Goal: Information Seeking & Learning: Learn about a topic

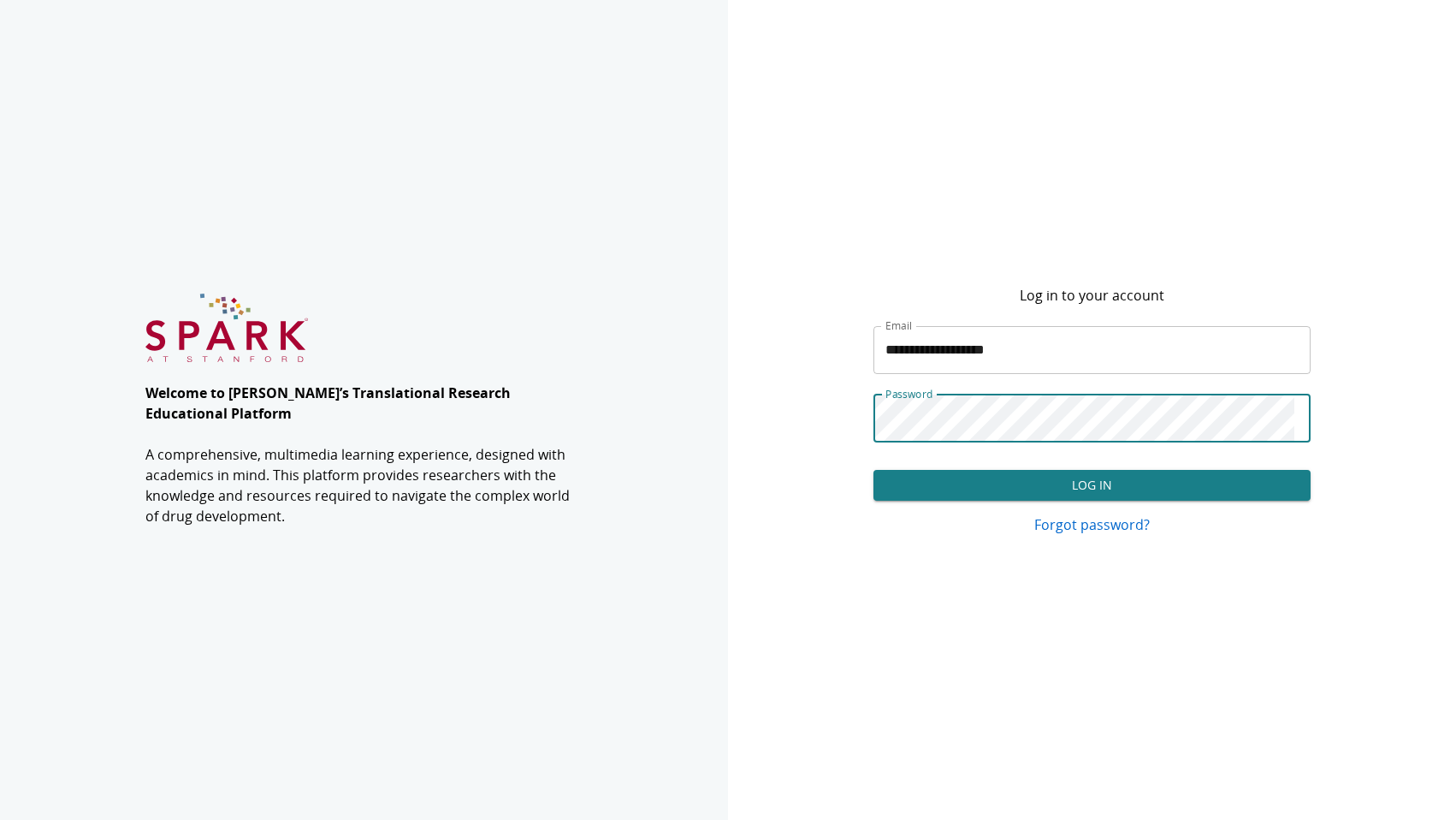
click at [1027, 476] on button "Log In" at bounding box center [1092, 485] width 438 height 32
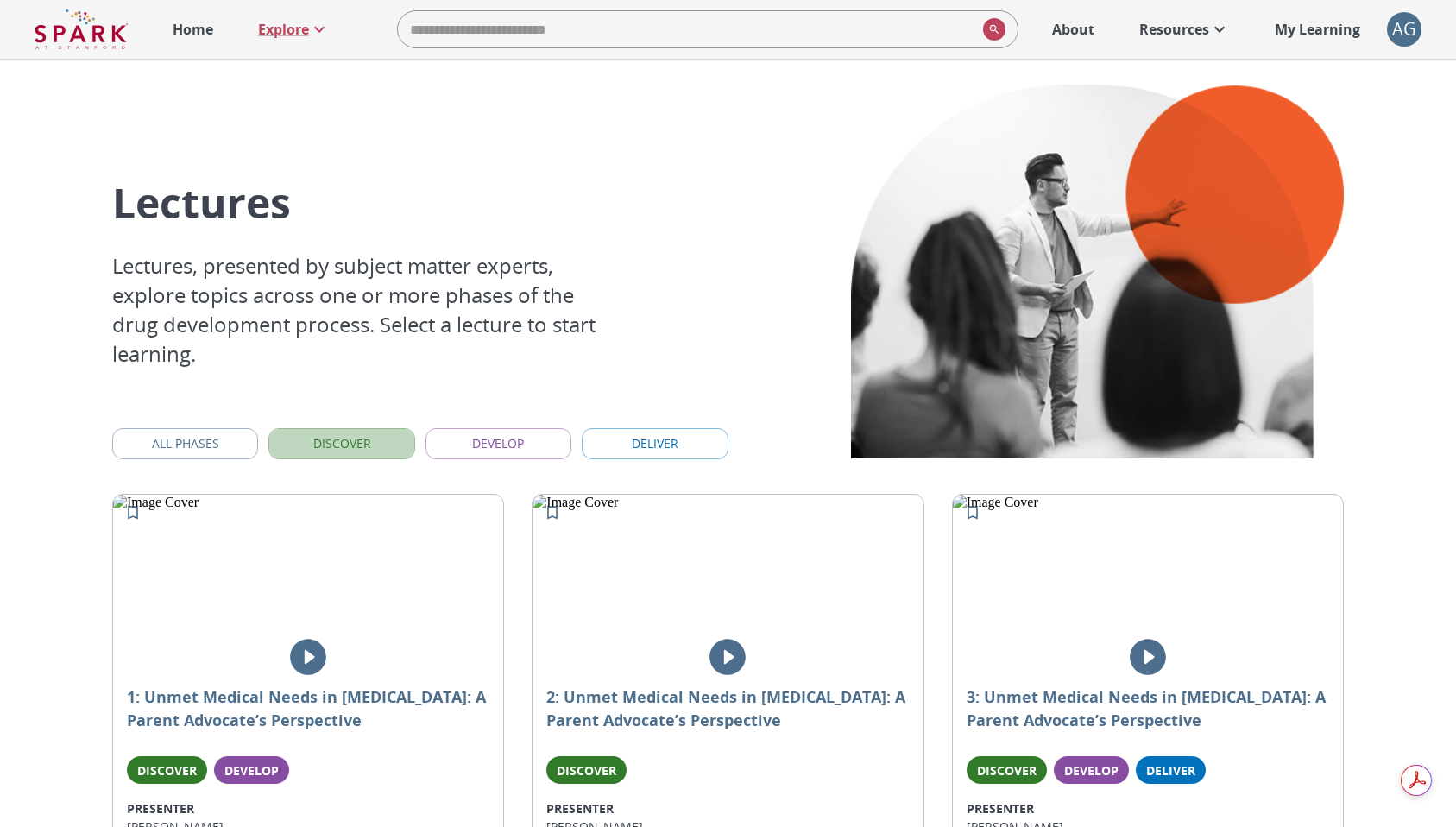
click at [359, 444] on button "Discover" at bounding box center [341, 444] width 146 height 32
click at [520, 448] on button "Develop" at bounding box center [498, 444] width 146 height 32
click at [533, 440] on button "Develop" at bounding box center [498, 444] width 146 height 32
click at [651, 443] on button "Deliver" at bounding box center [654, 444] width 146 height 32
click at [362, 446] on button "Discover" at bounding box center [341, 444] width 146 height 32
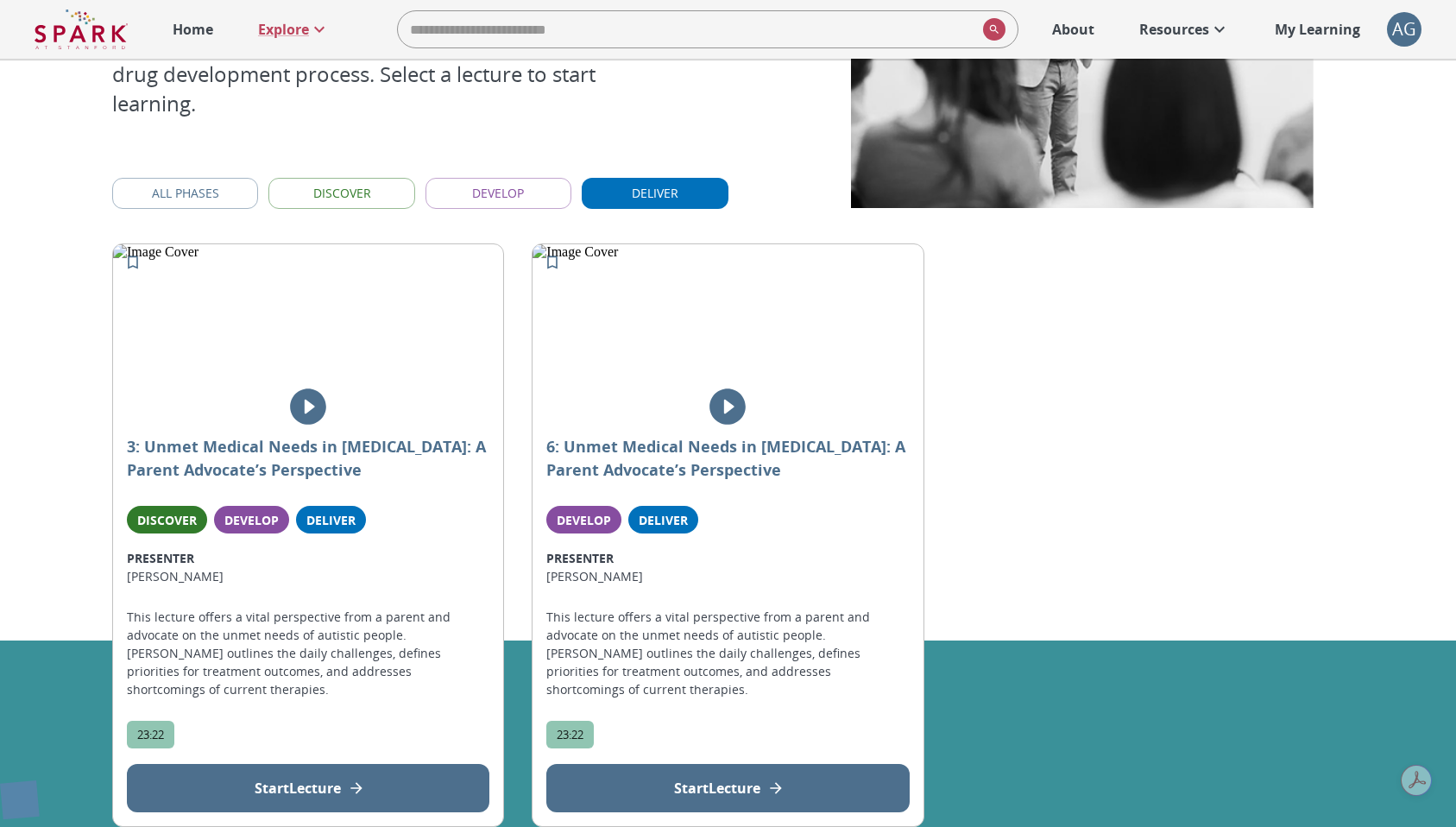
scroll to position [123, 0]
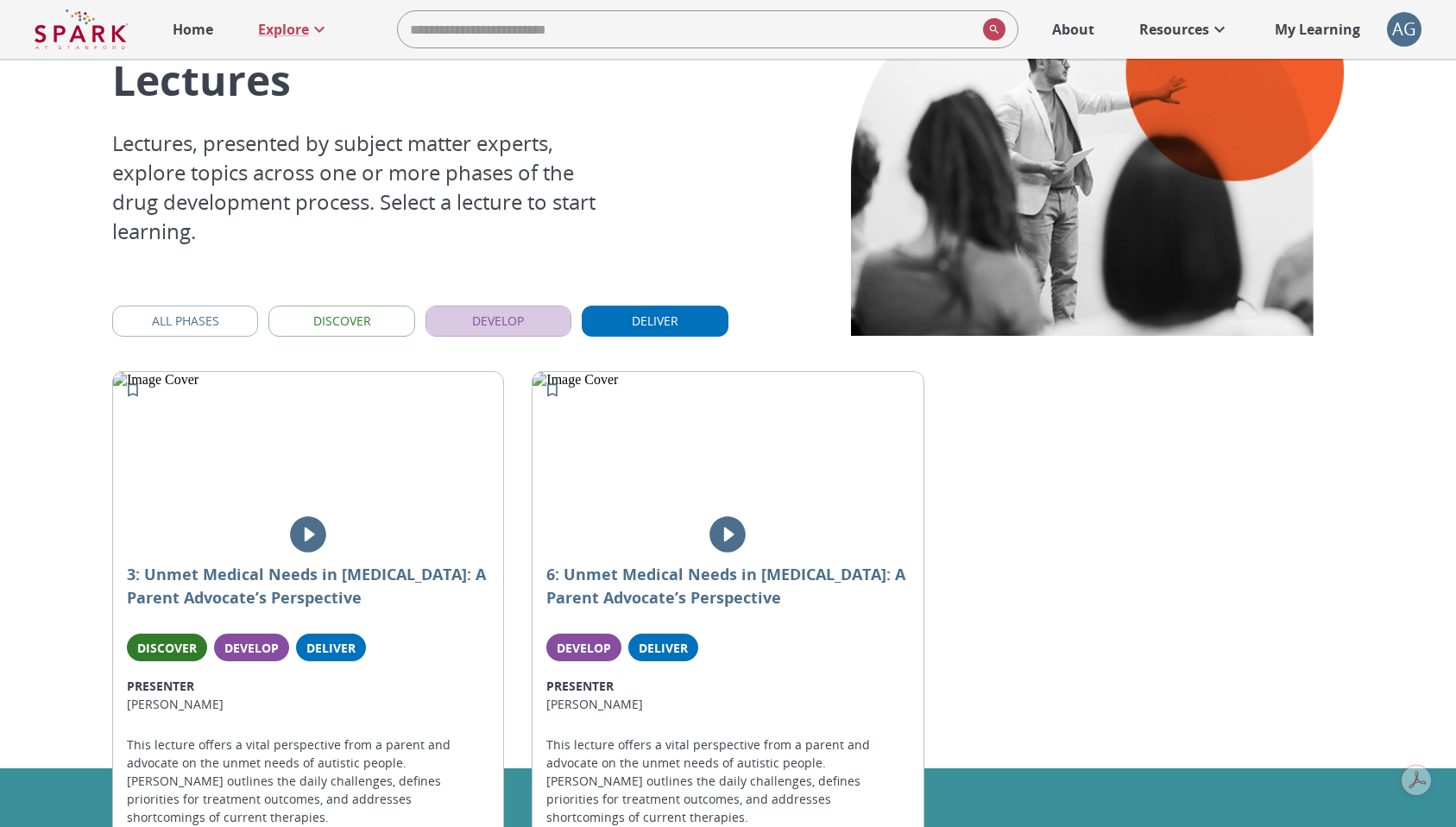
click at [533, 320] on button "Develop" at bounding box center [498, 322] width 146 height 32
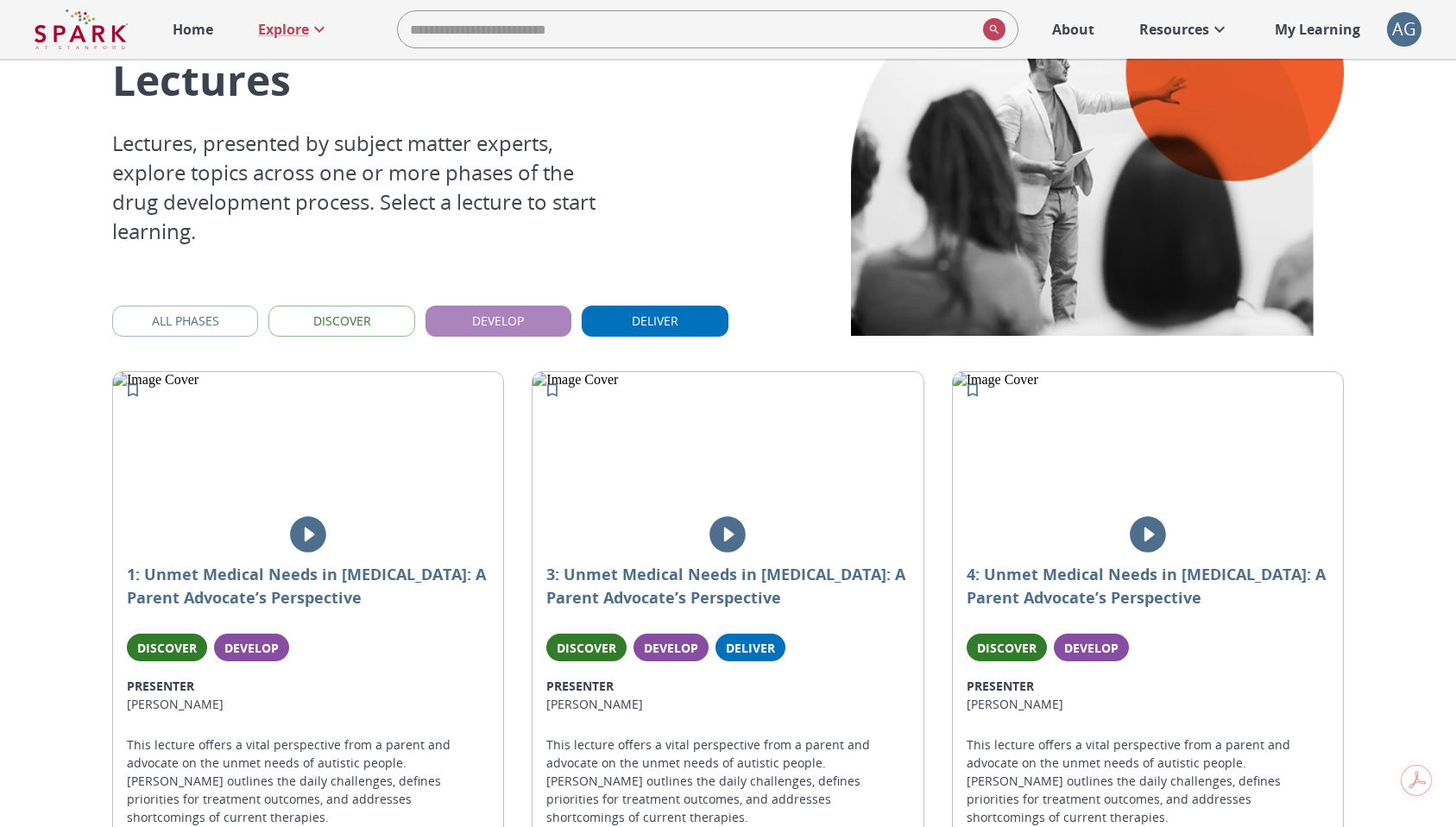
click at [533, 320] on button "Develop" at bounding box center [498, 322] width 146 height 32
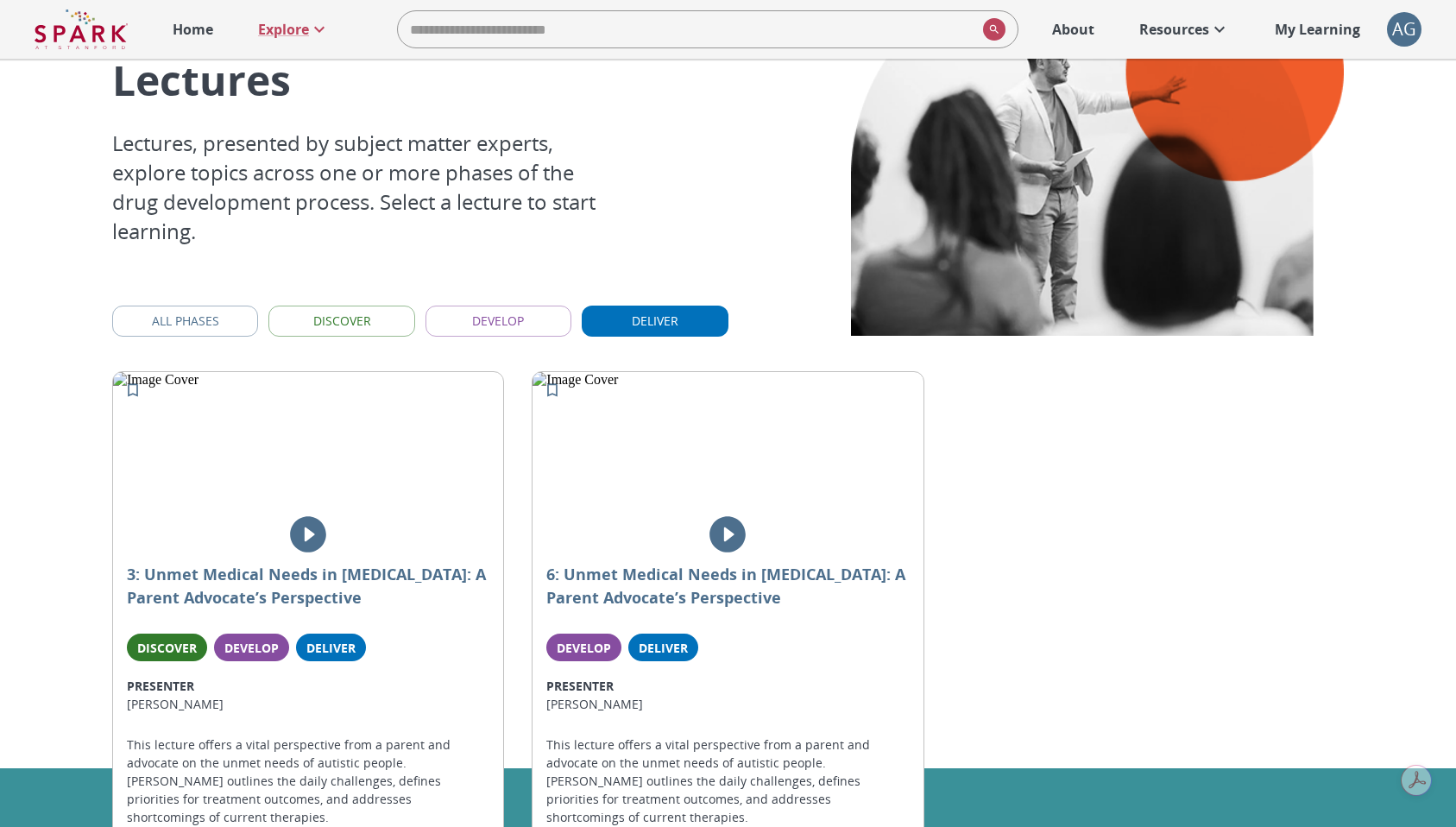
click at [532, 321] on button "Develop" at bounding box center [498, 322] width 146 height 32
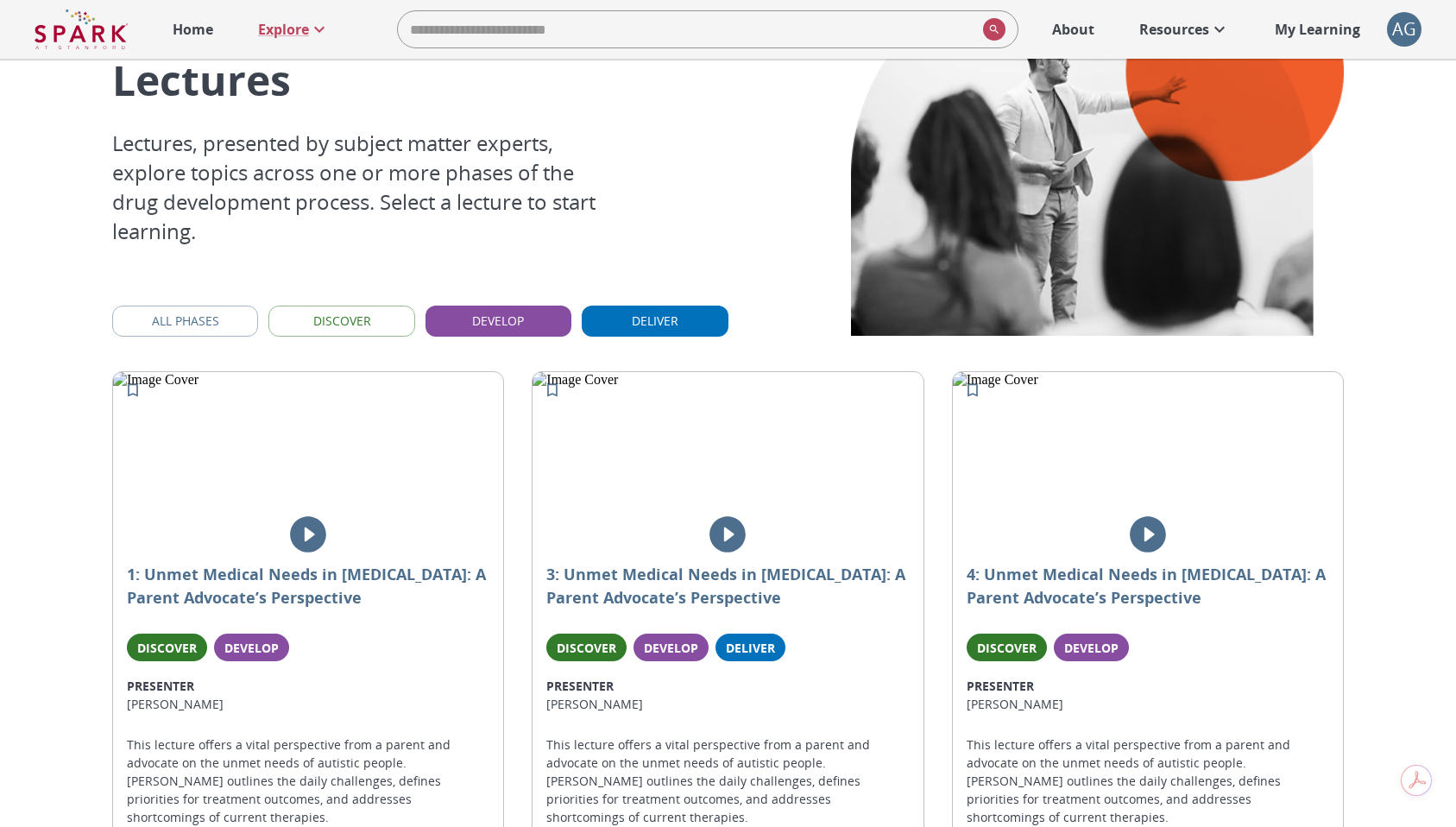
click at [349, 319] on button "Discover" at bounding box center [341, 322] width 146 height 32
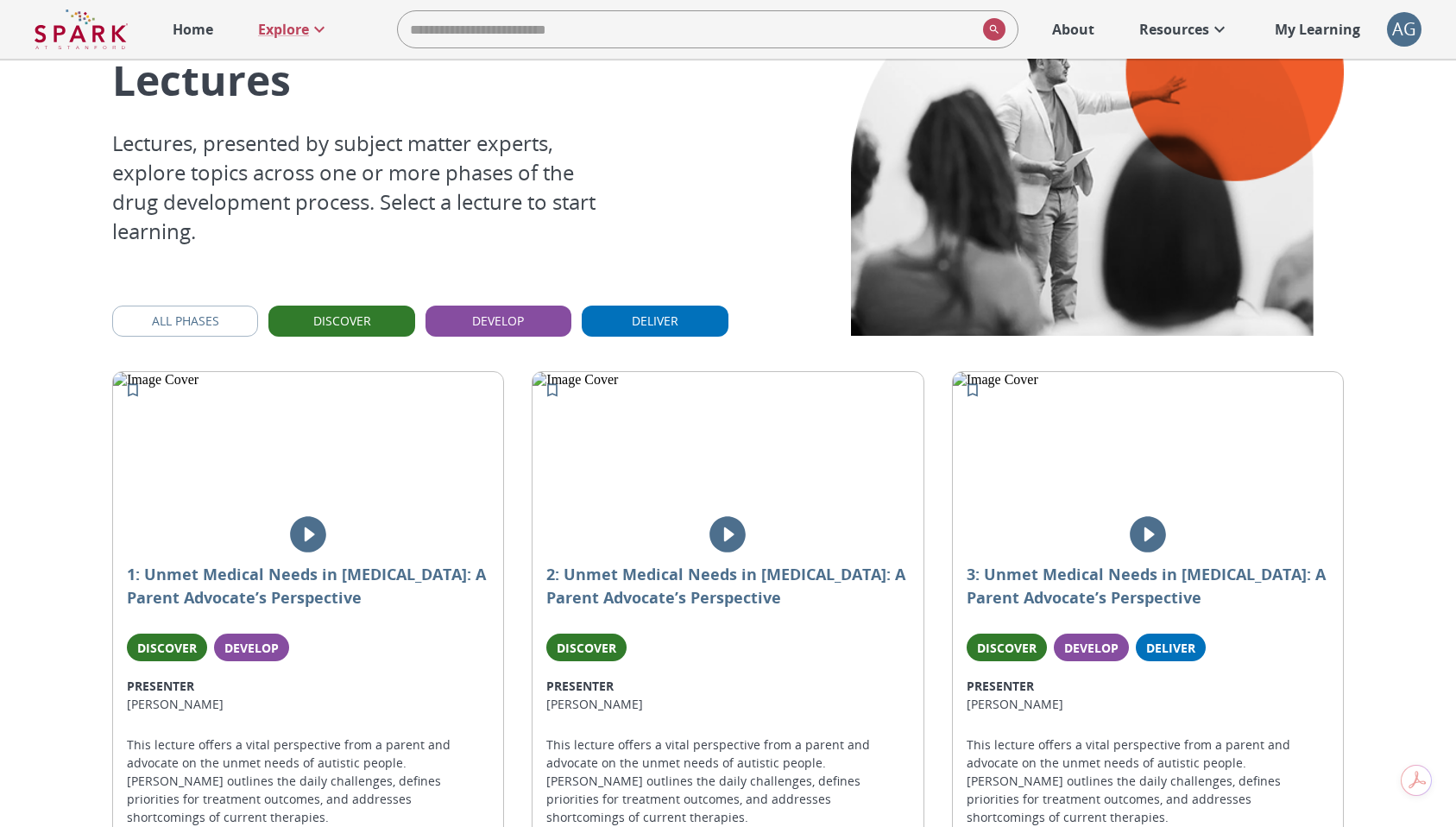
click at [616, 311] on button "Deliver" at bounding box center [654, 322] width 146 height 32
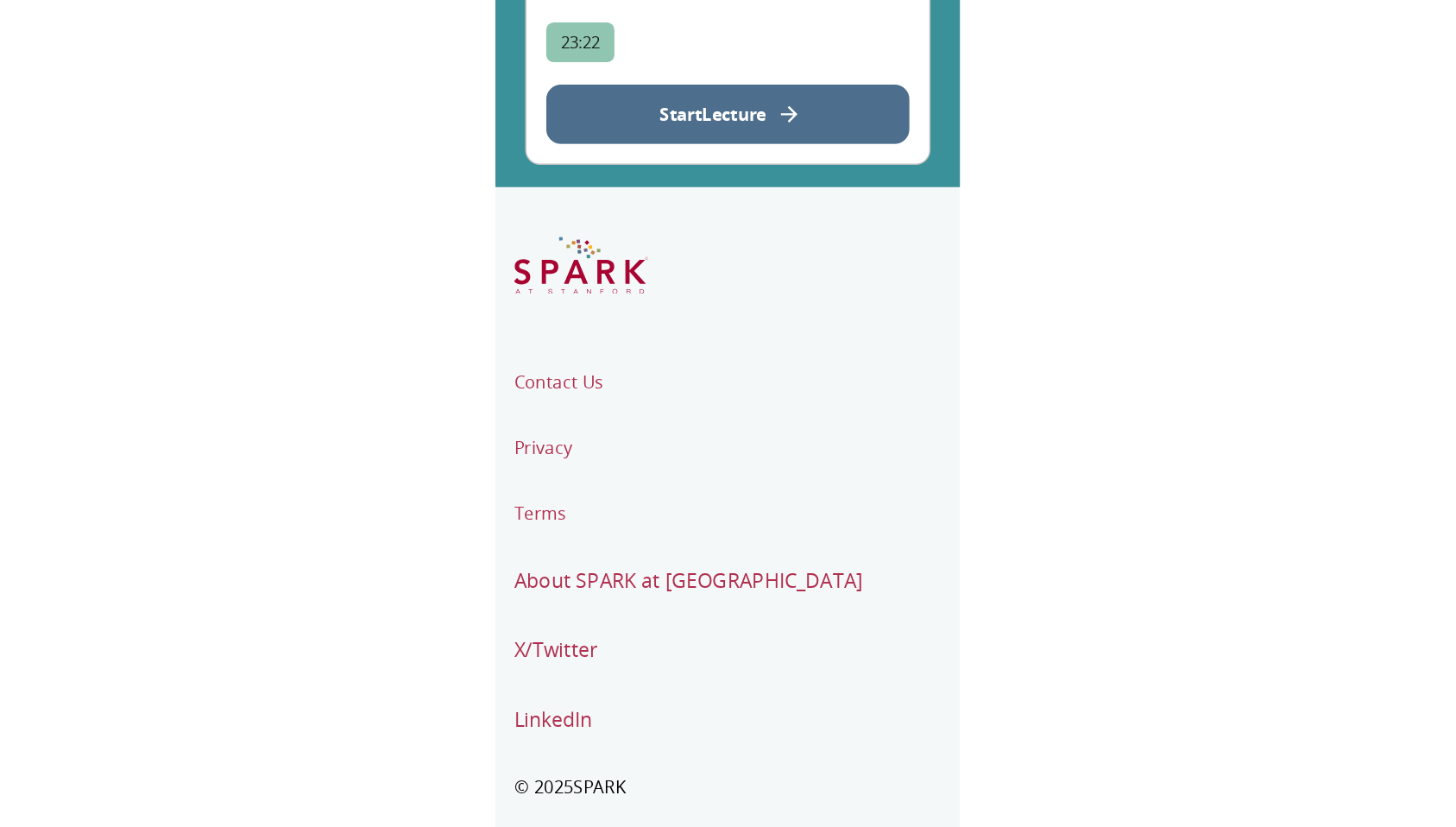
scroll to position [0, 0]
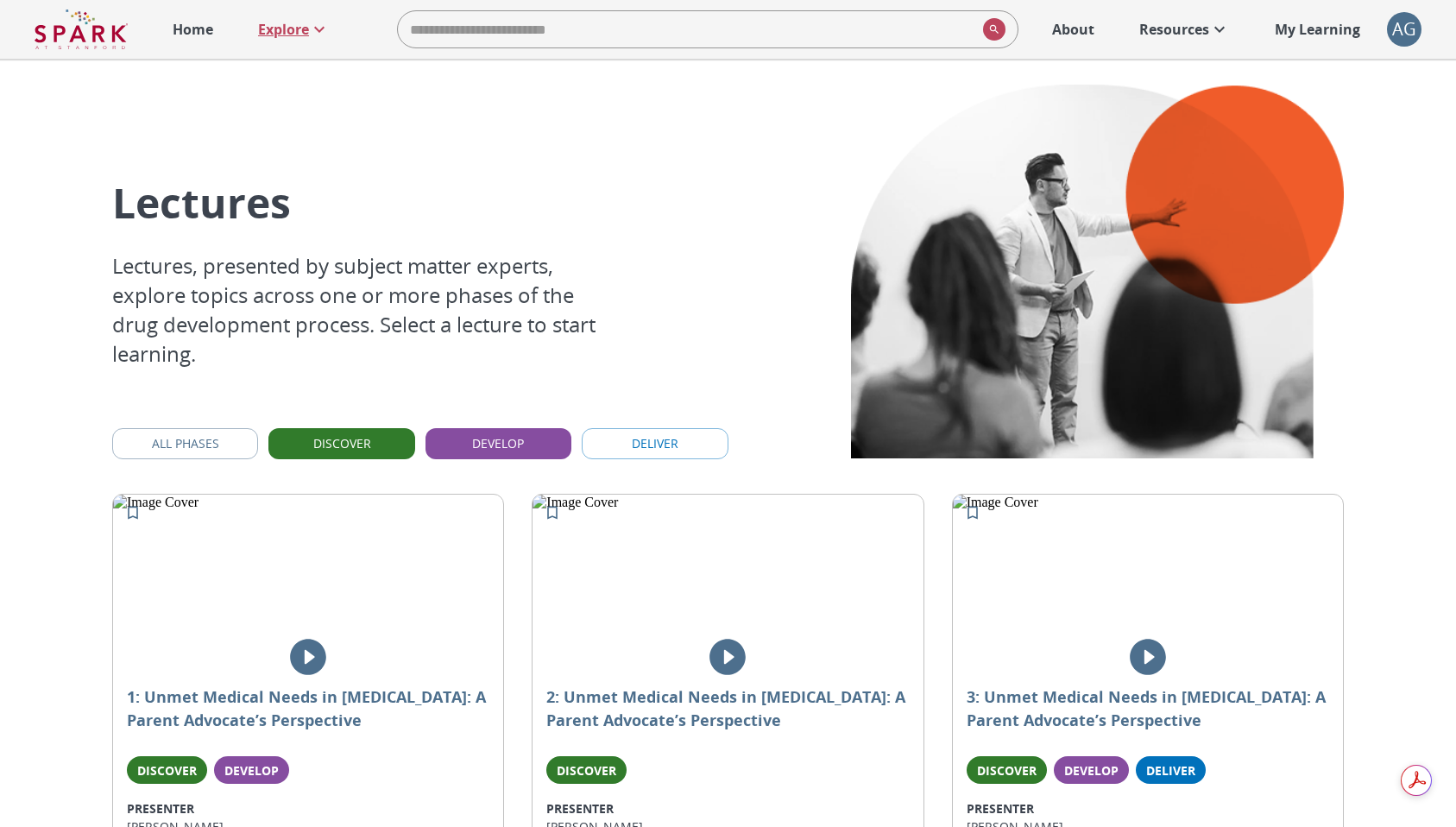
click at [290, 35] on p "Explore" at bounding box center [284, 29] width 51 height 21
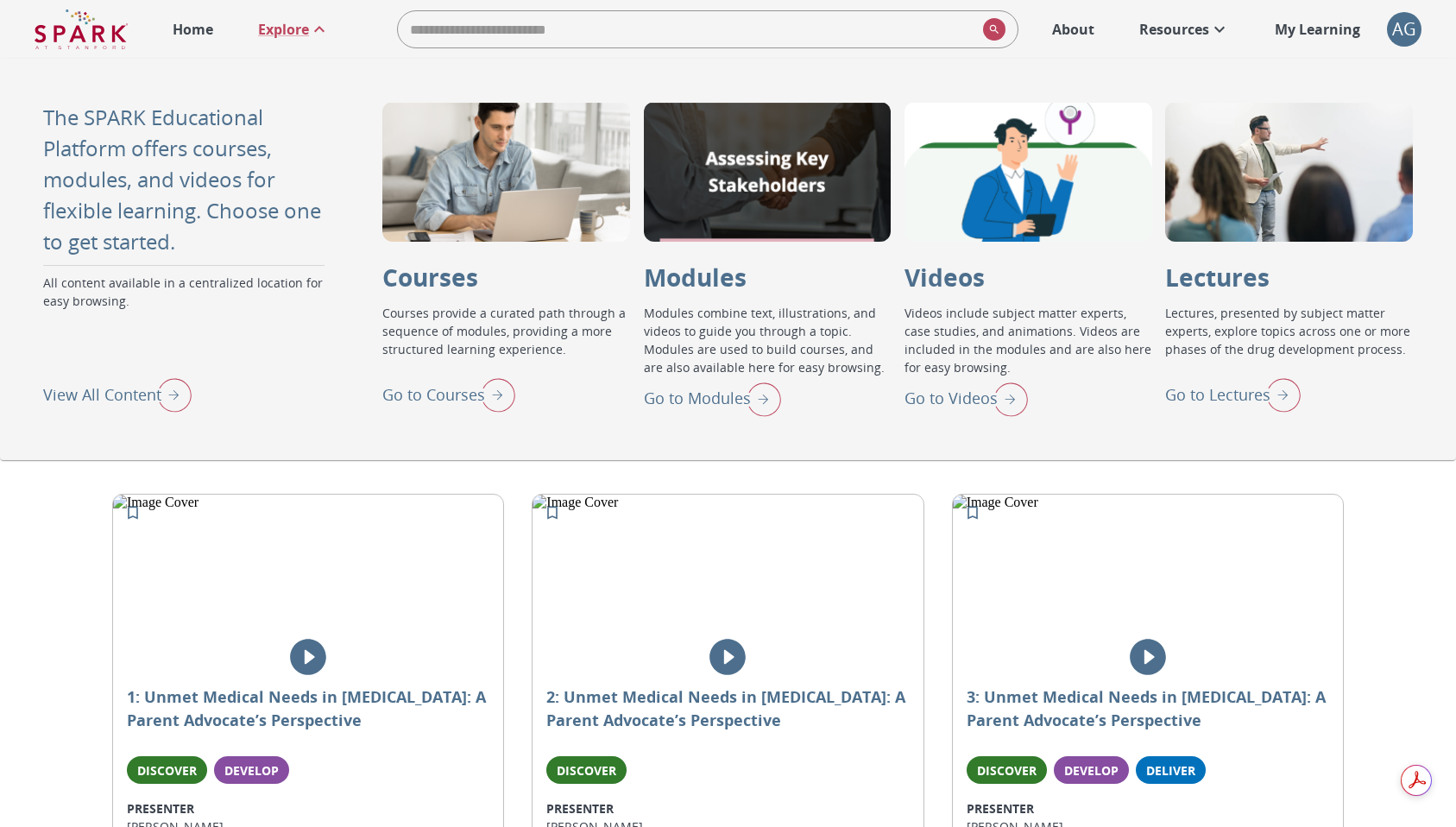
click at [481, 401] on img "Go to Courses" at bounding box center [494, 394] width 43 height 45
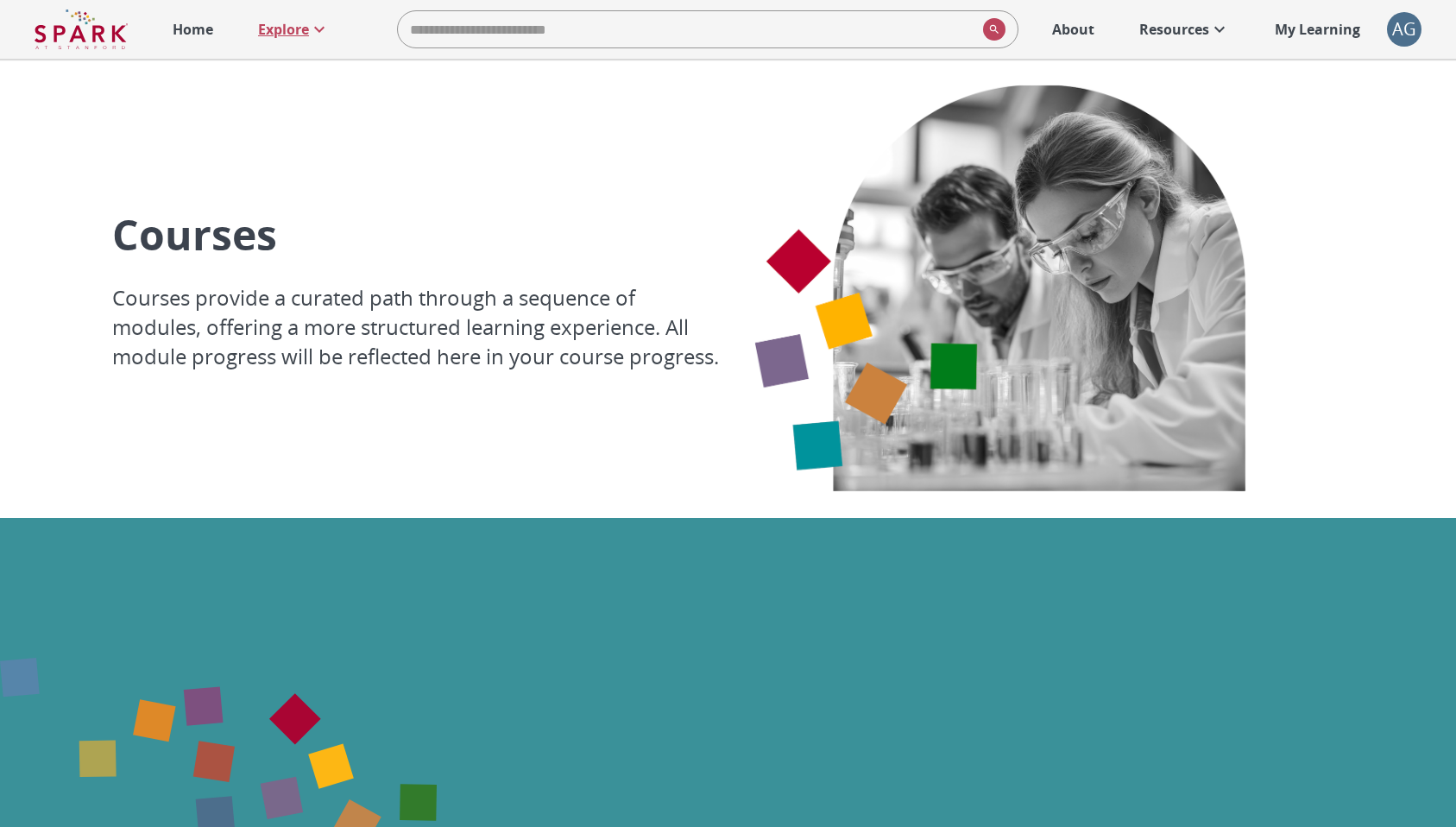
click at [275, 21] on p "Explore" at bounding box center [284, 29] width 51 height 21
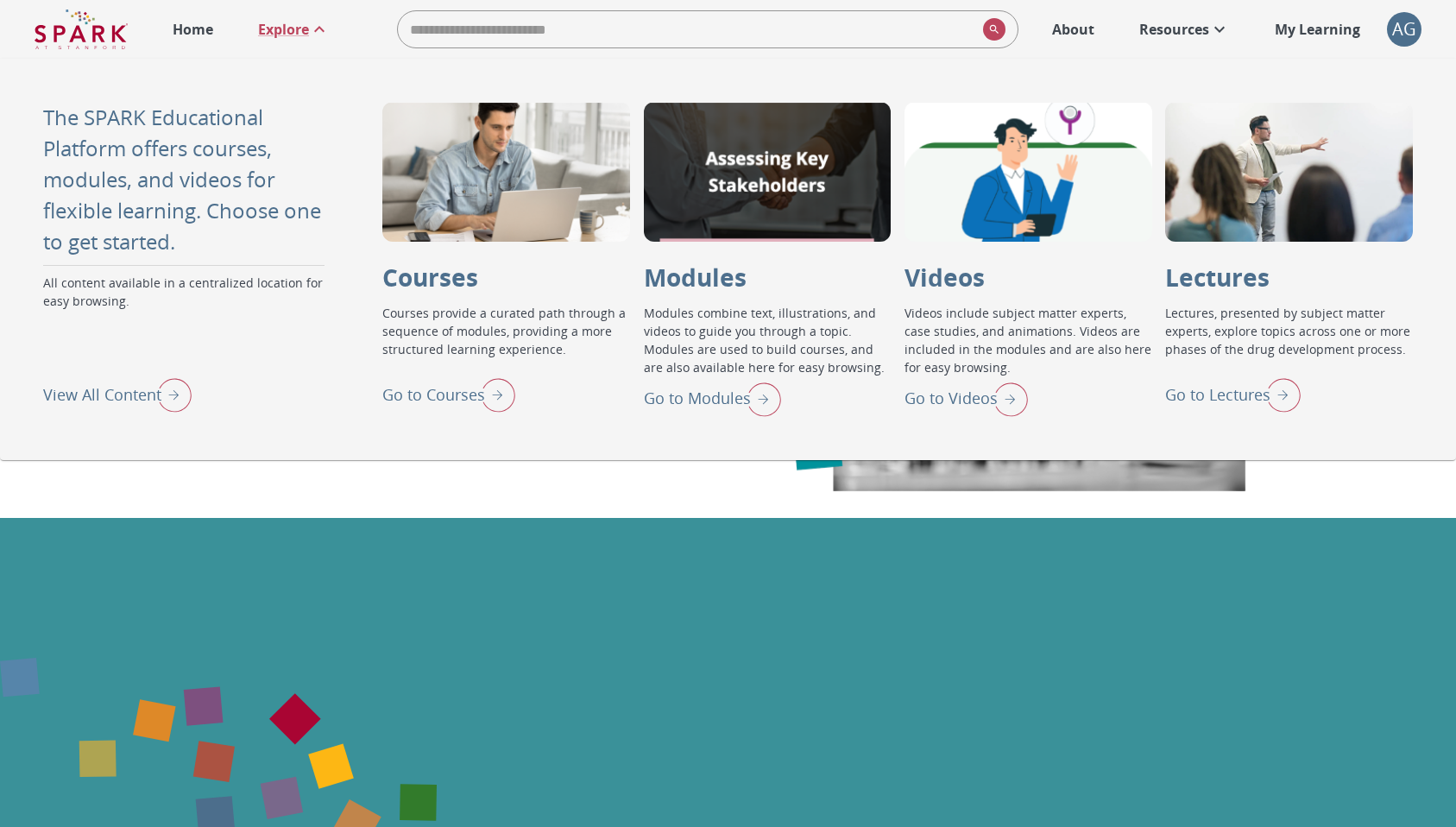
click at [1190, 395] on p "Go to Lectures" at bounding box center [1217, 394] width 106 height 24
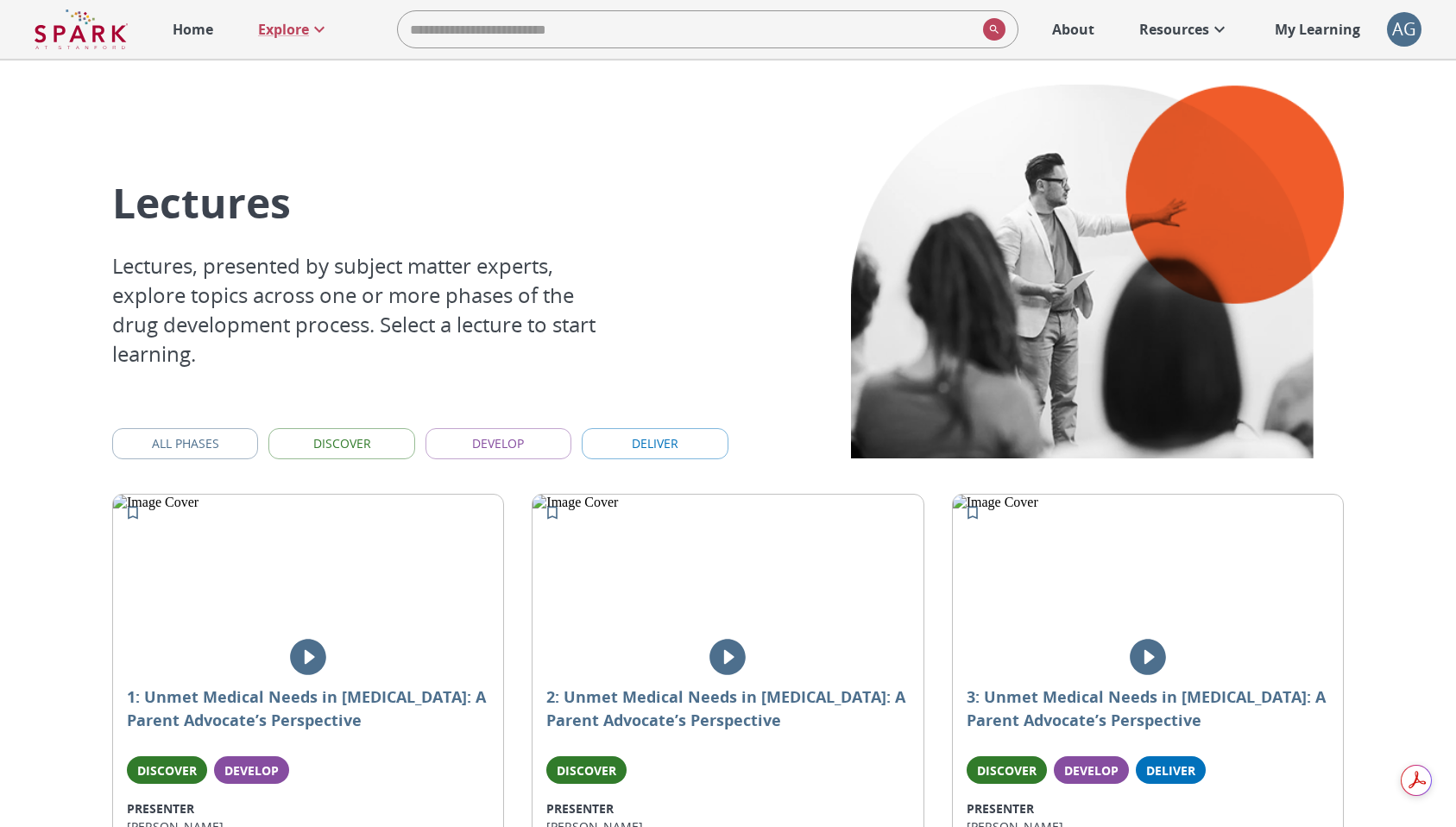
click at [504, 441] on button "Develop" at bounding box center [498, 444] width 146 height 32
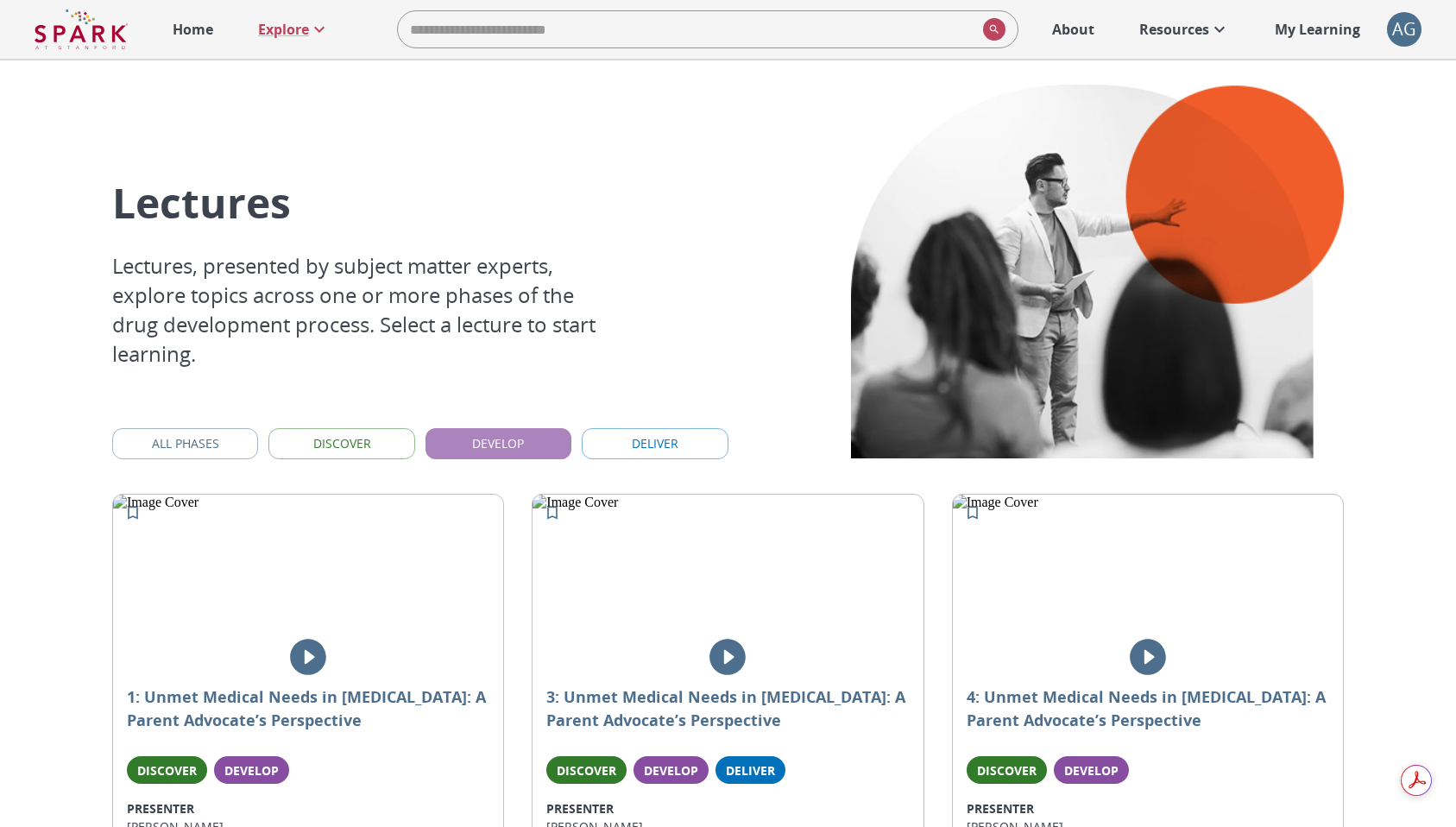
click at [504, 441] on button "Develop" at bounding box center [498, 444] width 146 height 32
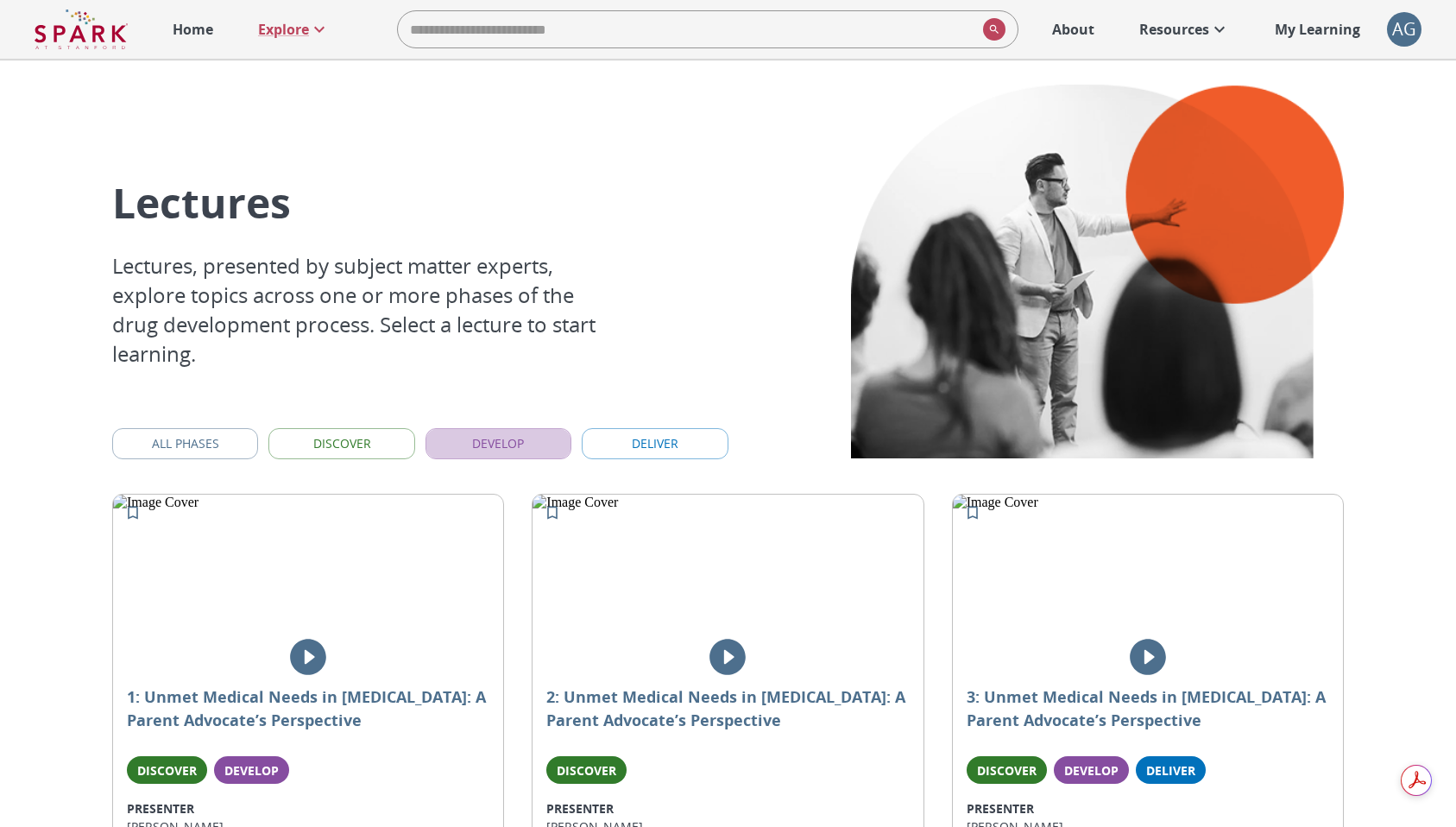
click at [504, 441] on button "Develop" at bounding box center [498, 444] width 146 height 32
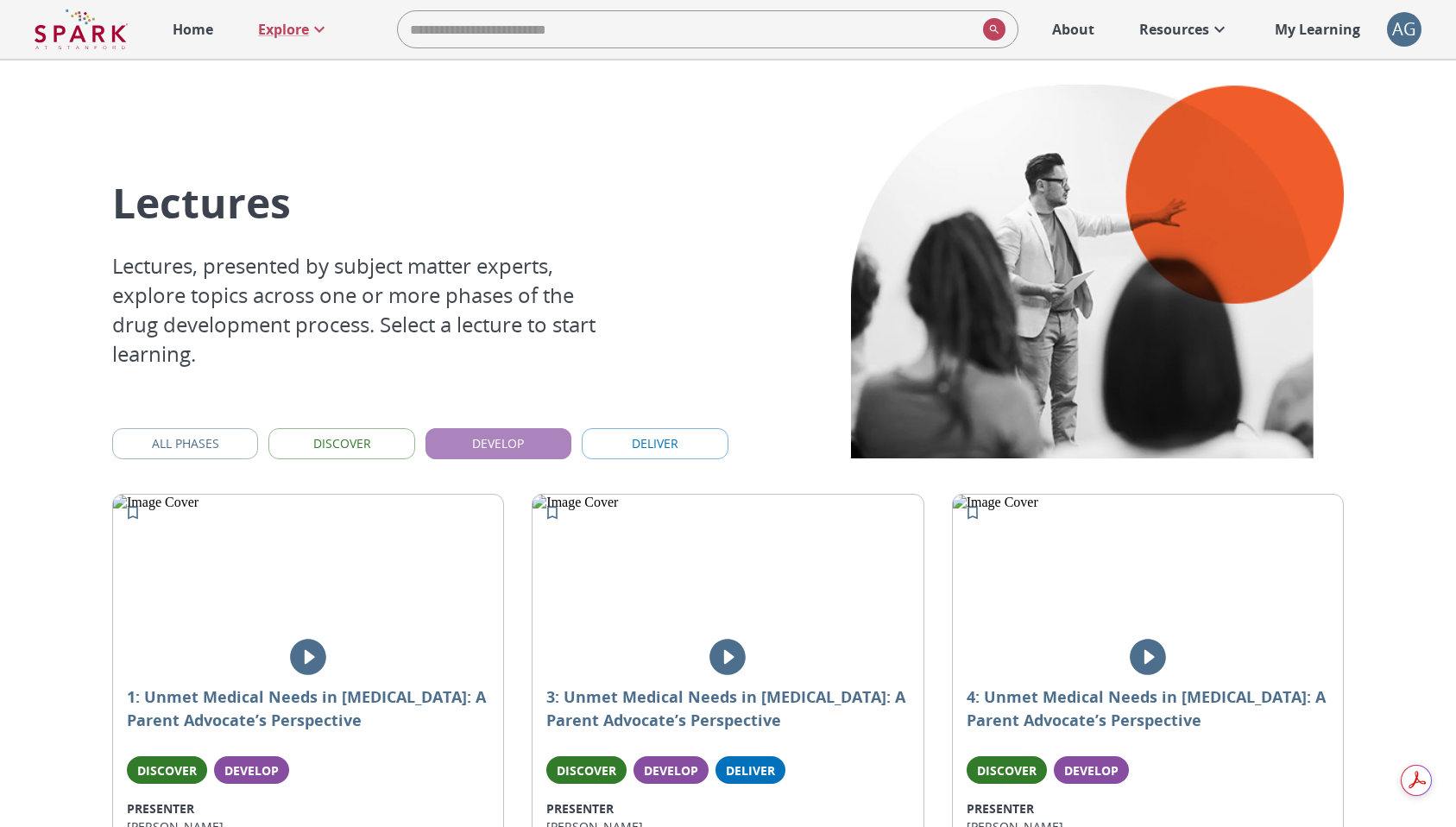
click at [504, 441] on button "Develop" at bounding box center [498, 444] width 146 height 32
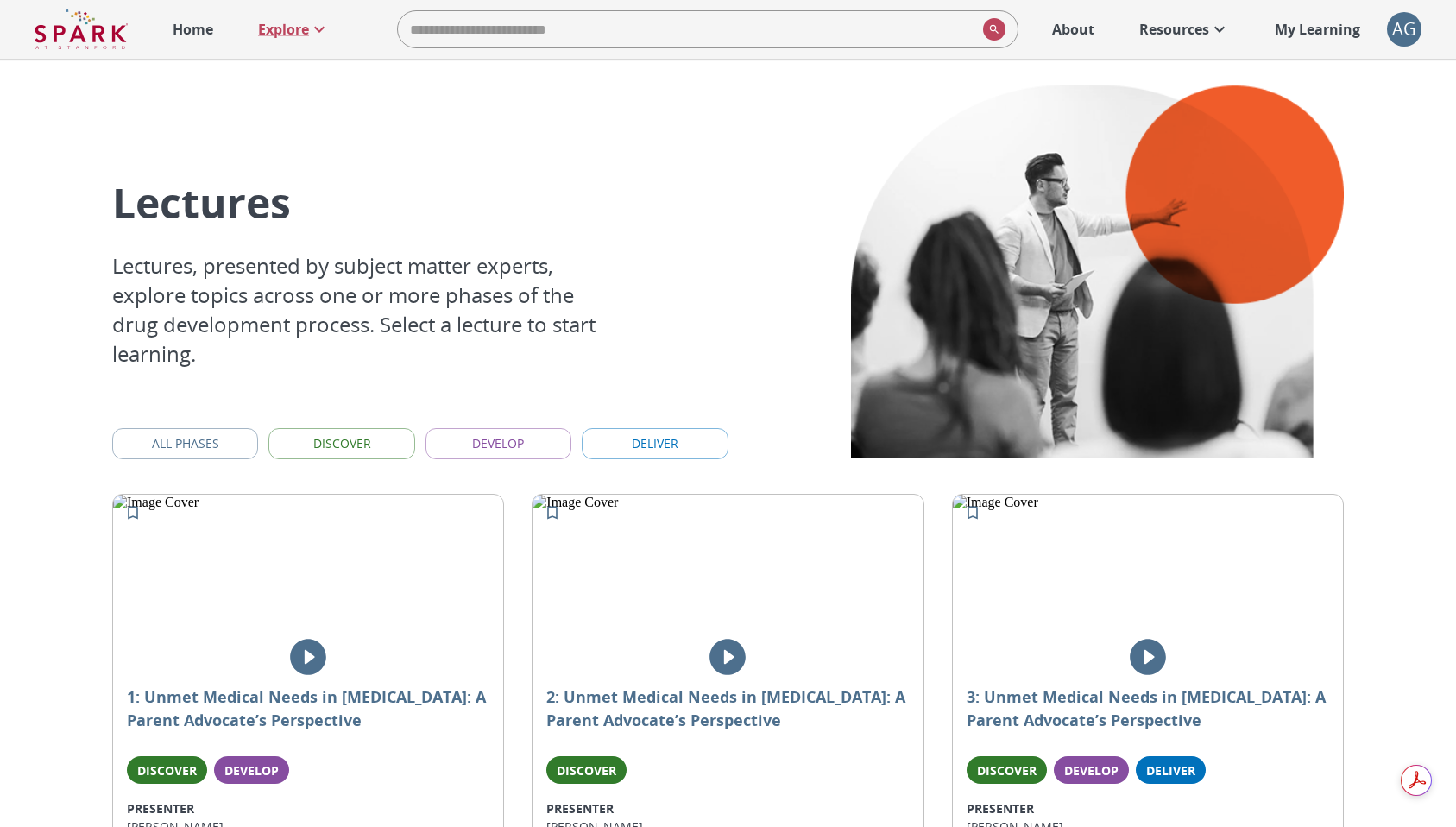
click at [504, 441] on button "Develop" at bounding box center [498, 444] width 146 height 32
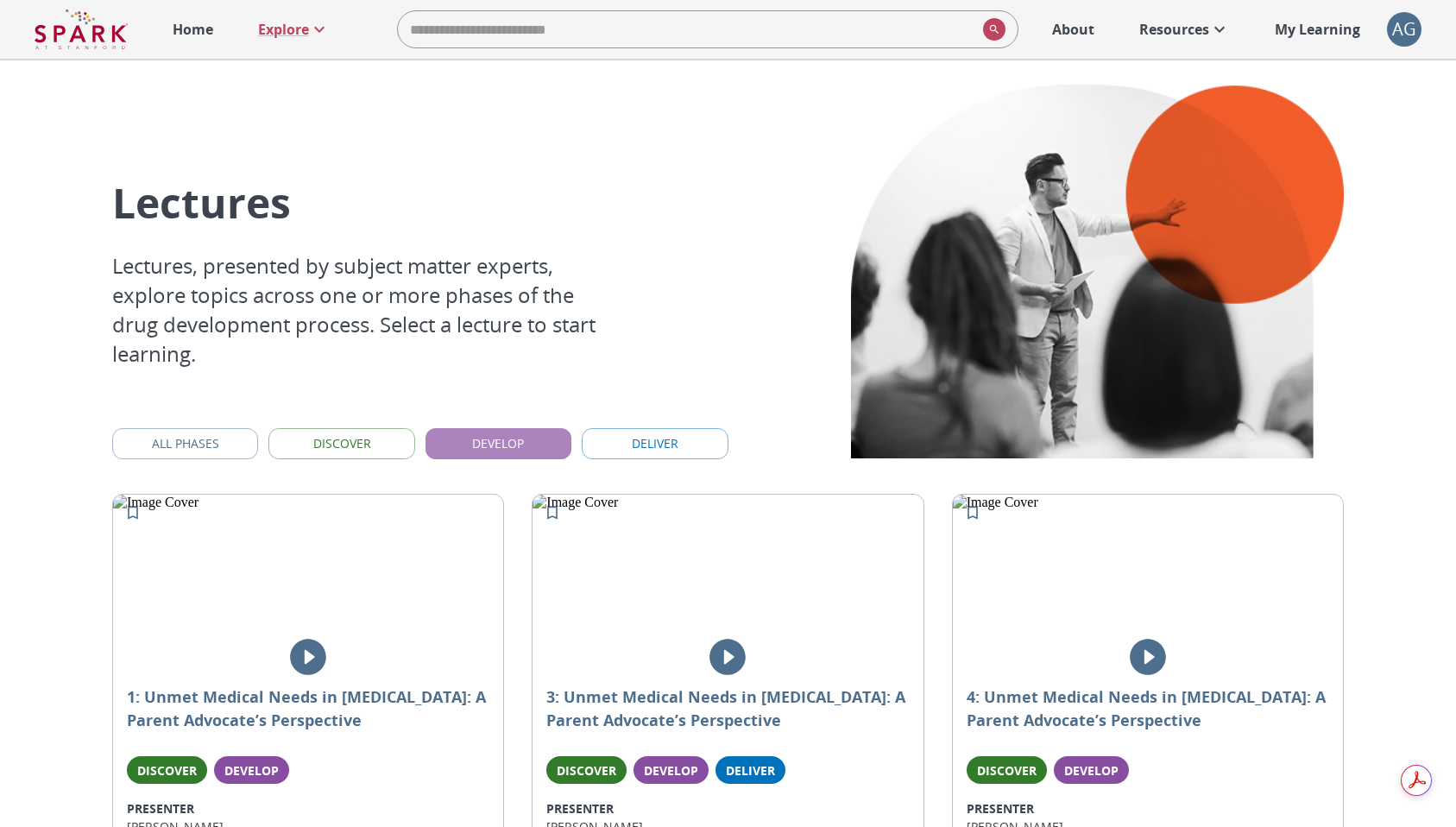
click at [504, 441] on button "Develop" at bounding box center [498, 444] width 146 height 32
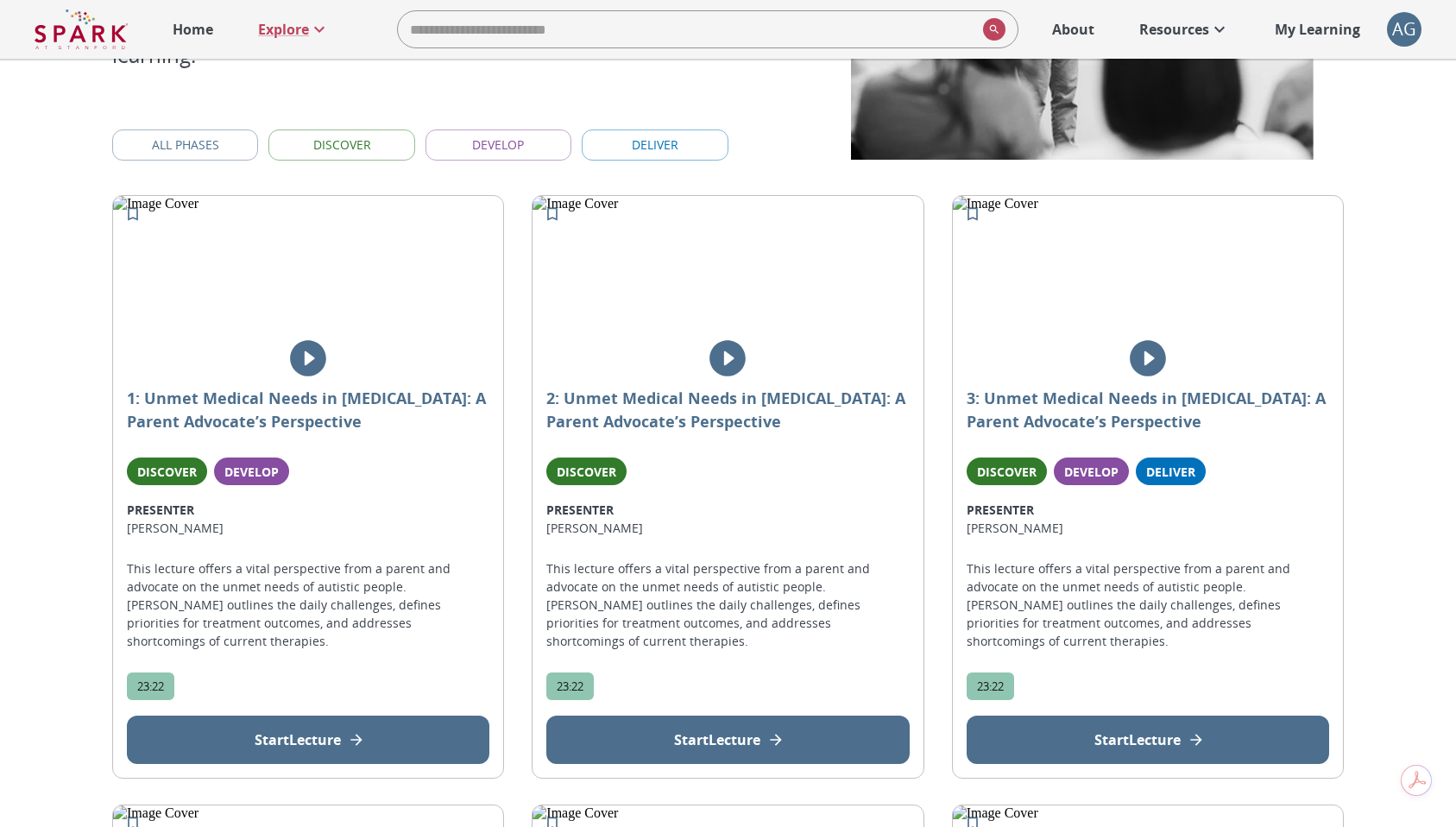
scroll to position [262, 0]
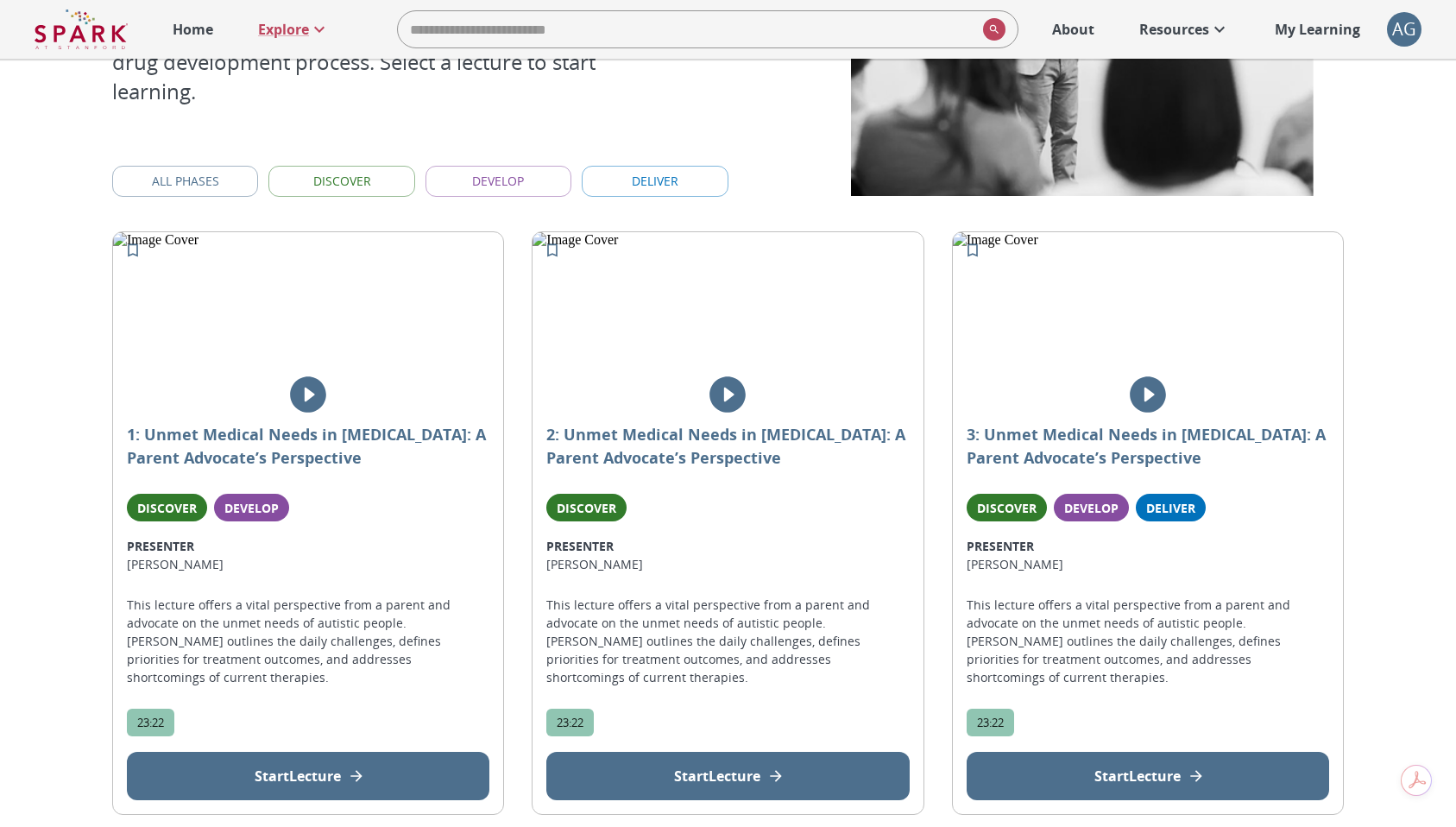
click at [545, 174] on button "Develop" at bounding box center [498, 182] width 146 height 32
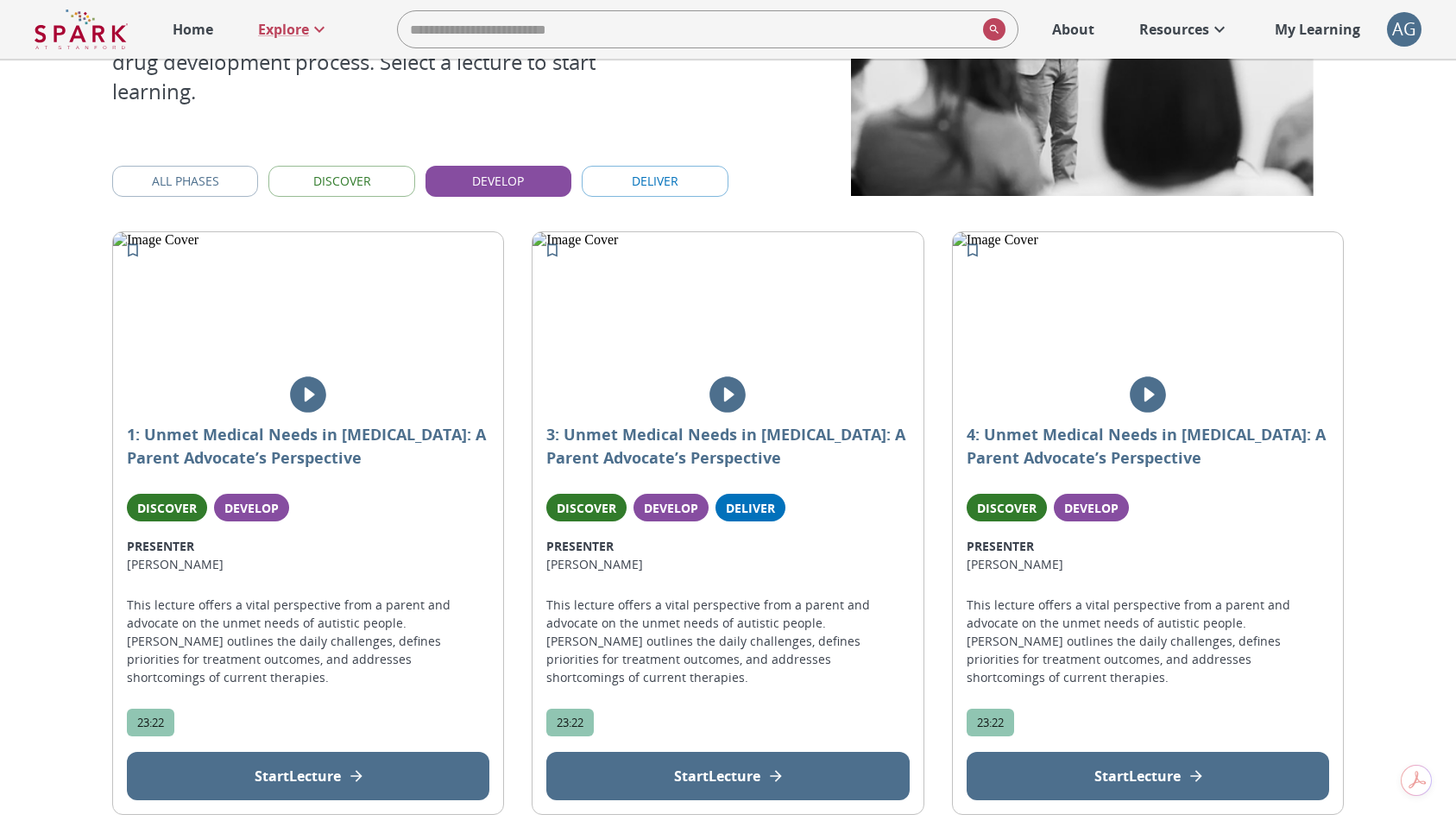
click at [521, 188] on button "Develop" at bounding box center [498, 182] width 146 height 32
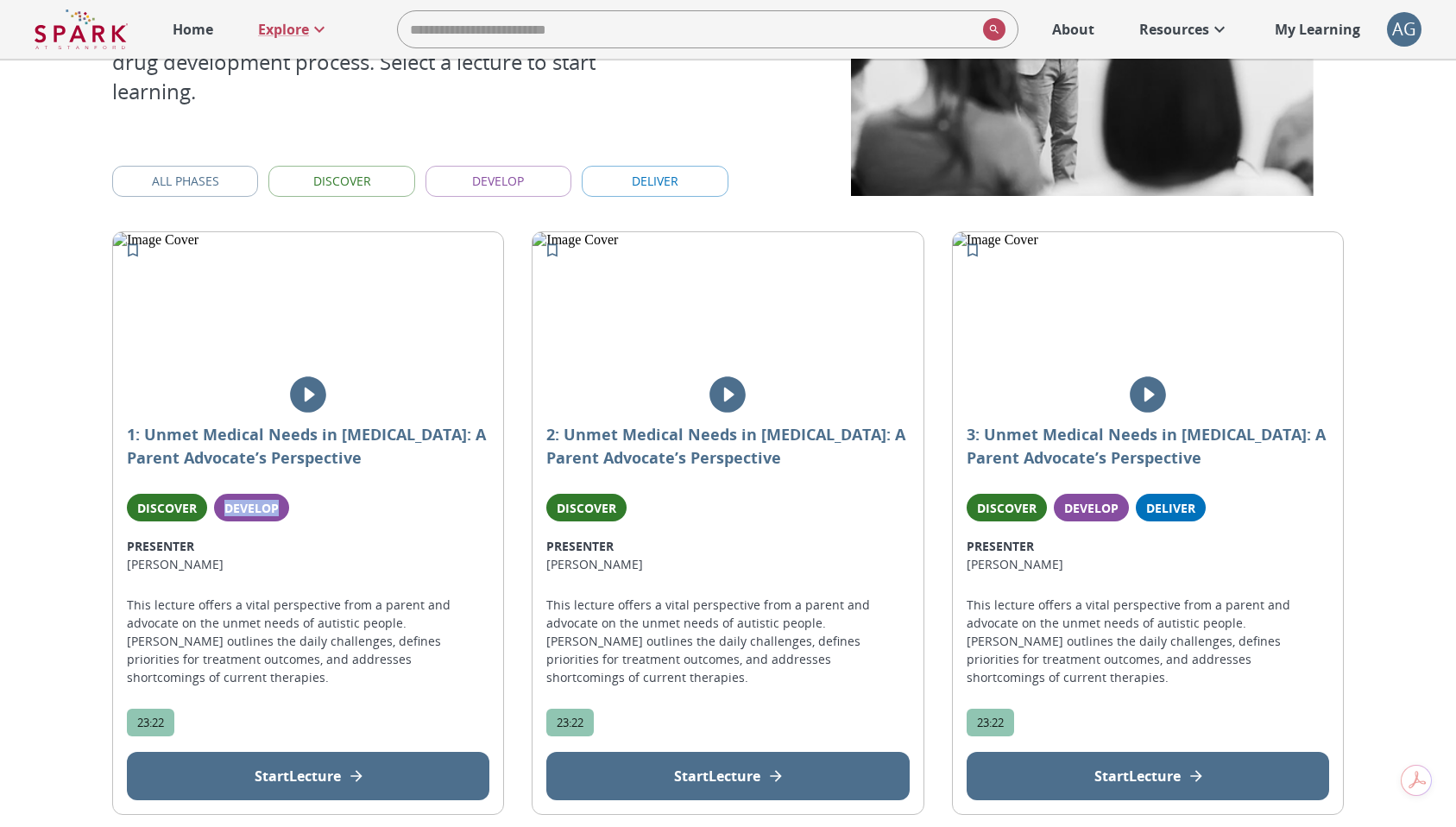
click at [531, 177] on button "Develop" at bounding box center [498, 182] width 146 height 32
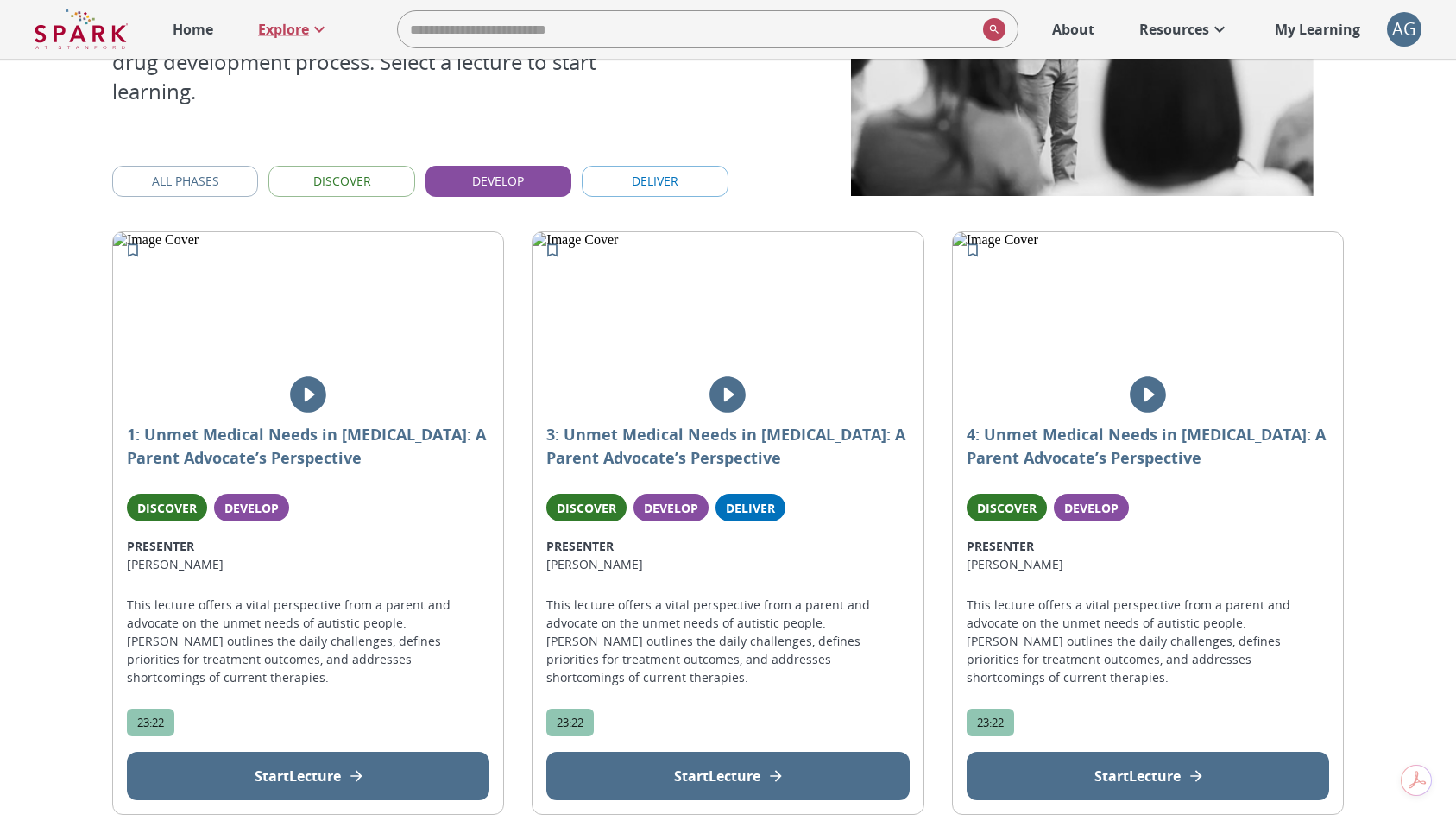
click at [95, 402] on div "Lectures Lectures, presented by subject matter experts, explore topics across o…" at bounding box center [728, 517] width 1456 height 1441
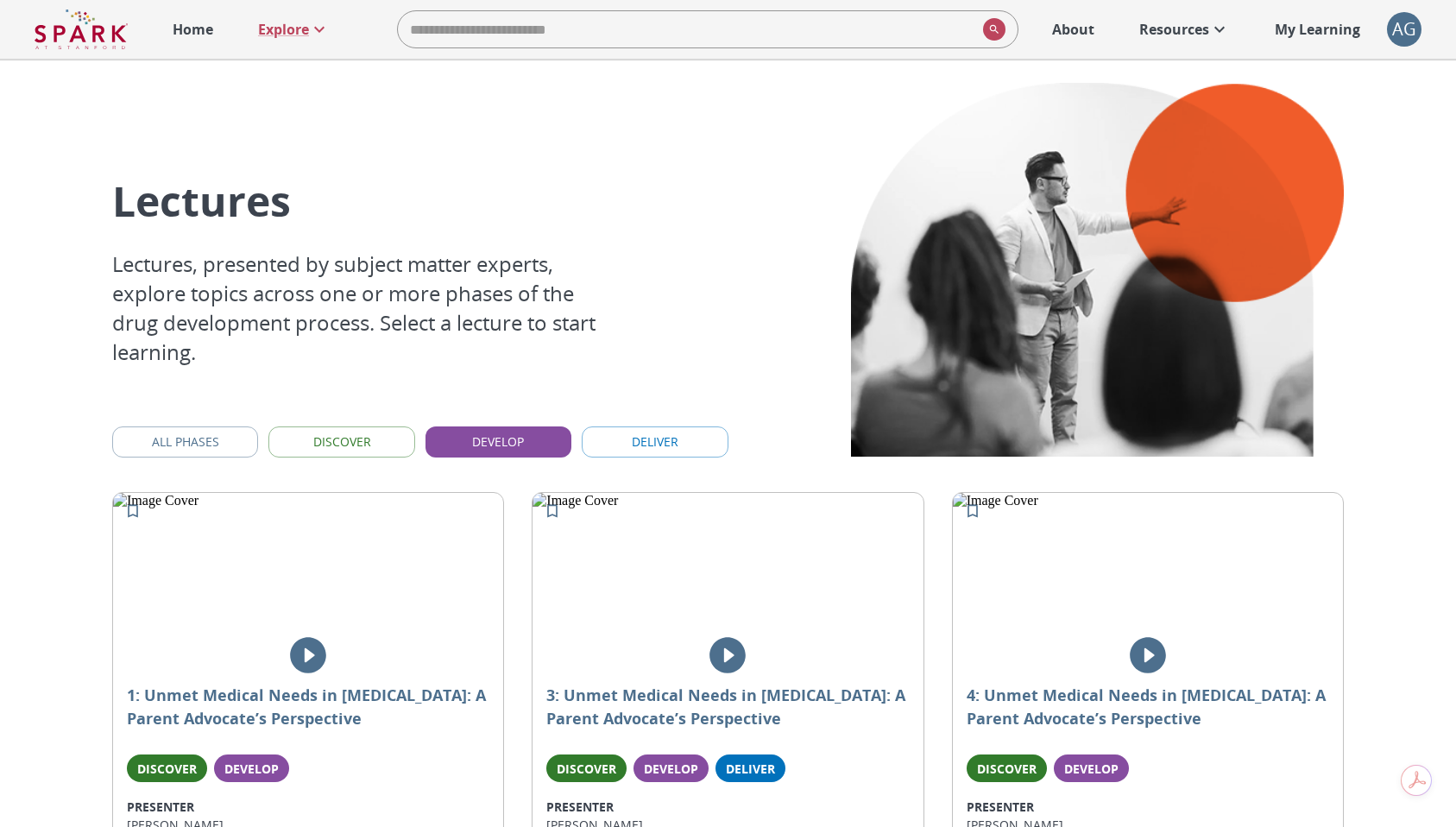
scroll to position [0, 0]
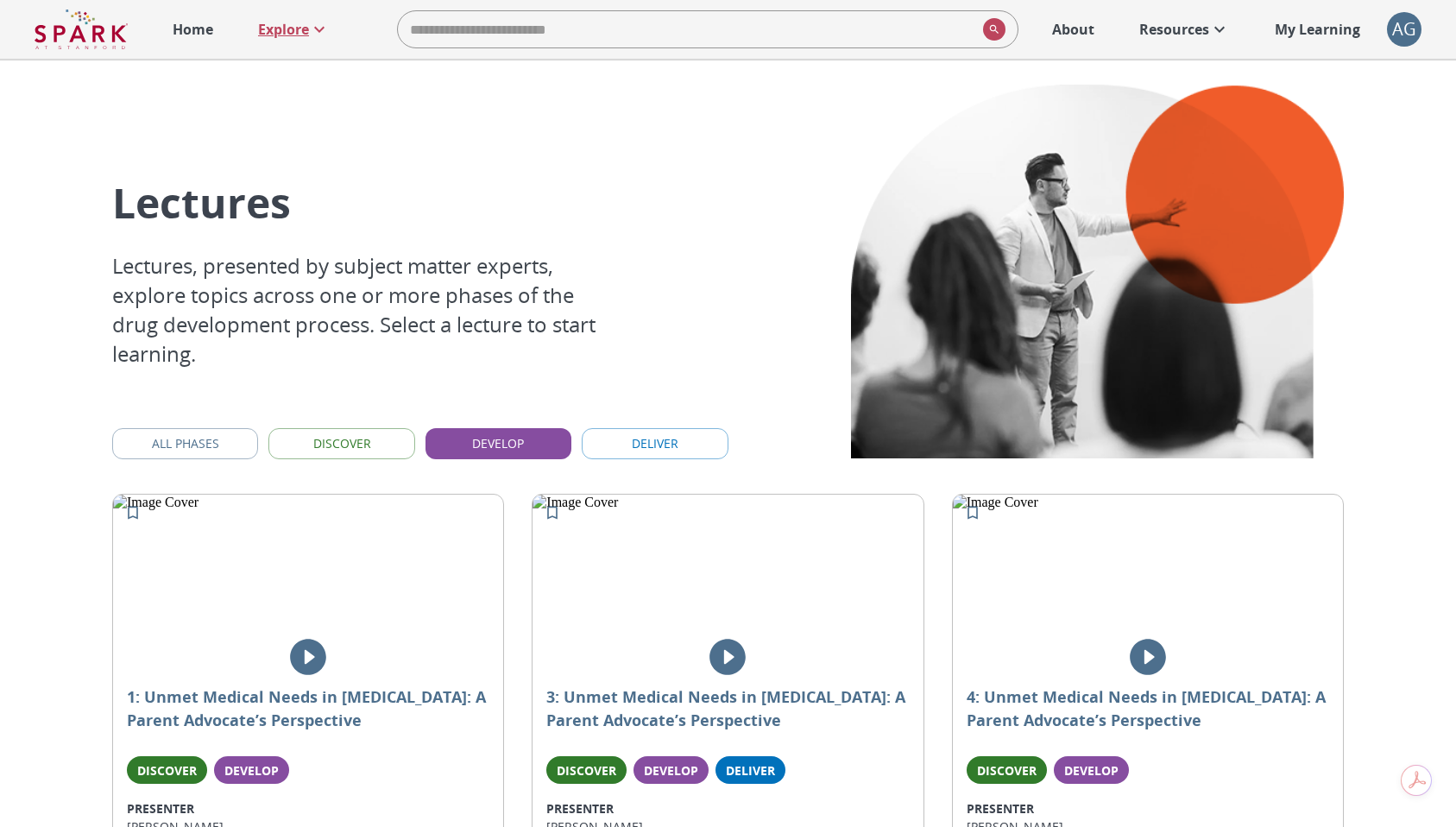
click at [285, 25] on p "Explore" at bounding box center [284, 29] width 51 height 21
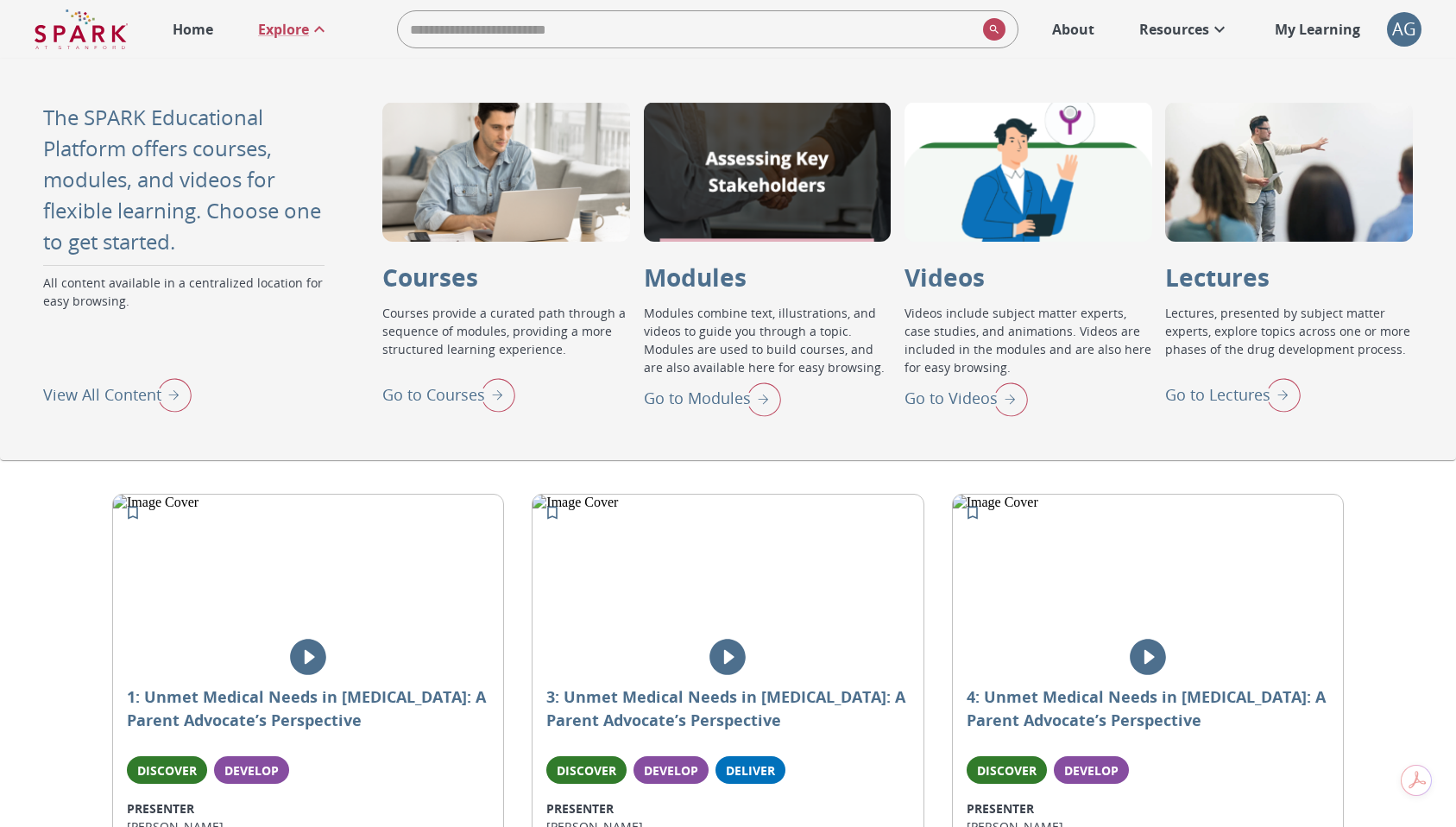
click at [707, 401] on p "Go to Modules" at bounding box center [697, 398] width 107 height 24
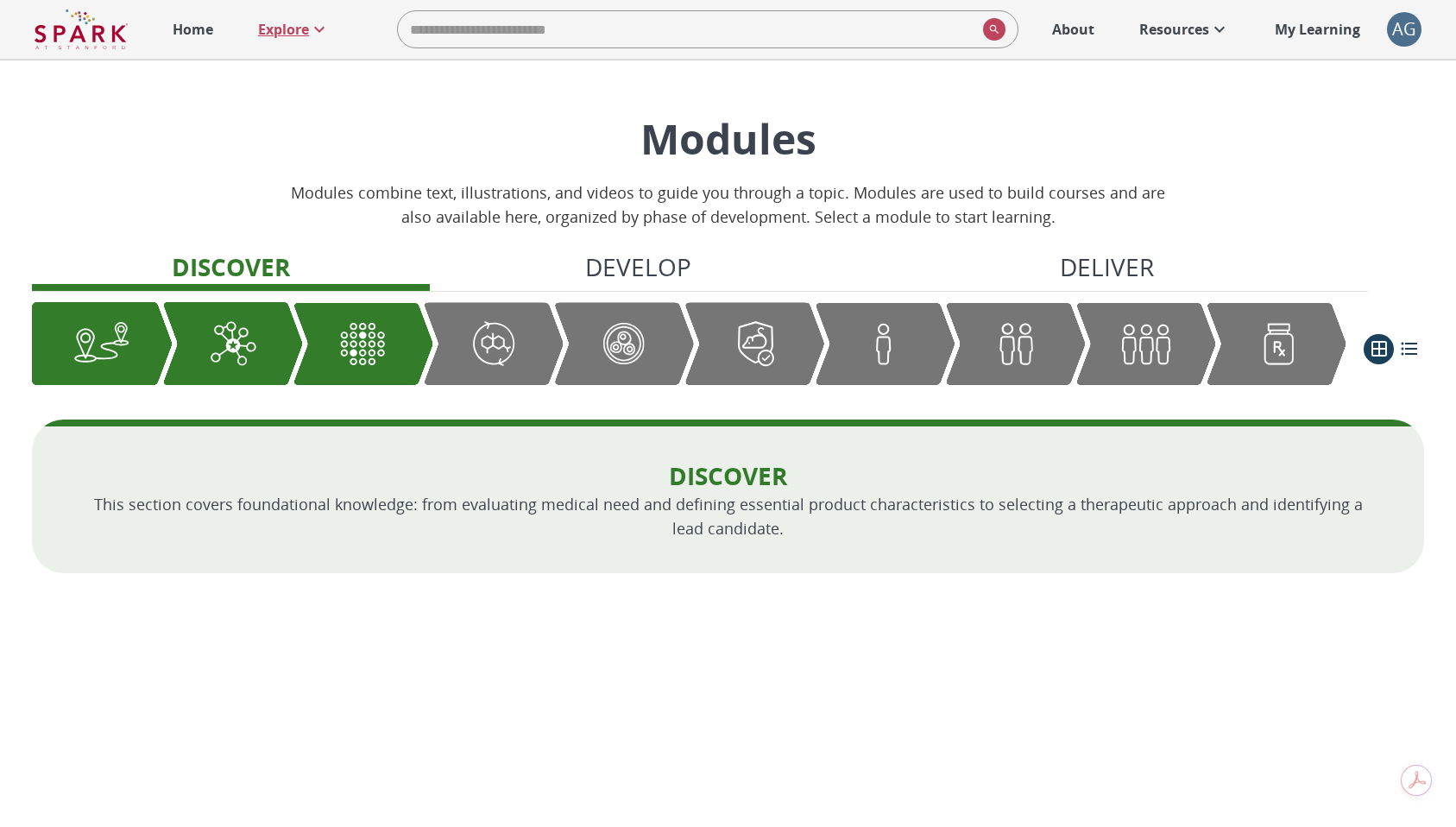
click at [288, 30] on p "Explore" at bounding box center [284, 29] width 51 height 21
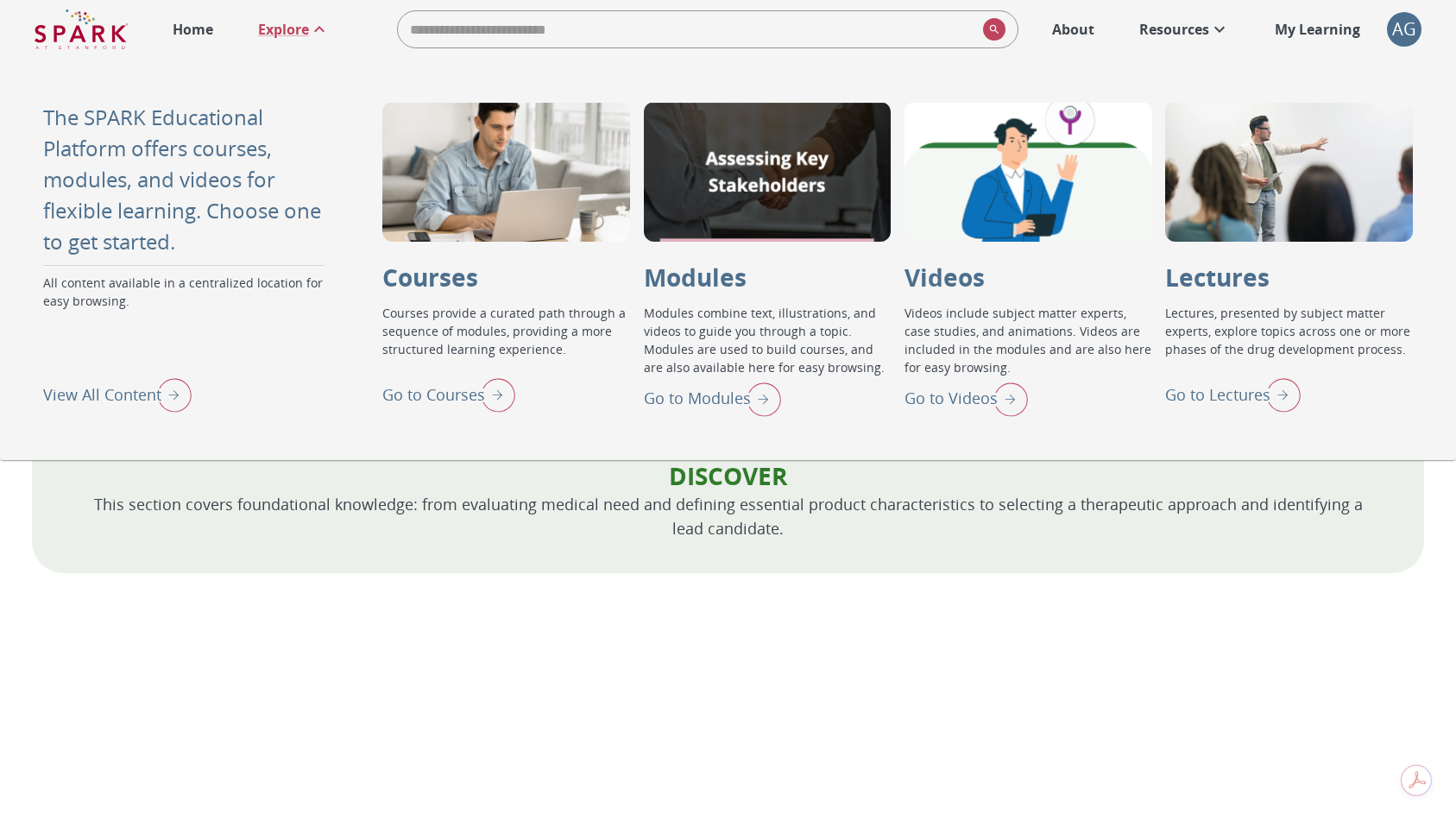
click at [933, 391] on p "Go to Videos" at bounding box center [951, 398] width 93 height 24
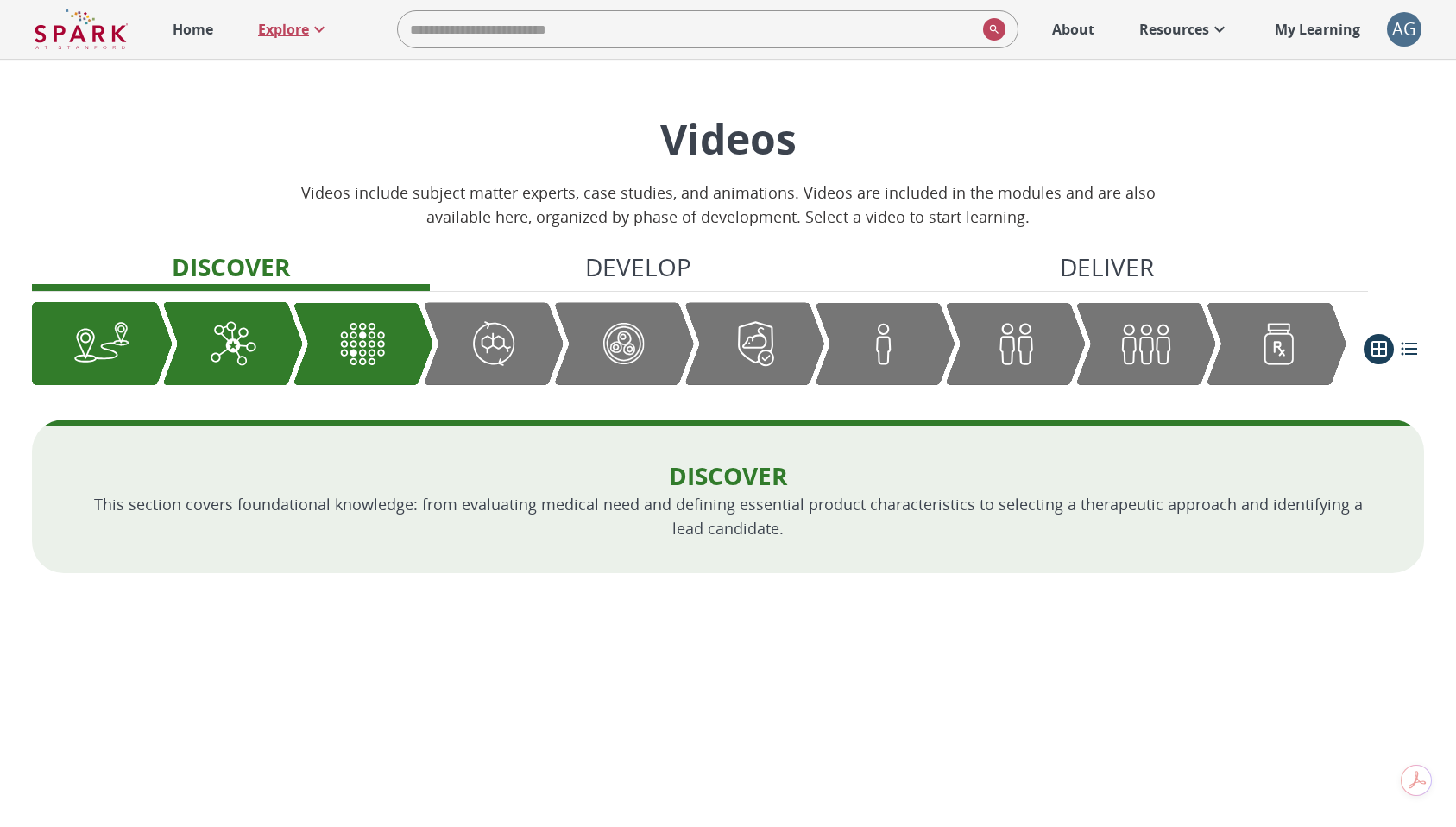
click at [274, 25] on p "Explore" at bounding box center [284, 29] width 51 height 21
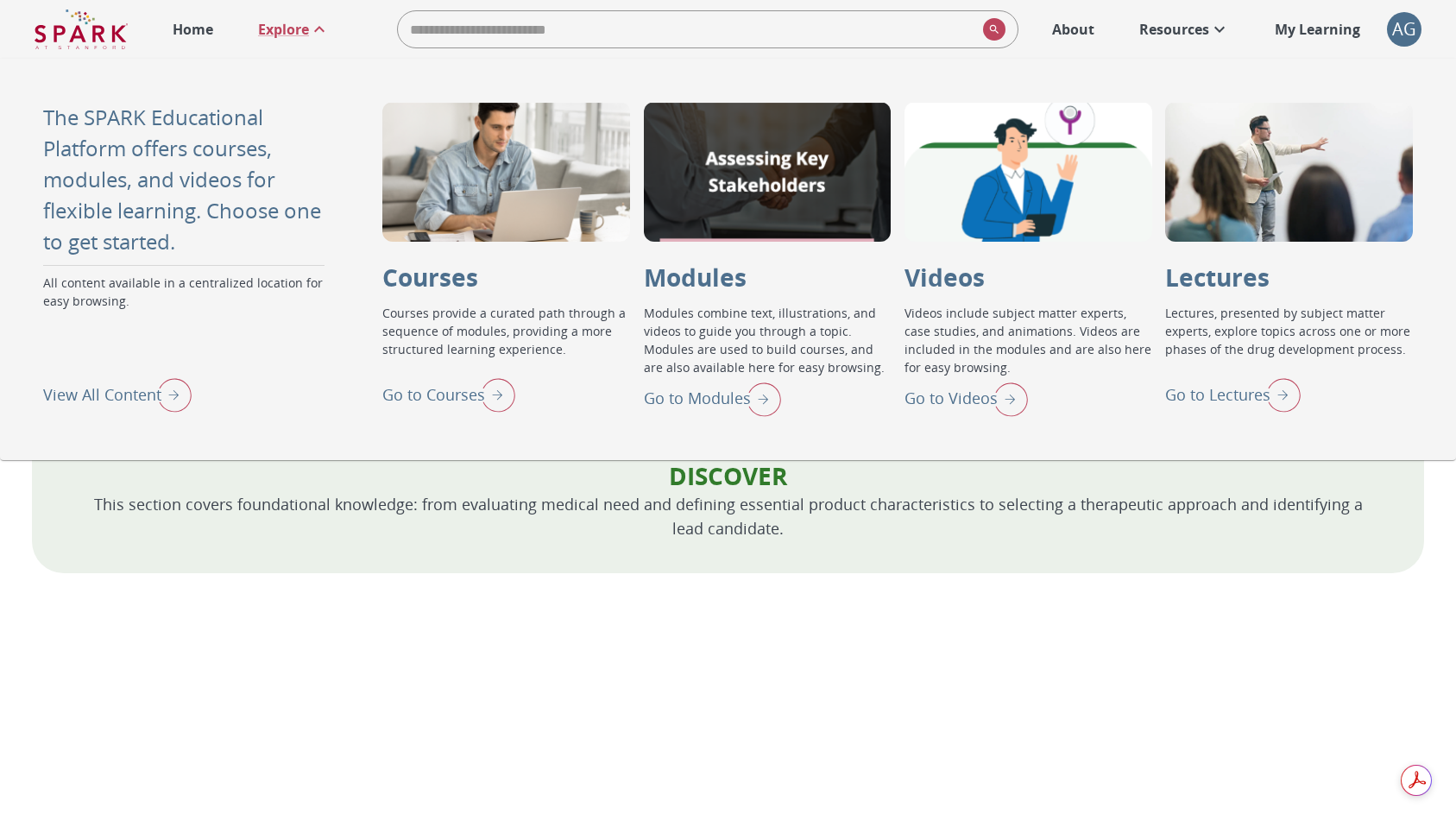
click at [1196, 396] on p "Go to Lectures" at bounding box center [1217, 394] width 106 height 24
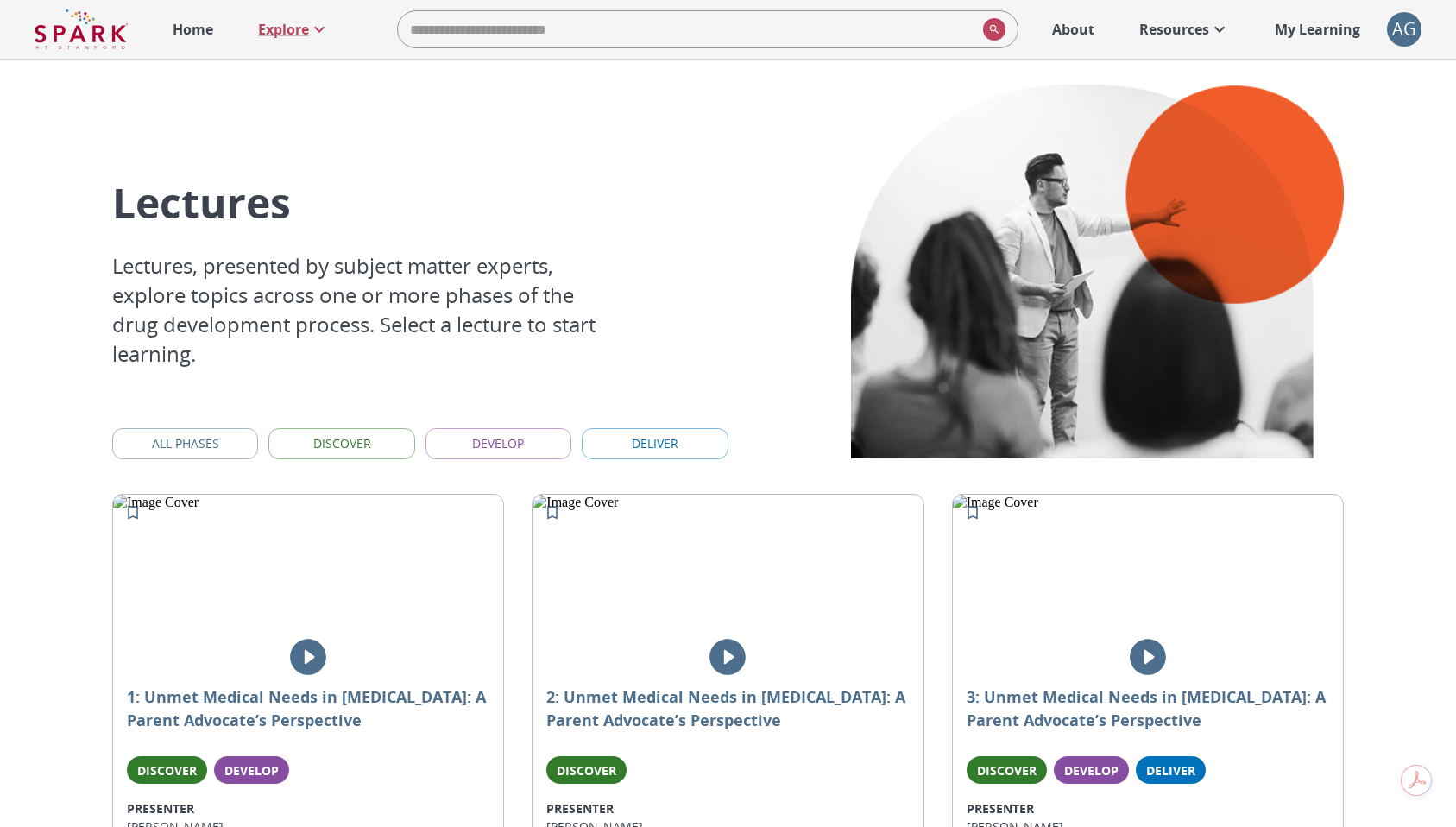
click at [193, 32] on p "Home" at bounding box center [192, 29] width 41 height 21
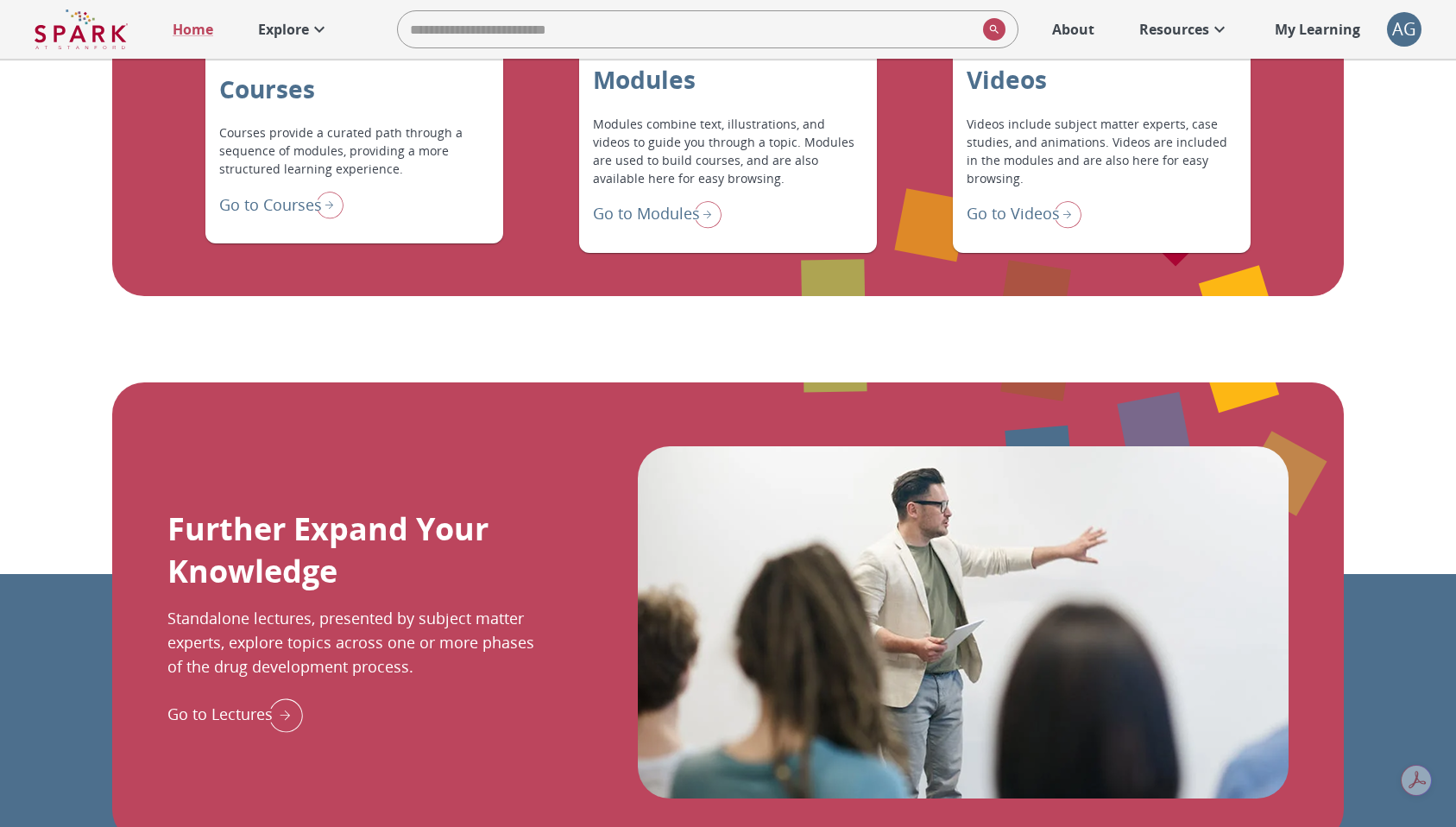
scroll to position [2059, 0]
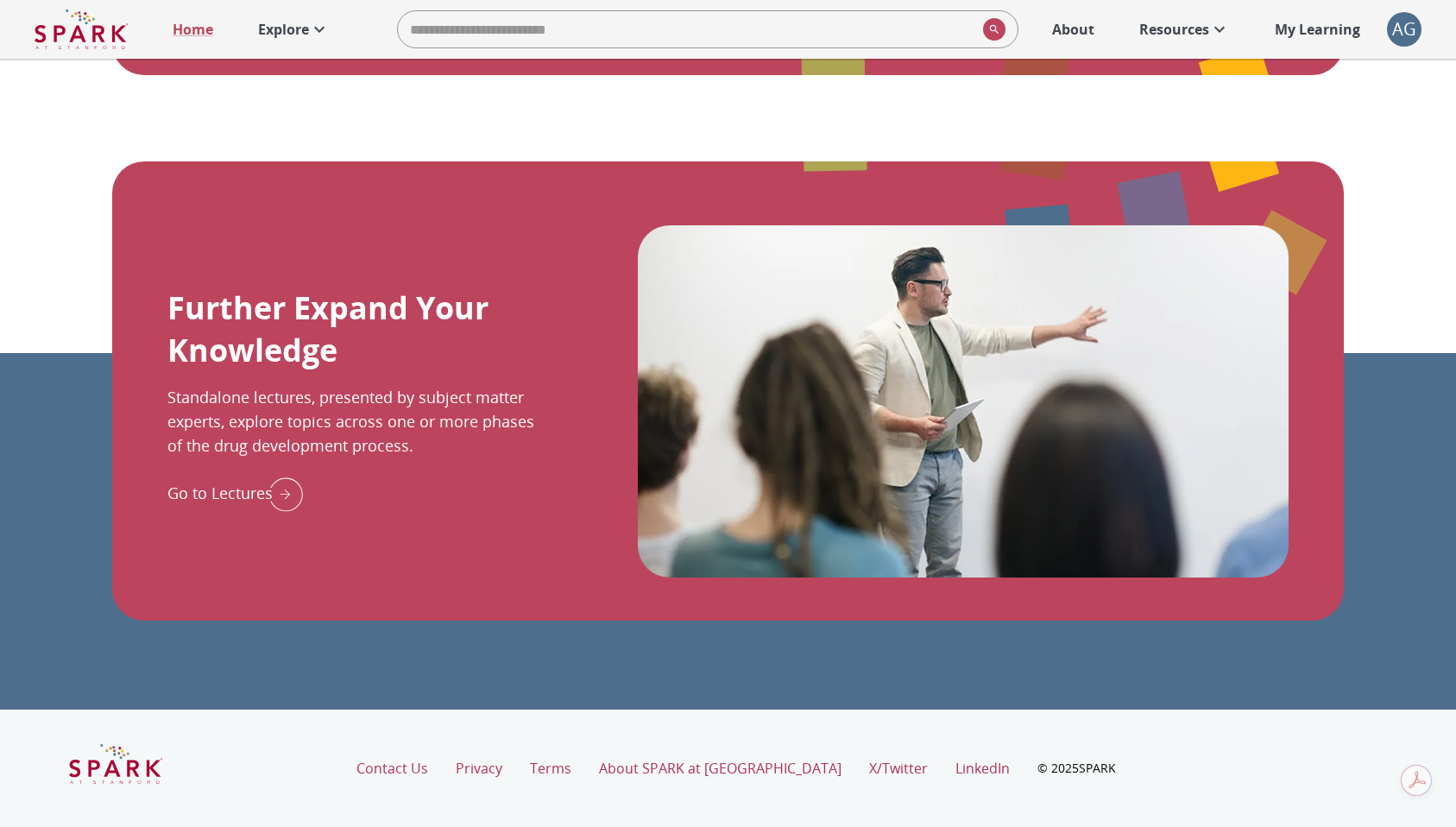
click at [266, 29] on p "Explore" at bounding box center [284, 29] width 51 height 21
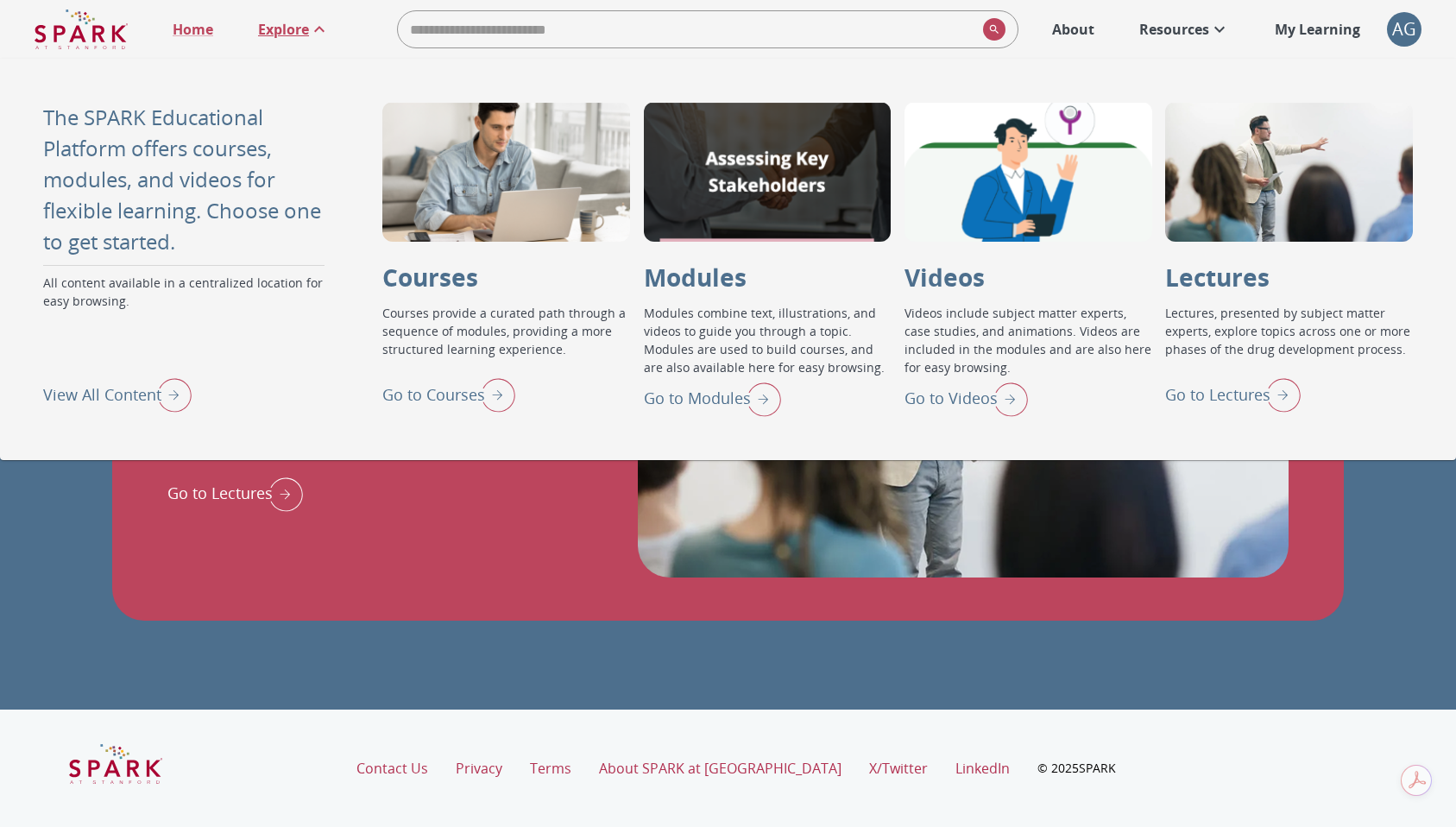
click at [266, 29] on p "Explore" at bounding box center [284, 29] width 51 height 21
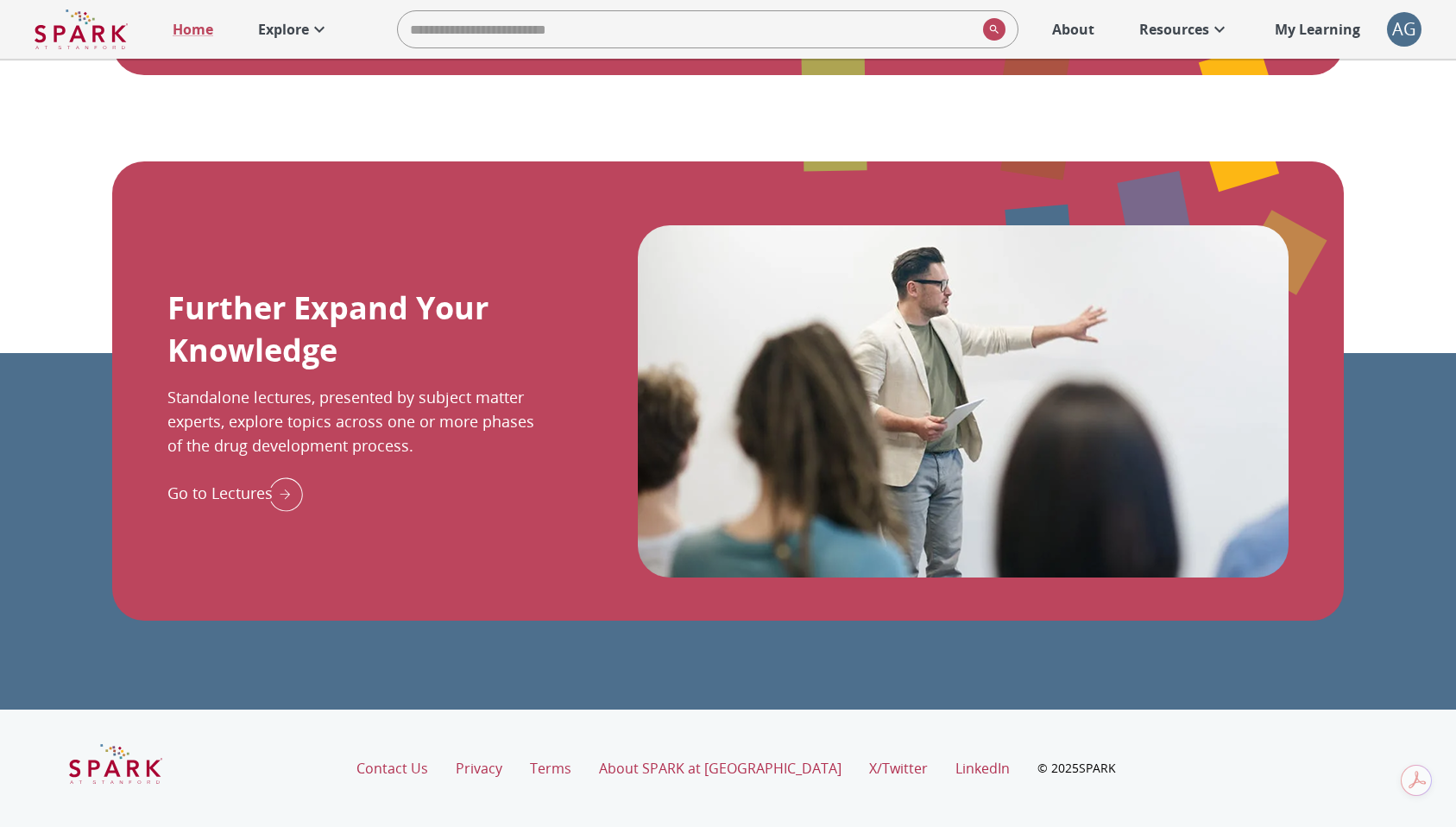
click at [306, 31] on p "Explore" at bounding box center [284, 29] width 51 height 21
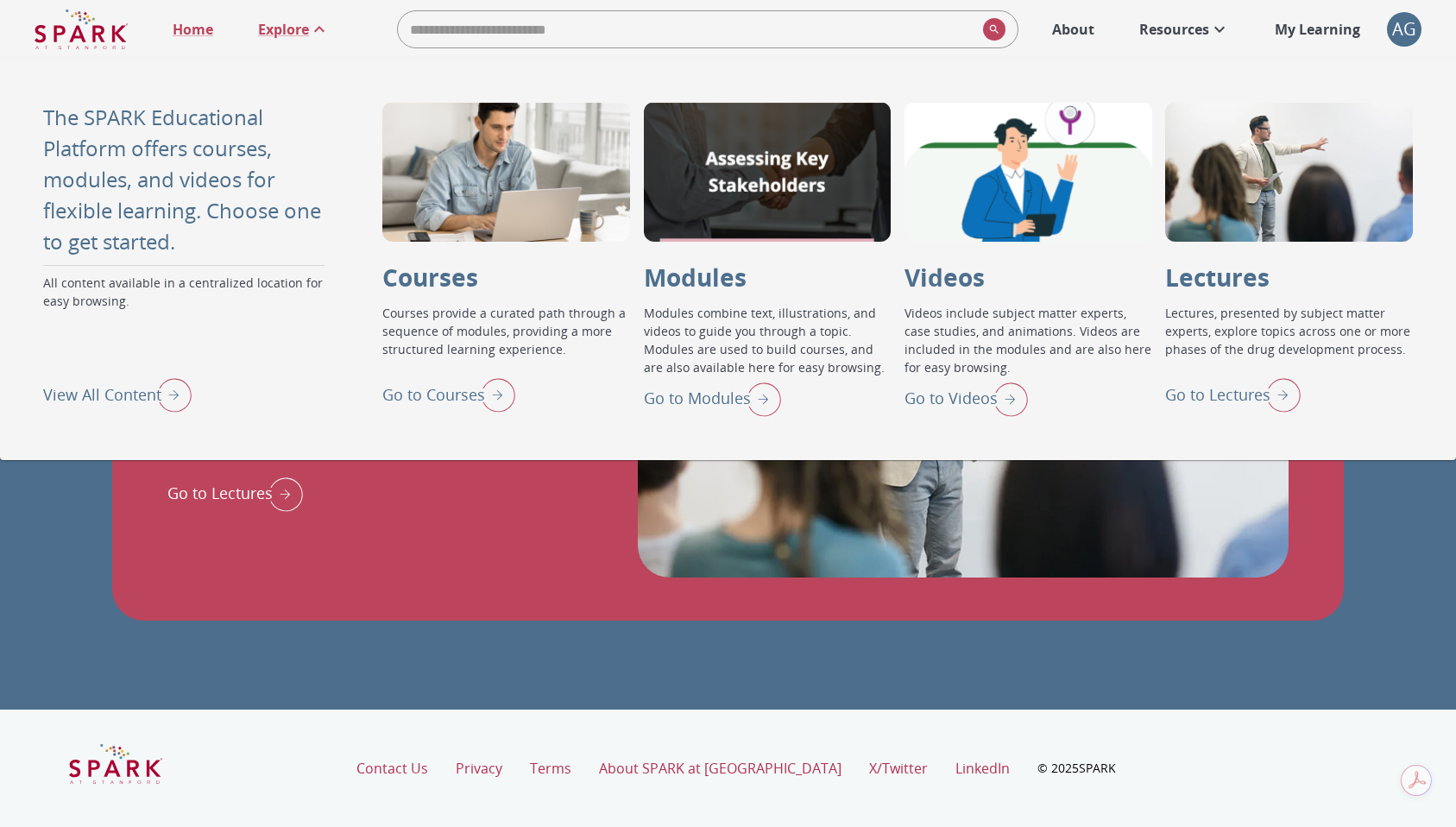
click at [1239, 384] on p "Go to Lectures" at bounding box center [1217, 394] width 106 height 24
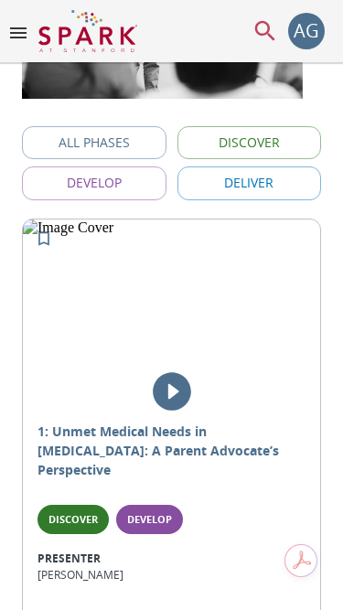
scroll to position [469, 0]
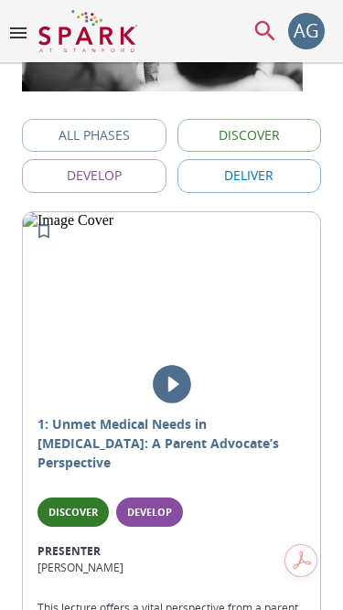
click at [178, 386] on icon "play" at bounding box center [172, 384] width 38 height 38
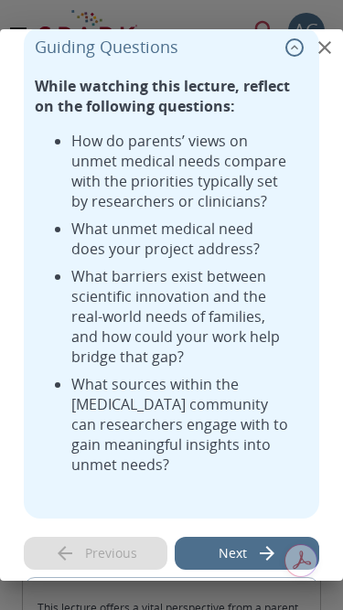
scroll to position [0, 0]
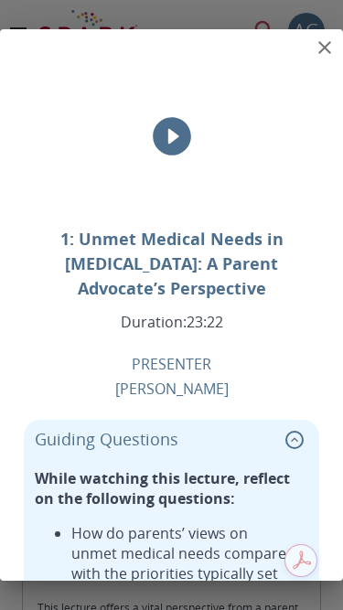
click at [294, 437] on icon "collapse" at bounding box center [294, 439] width 7 height 5
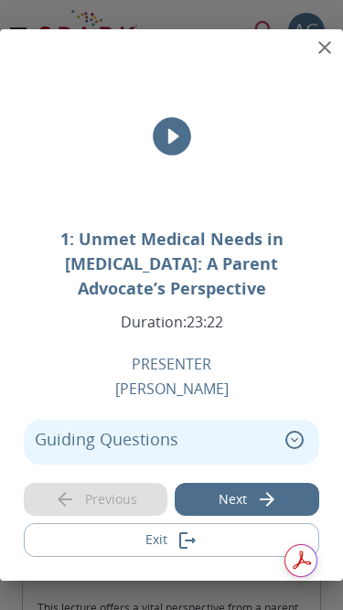
click at [296, 431] on icon "expand" at bounding box center [294, 440] width 18 height 18
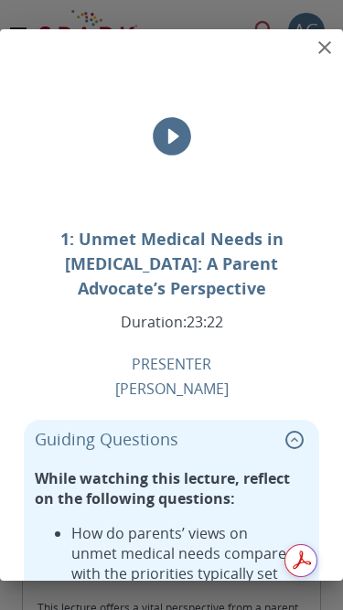
click at [297, 426] on button "collapse" at bounding box center [294, 439] width 27 height 27
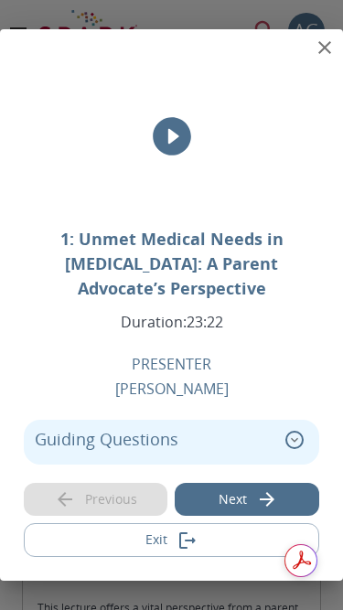
click at [328, 54] on icon "close" at bounding box center [324, 47] width 13 height 13
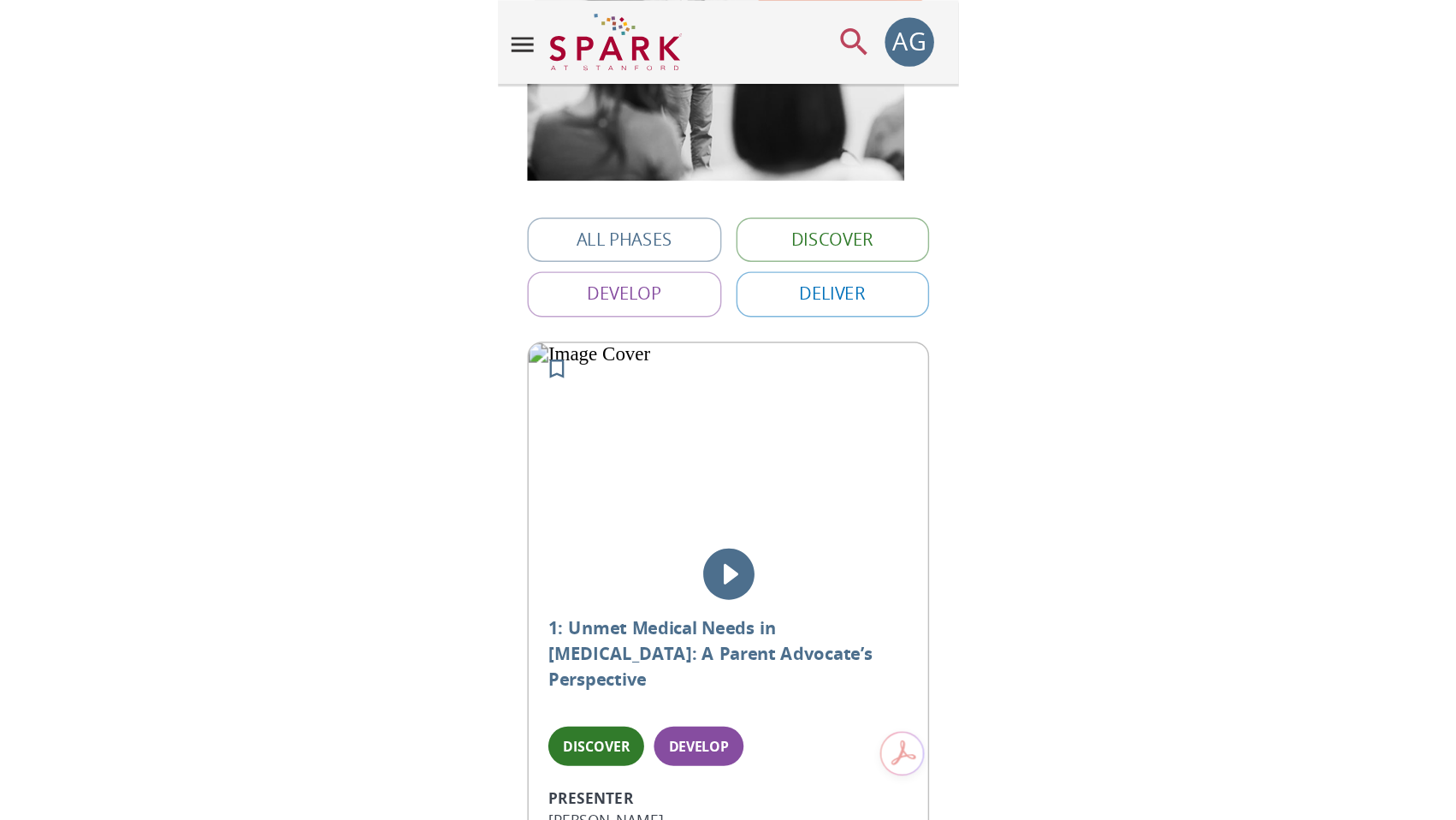
scroll to position [250, 0]
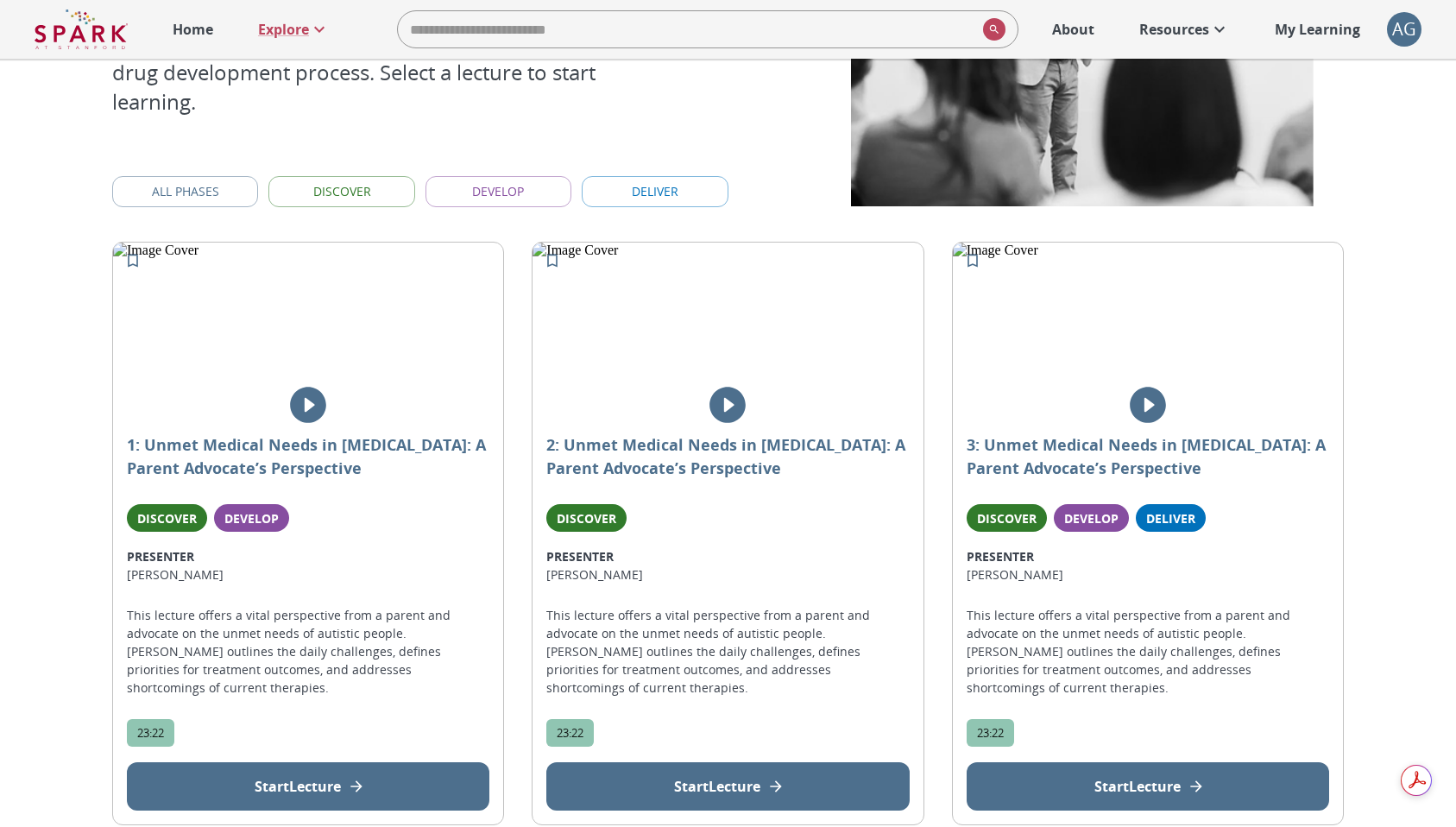
click at [728, 409] on icon "play" at bounding box center [728, 405] width 36 height 36
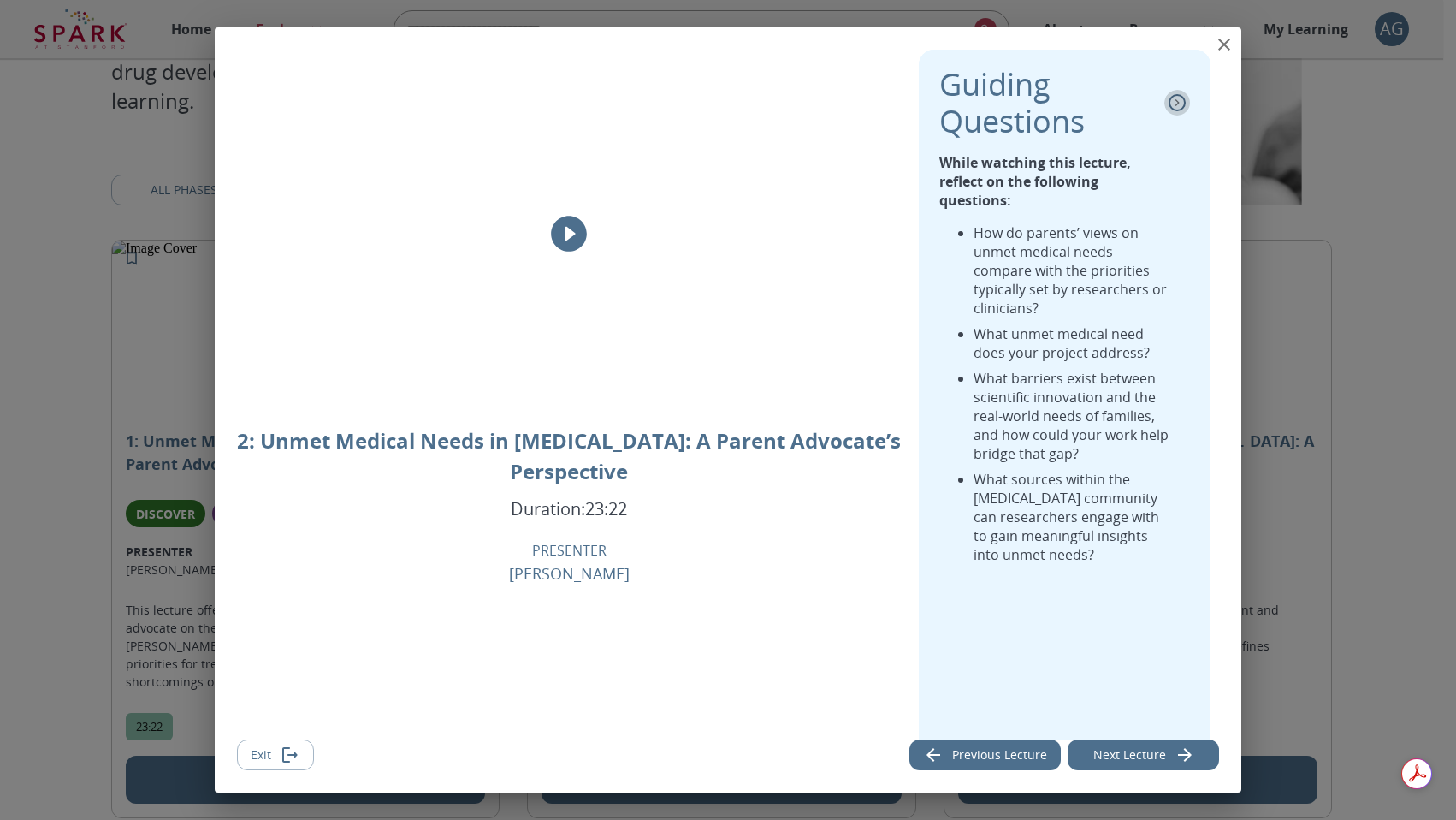
click at [1172, 100] on icon "collapse" at bounding box center [1177, 103] width 17 height 17
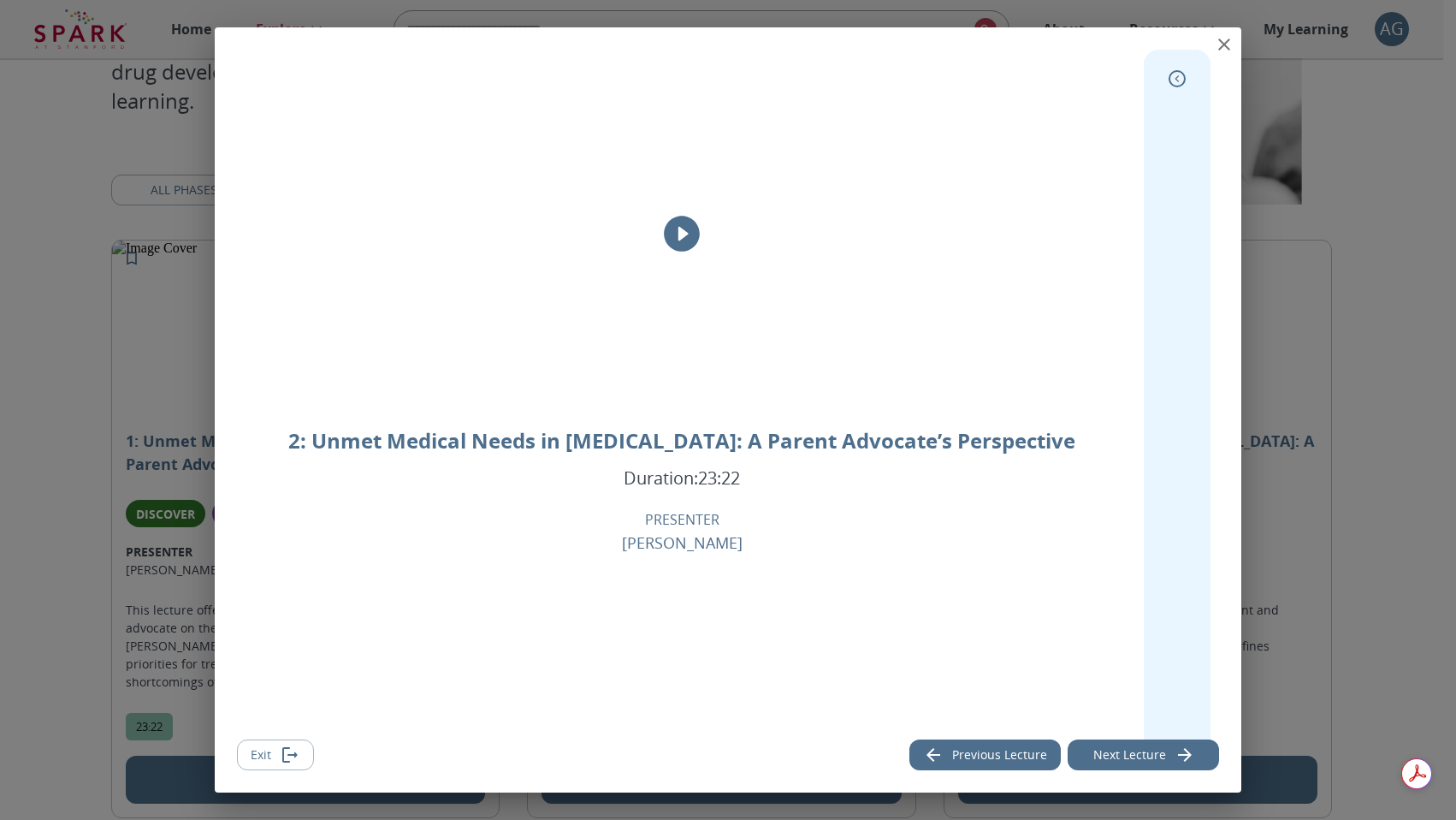
click at [1169, 85] on icon "expand" at bounding box center [1177, 79] width 17 height 17
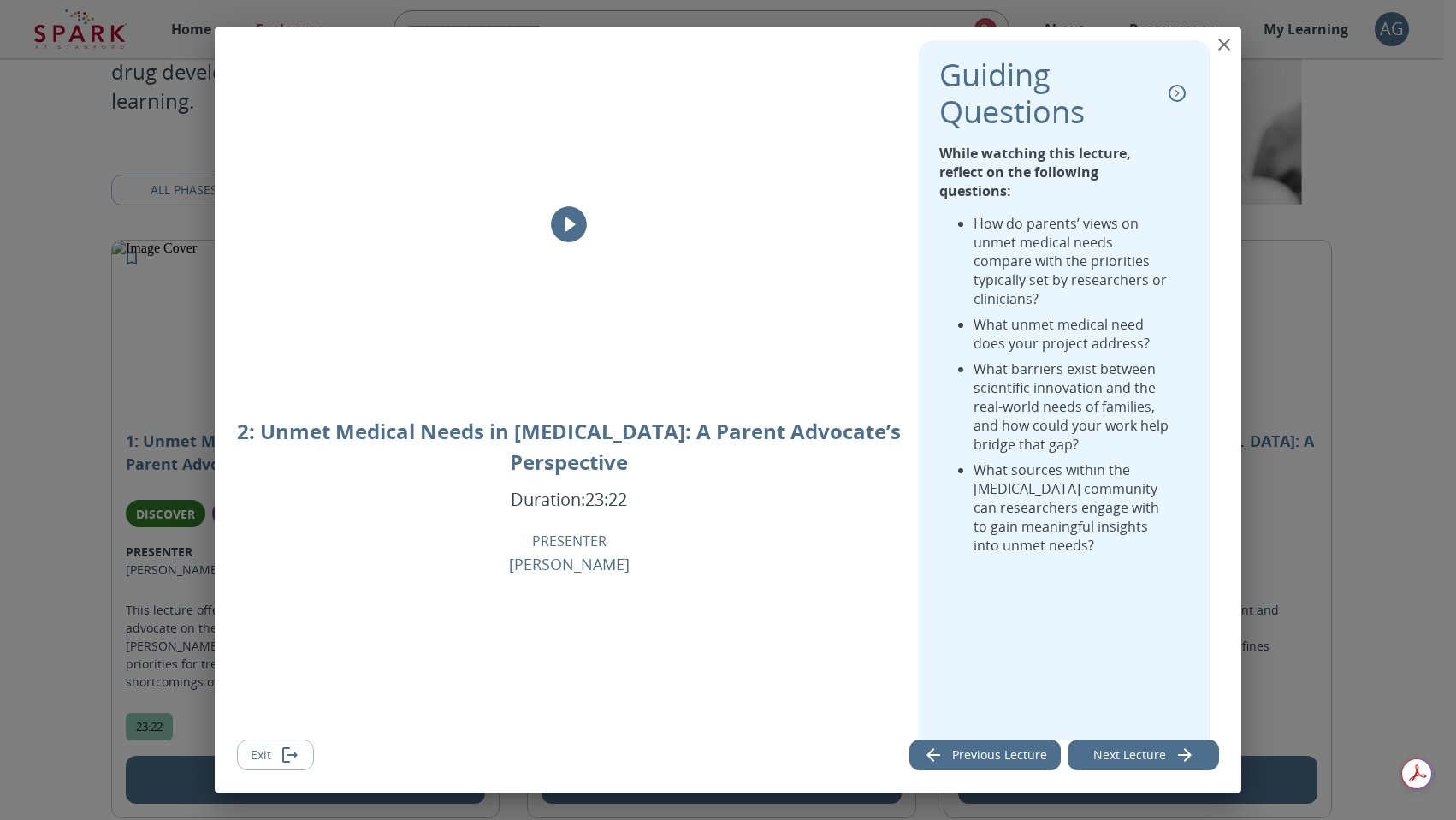
scroll to position [0, 0]
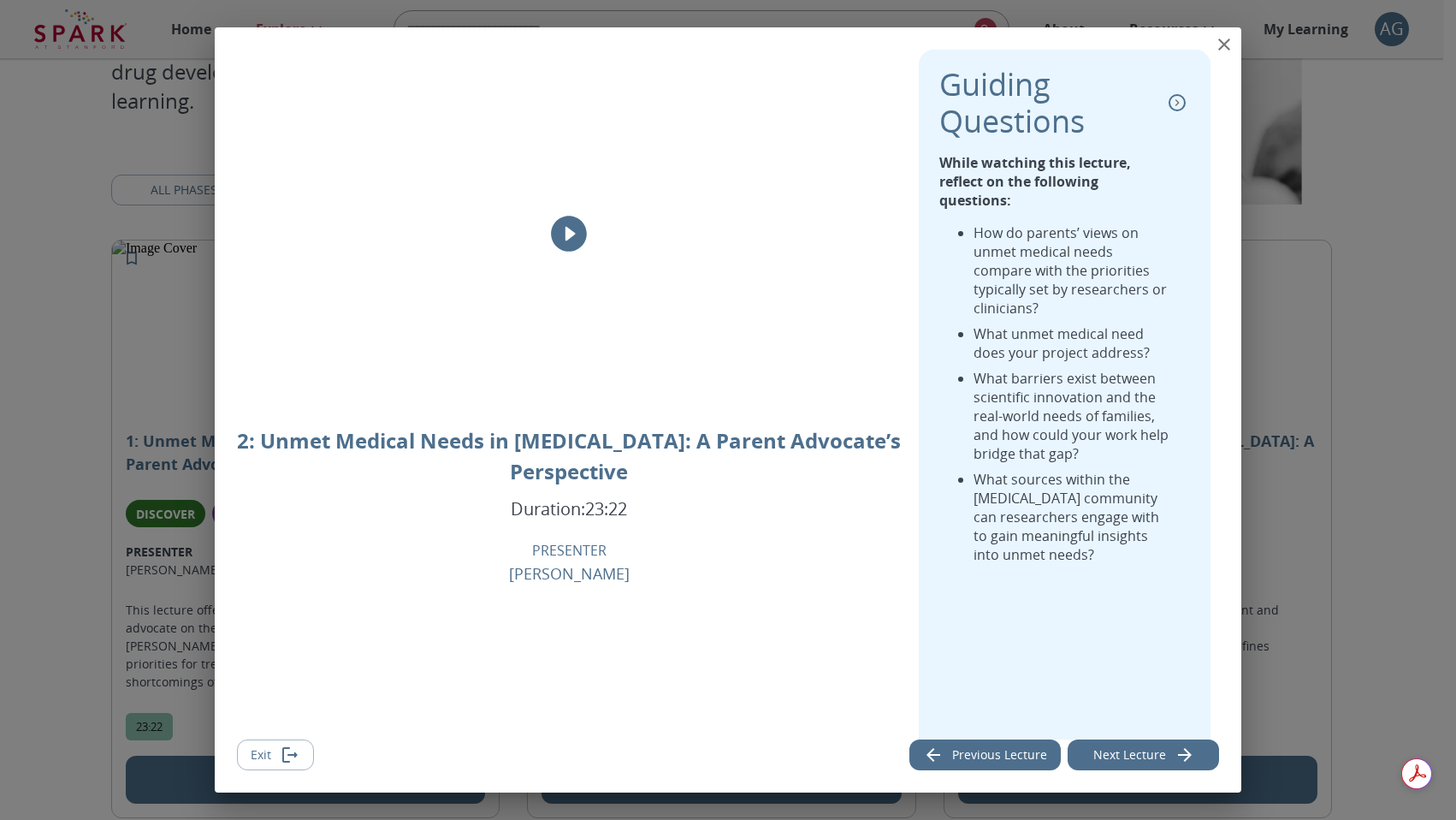
click at [1175, 105] on icon "collapse" at bounding box center [1177, 102] width 5 height 7
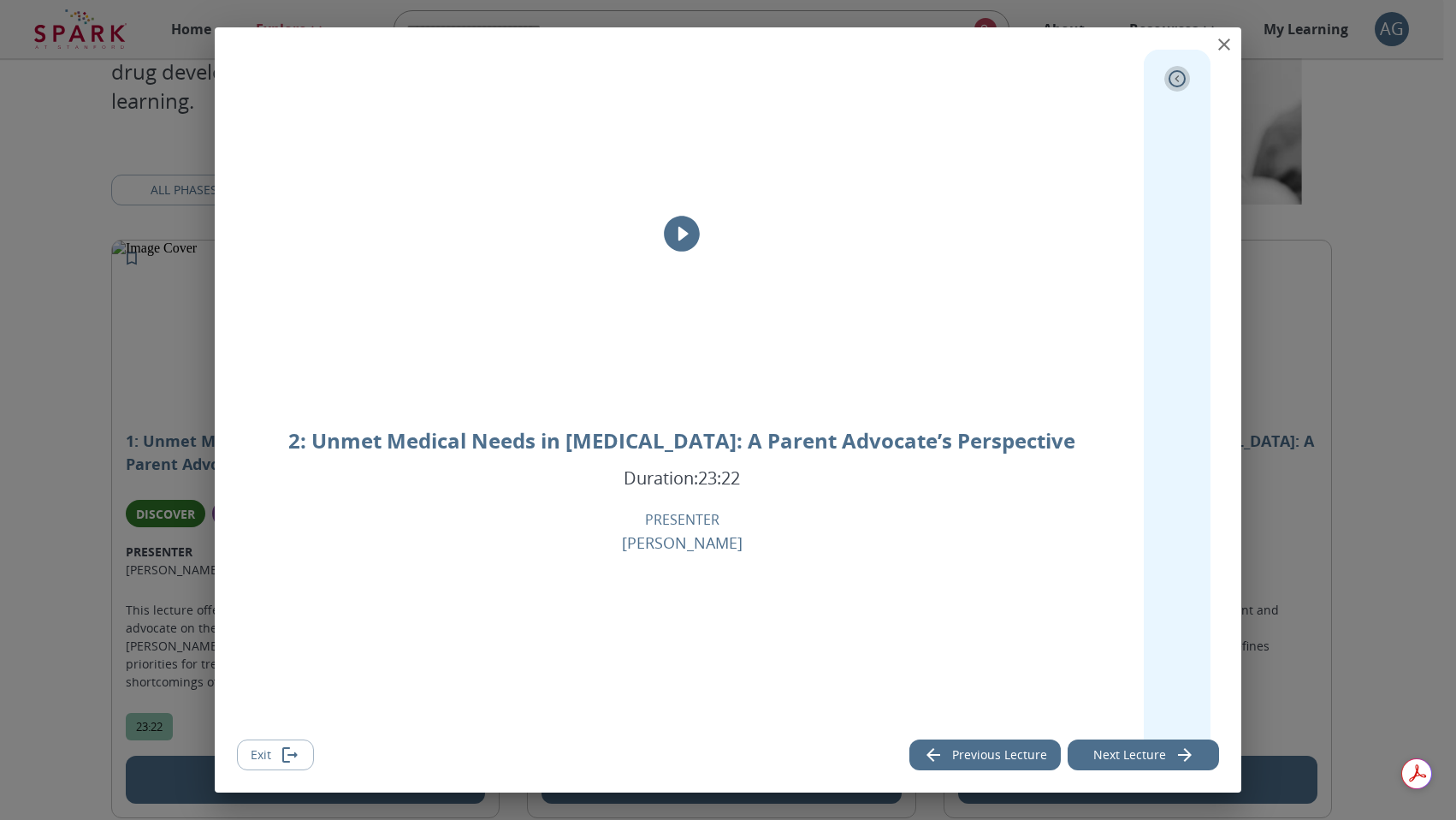
click at [1169, 80] on icon "expand" at bounding box center [1177, 79] width 17 height 17
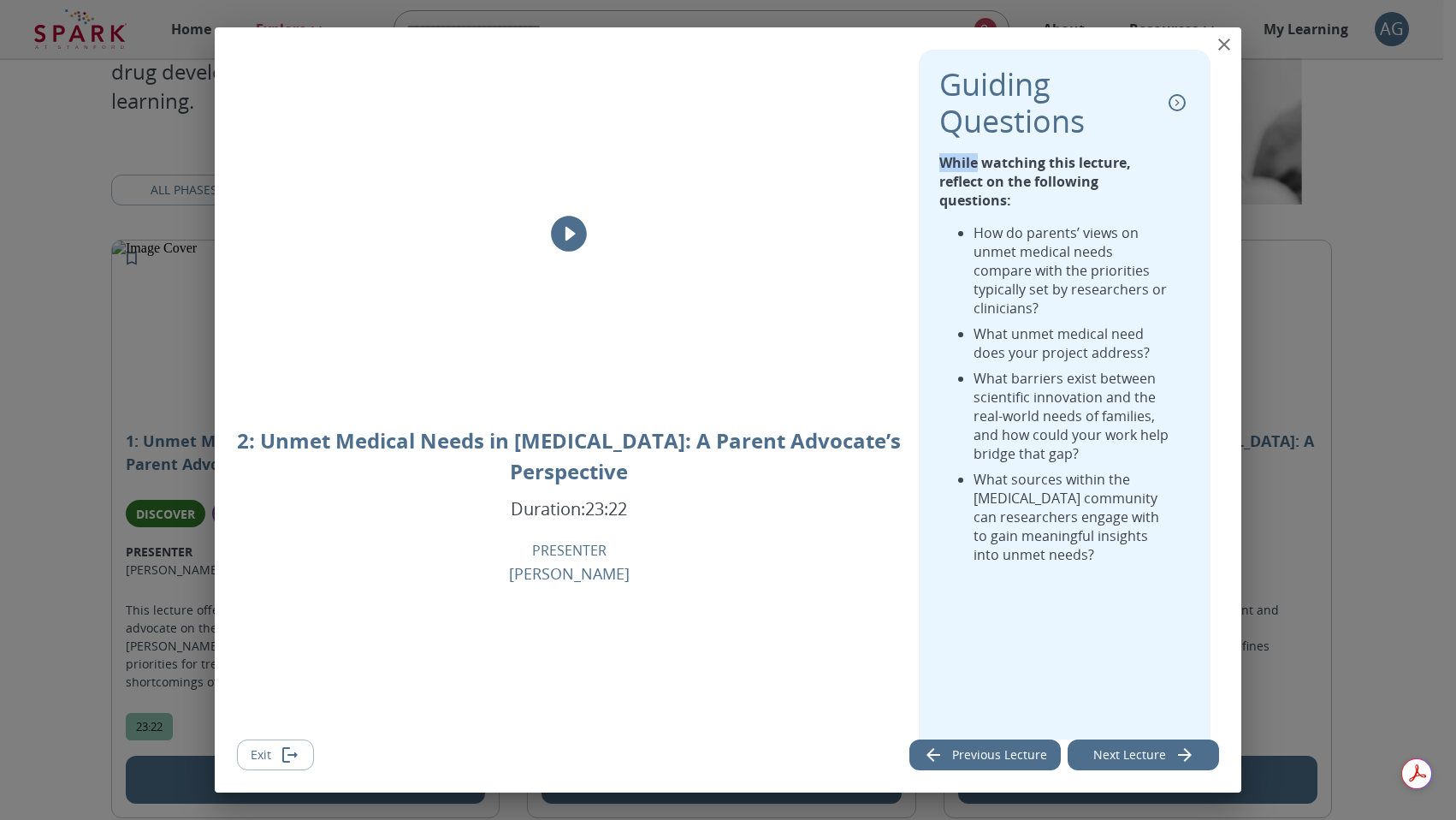
click at [1161, 80] on div "Guiding Questions" at bounding box center [1065, 102] width 251 height 74
click at [1169, 95] on icon "collapse" at bounding box center [1177, 103] width 17 height 17
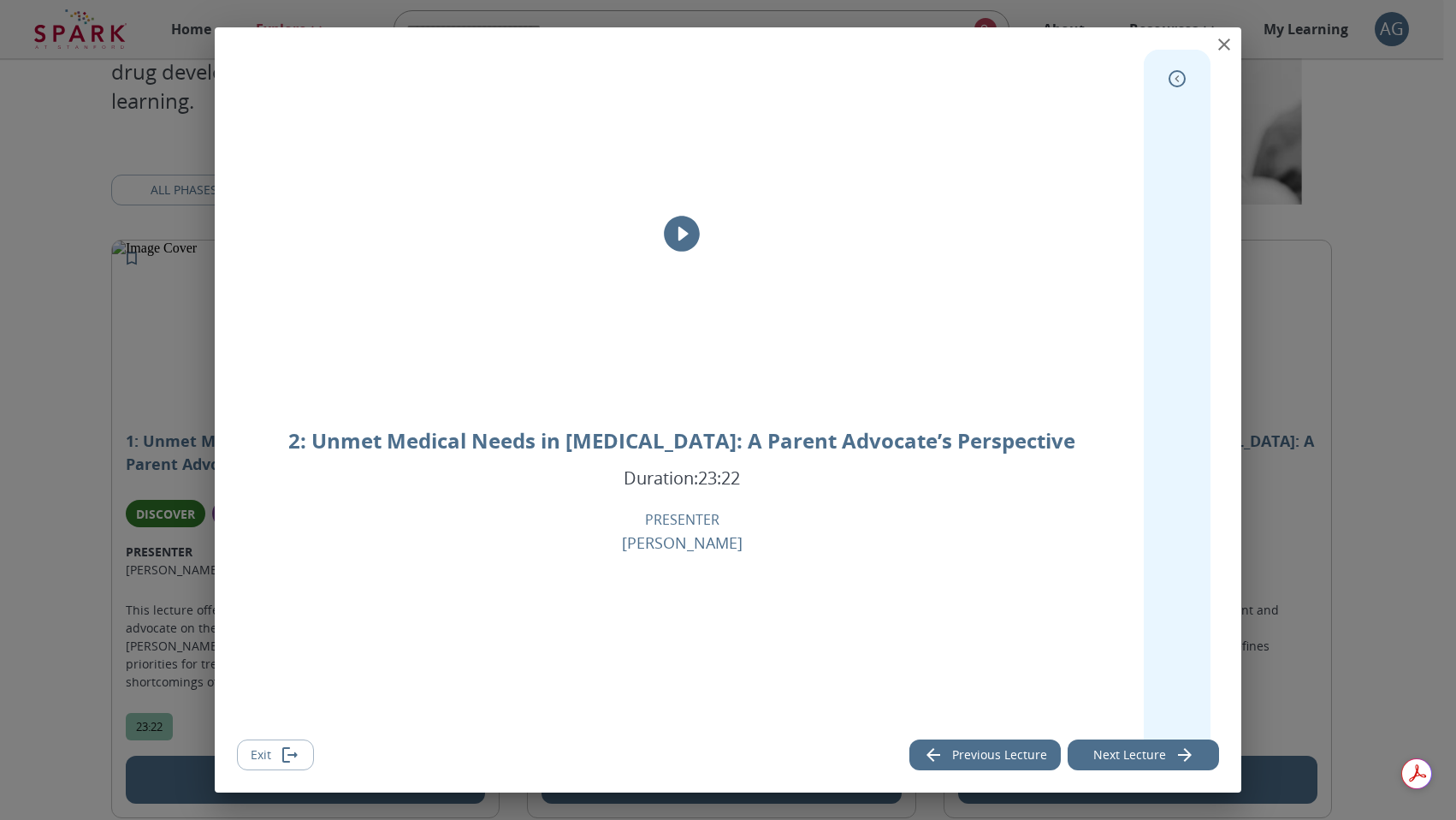
click at [1225, 37] on icon "close" at bounding box center [1224, 45] width 21 height 21
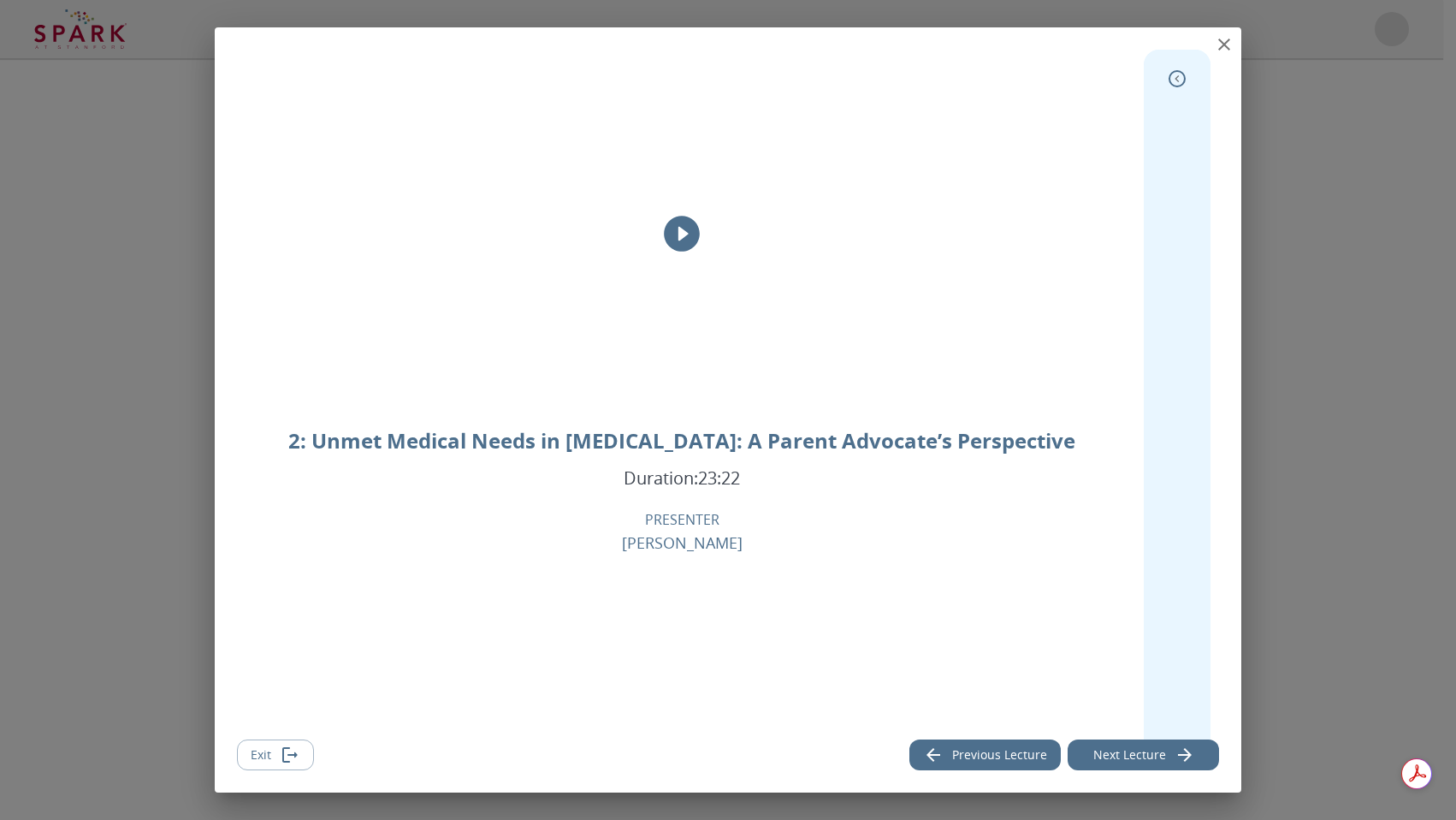
click at [1227, 43] on icon "close" at bounding box center [1224, 45] width 21 height 21
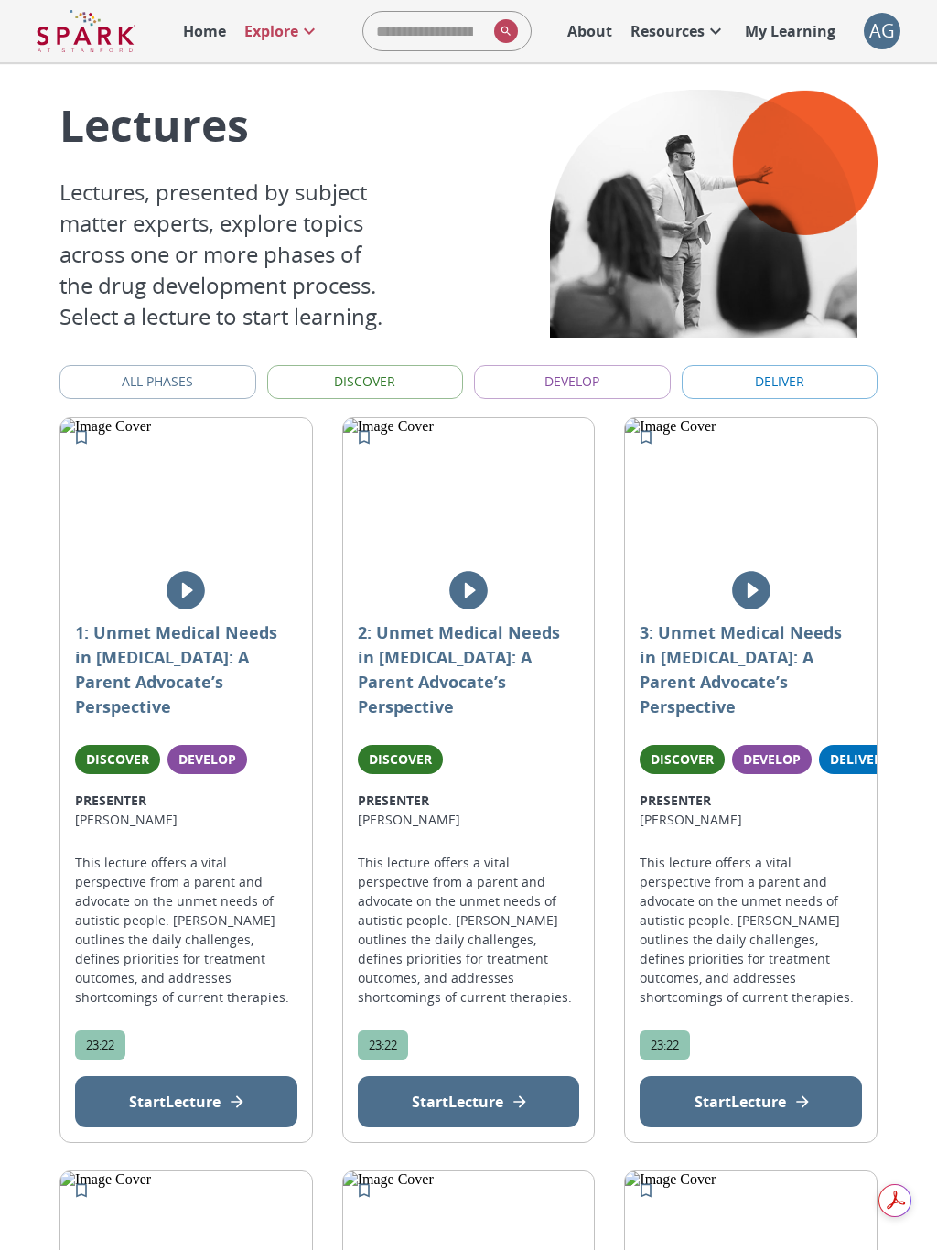
click at [466, 876] on p "Start Lecture" at bounding box center [458, 1102] width 92 height 22
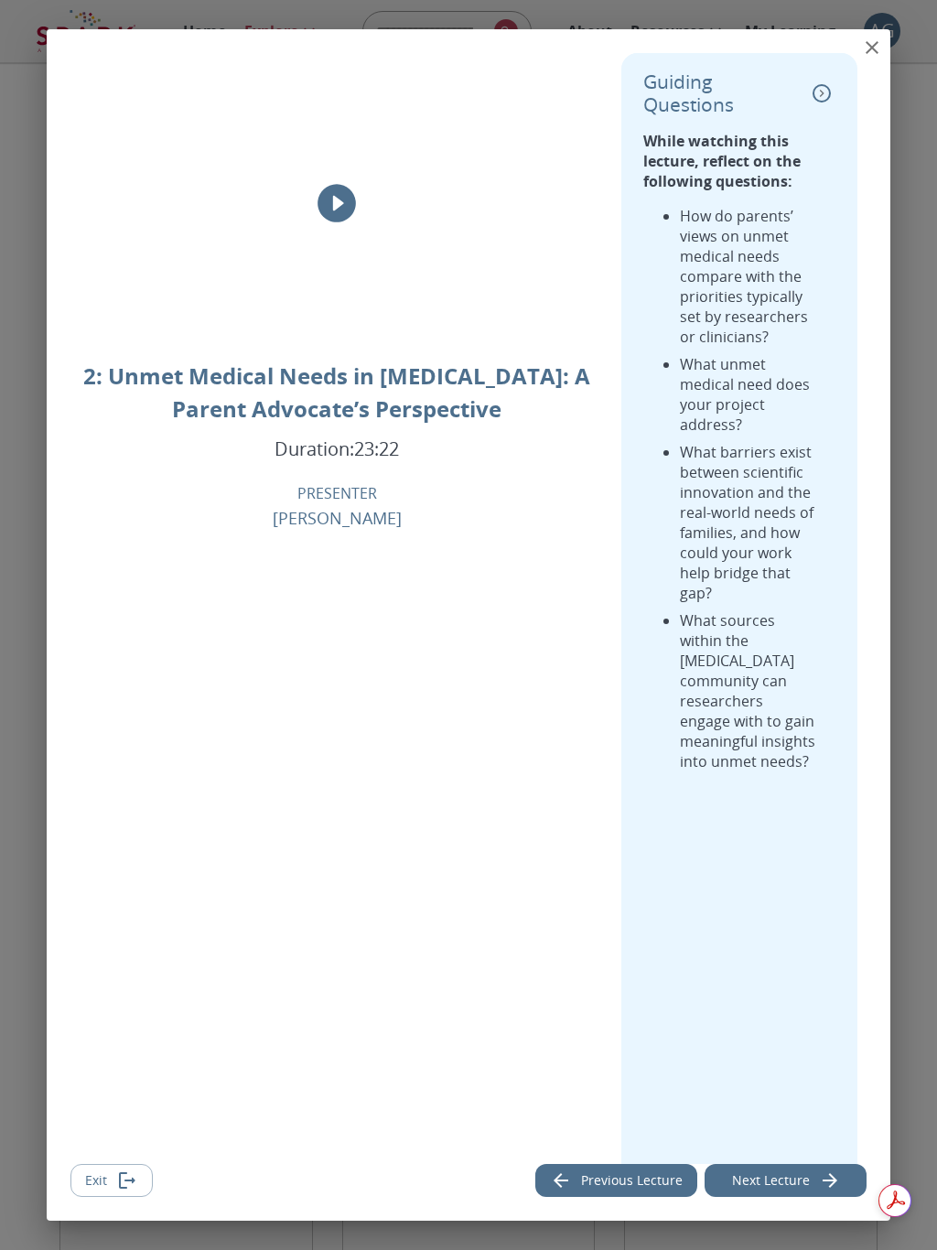
click at [466, 876] on div "2: Unmet Medical Needs in Autism: A Parent Advocate’s Perspective Duration: 23:…" at bounding box center [469, 677] width 844 height 1297
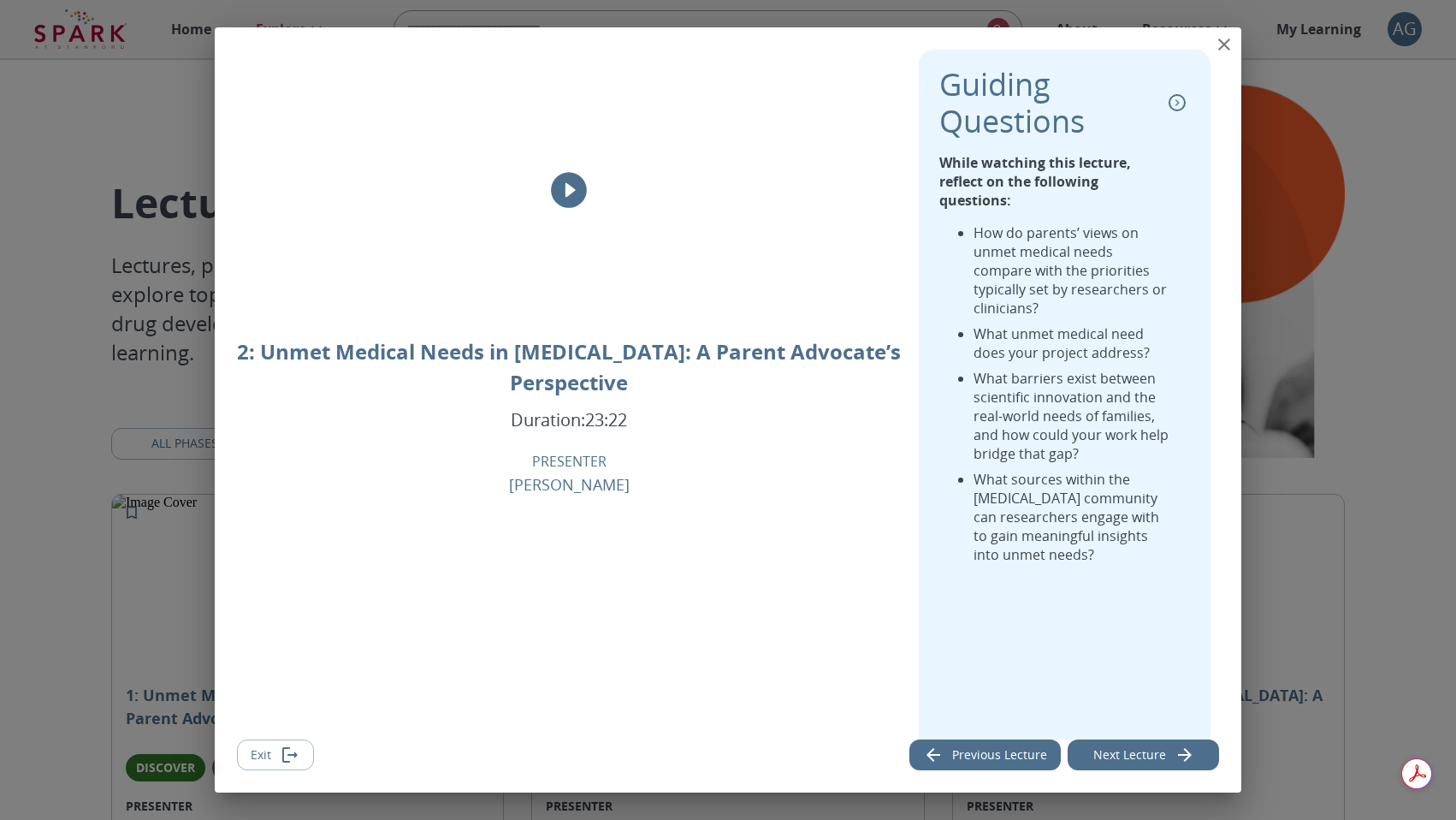
click at [1223, 45] on icon "close" at bounding box center [1224, 44] width 12 height 12
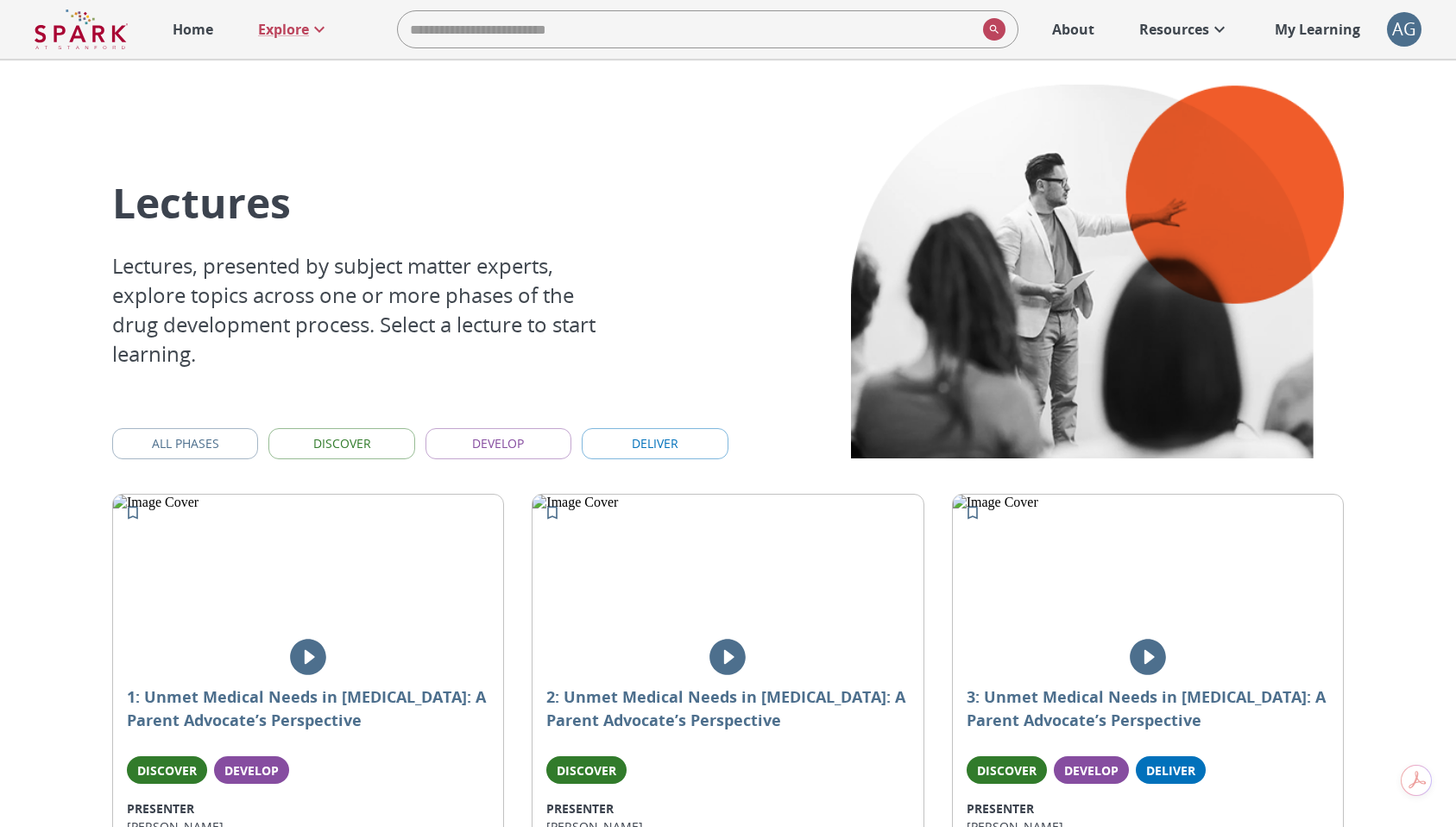
click at [164, 449] on button "All Phases" at bounding box center [185, 444] width 146 height 32
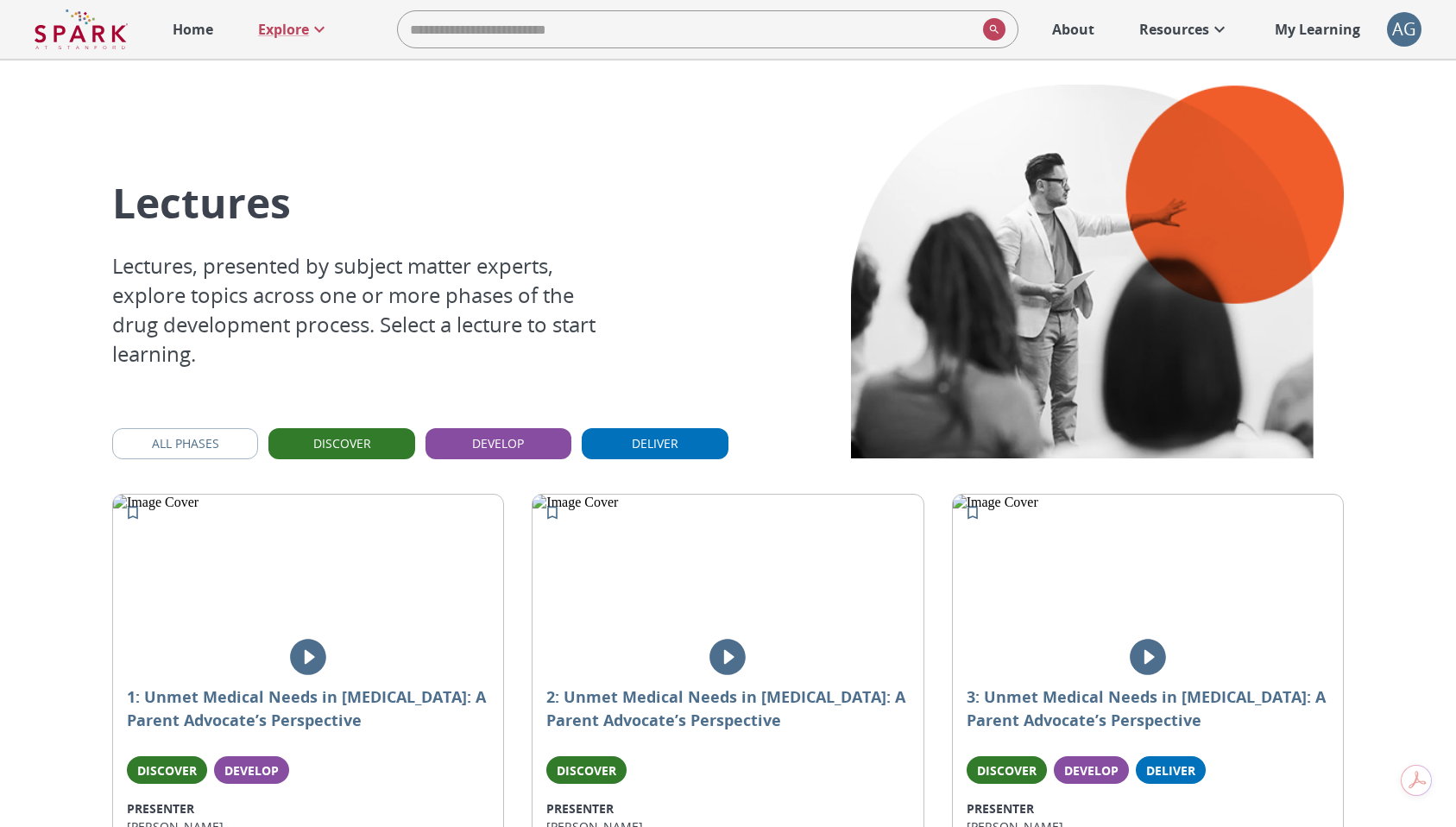
click at [164, 449] on button "All Phases" at bounding box center [185, 444] width 146 height 32
click at [321, 441] on button "Discover" at bounding box center [341, 444] width 146 height 32
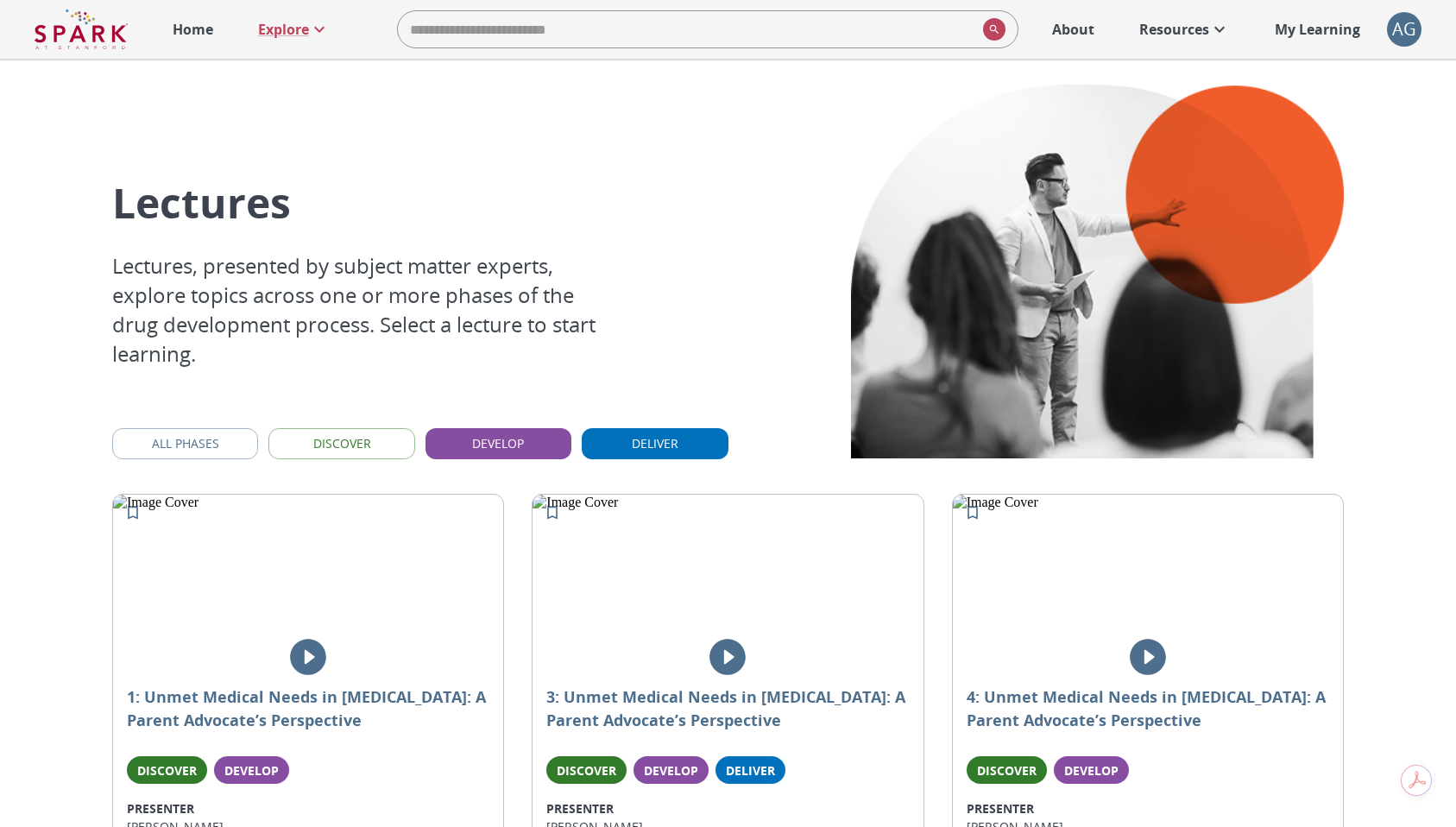
click at [469, 452] on button "Develop" at bounding box center [498, 444] width 146 height 32
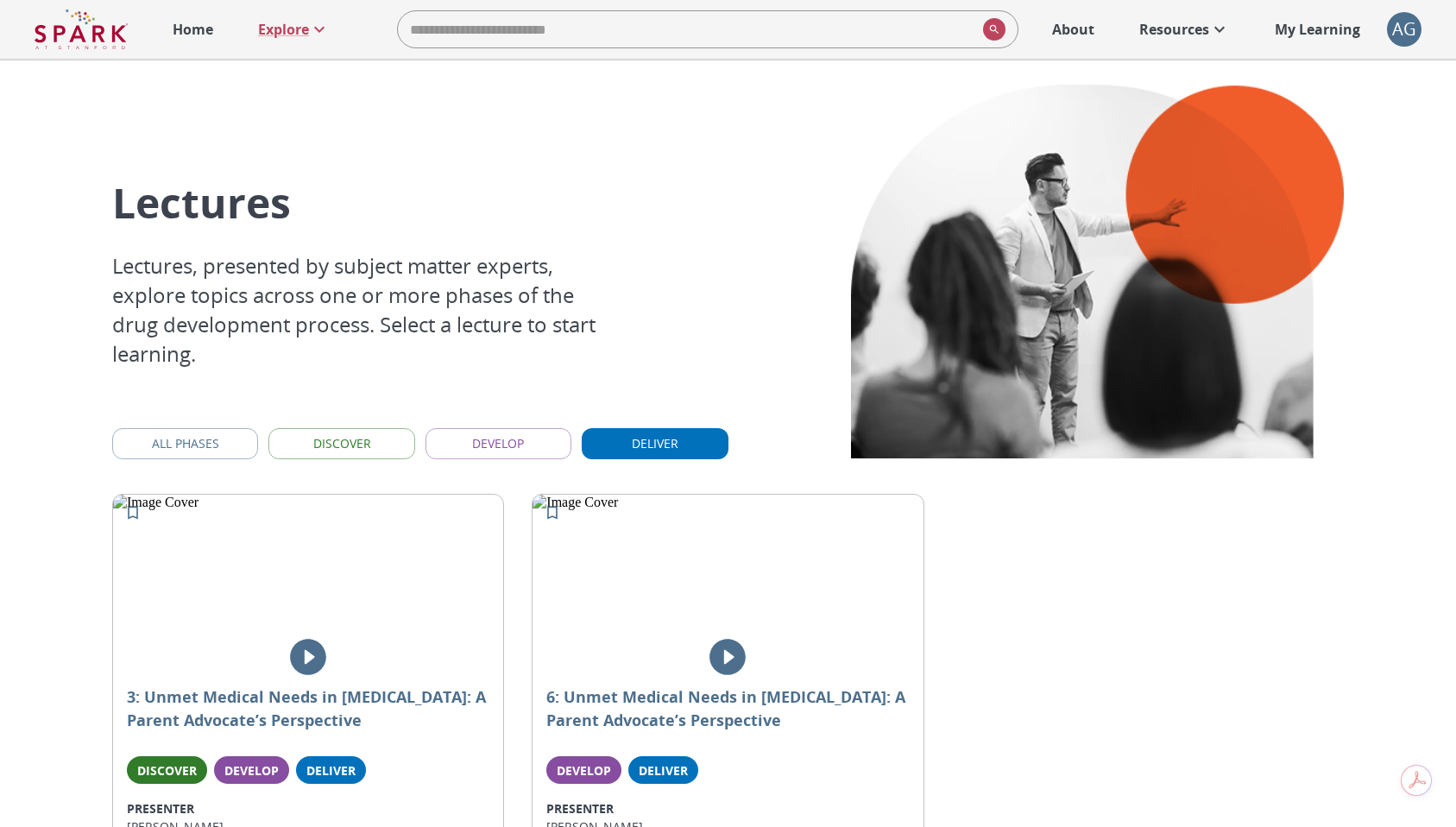
click at [638, 440] on button "Deliver" at bounding box center [654, 444] width 146 height 32
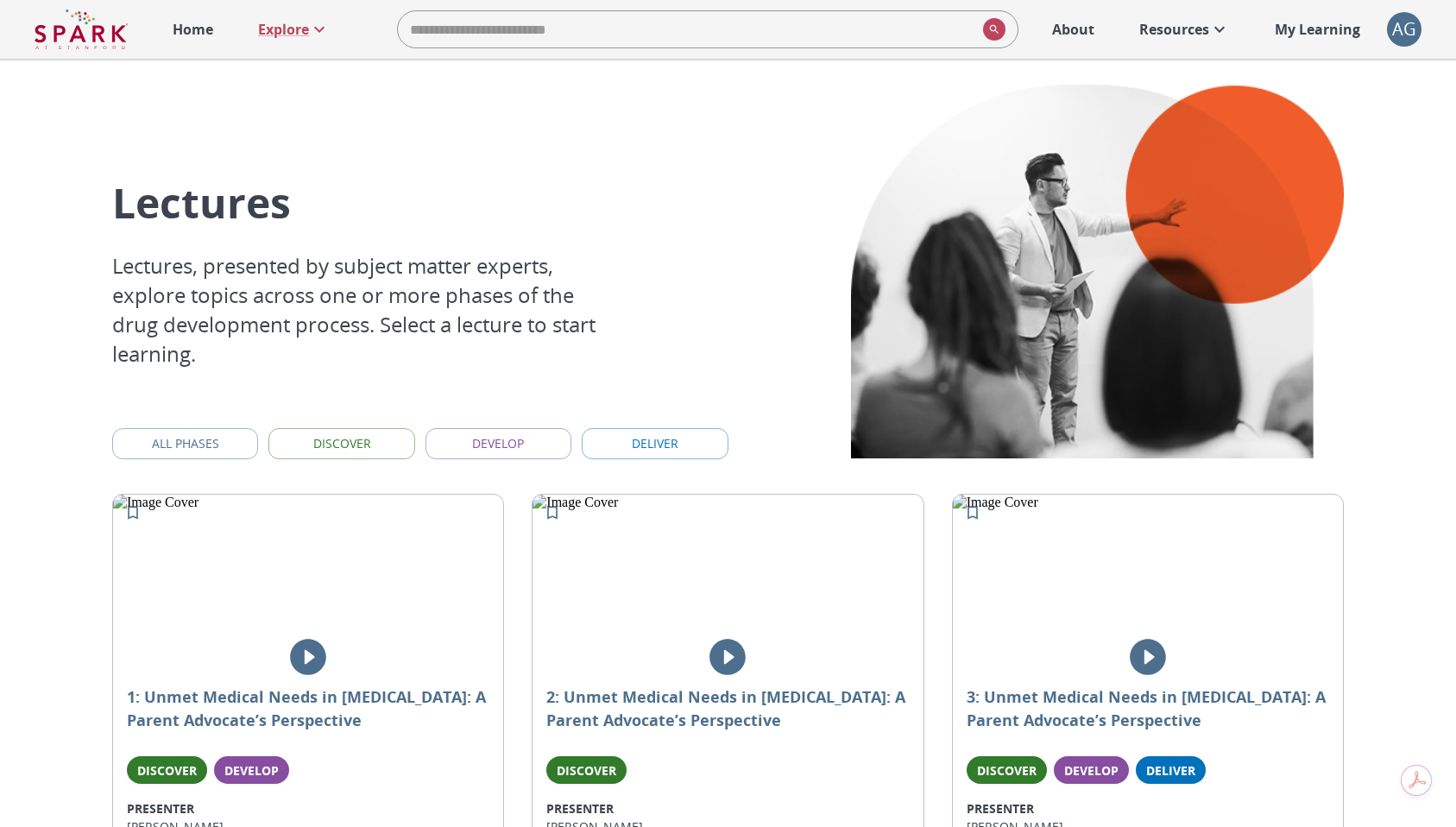
click at [191, 450] on button "All Phases" at bounding box center [185, 444] width 146 height 32
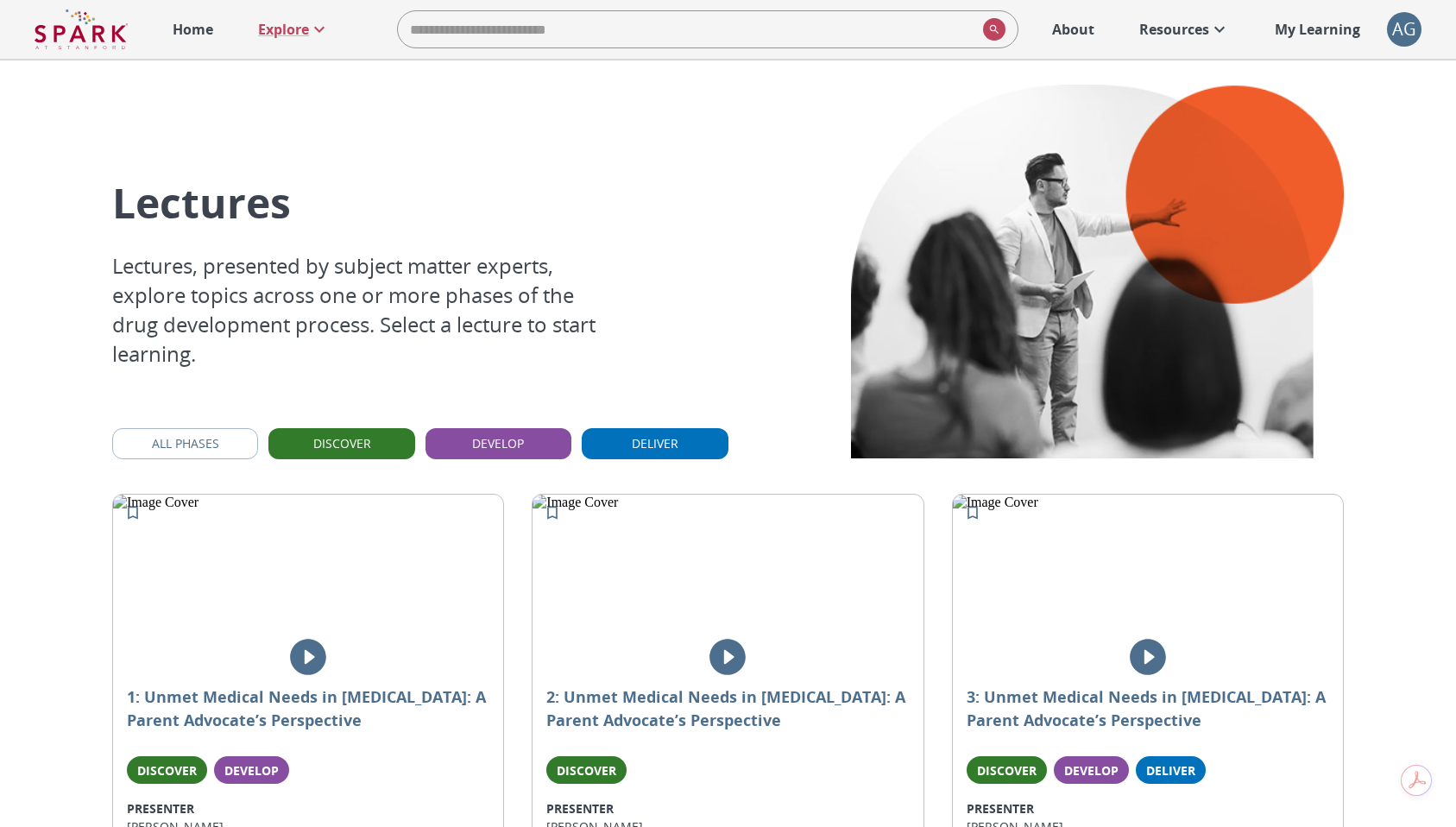
click at [373, 447] on button "Discover" at bounding box center [341, 444] width 146 height 32
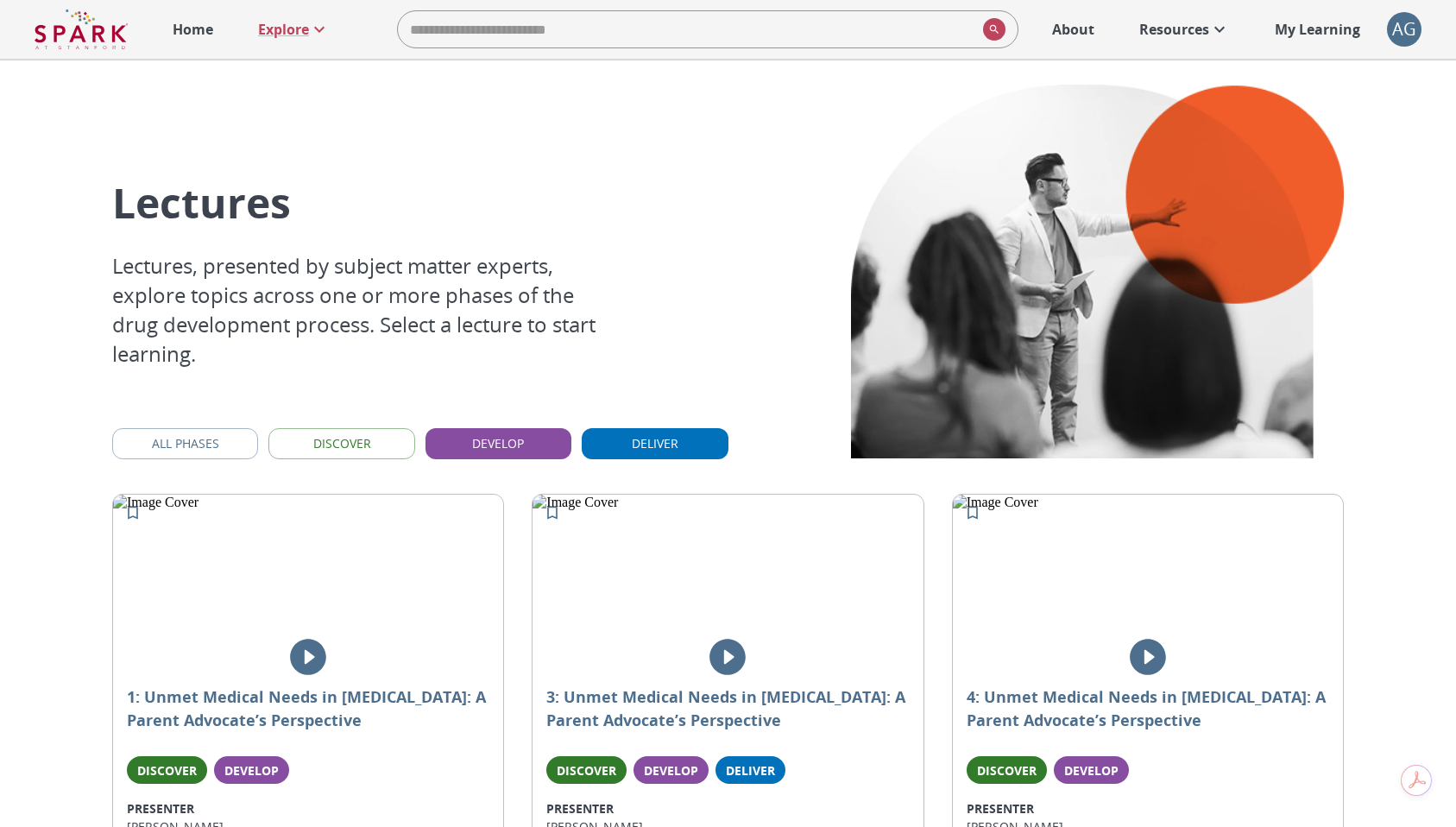
click at [545, 437] on button "Develop" at bounding box center [498, 444] width 146 height 32
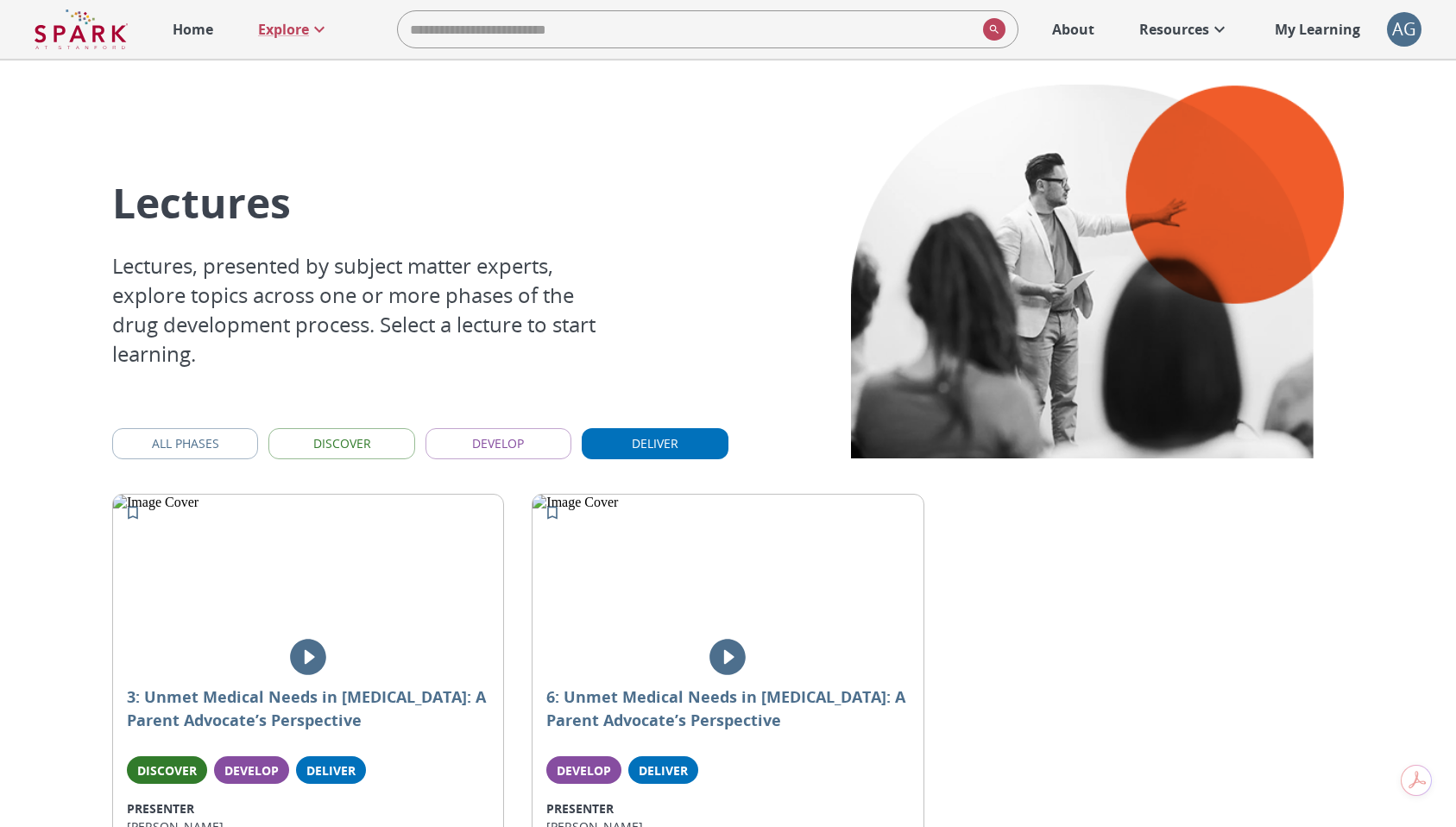
click at [686, 442] on button "Deliver" at bounding box center [654, 444] width 146 height 32
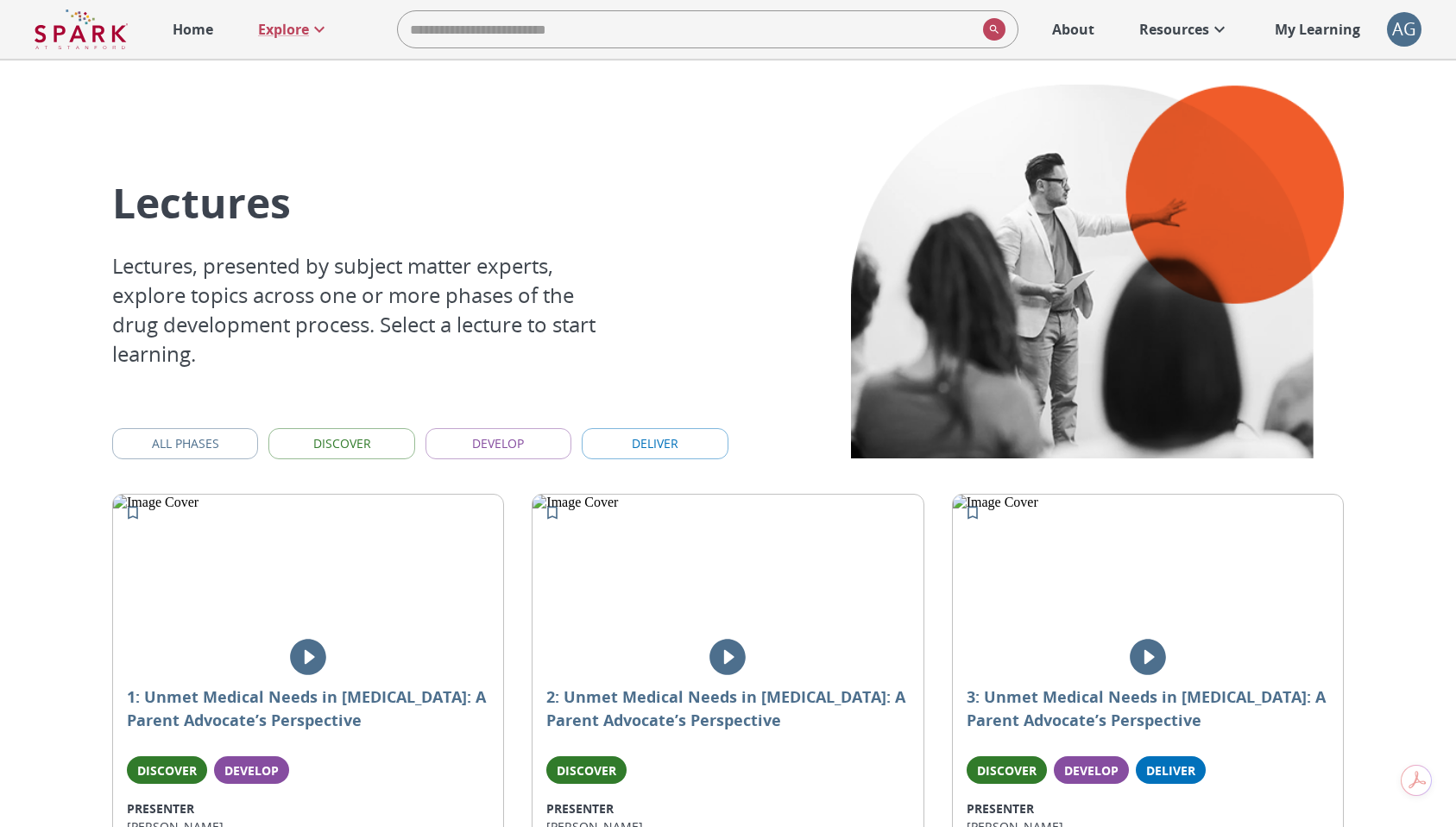
click at [233, 443] on button "All Phases" at bounding box center [185, 444] width 146 height 32
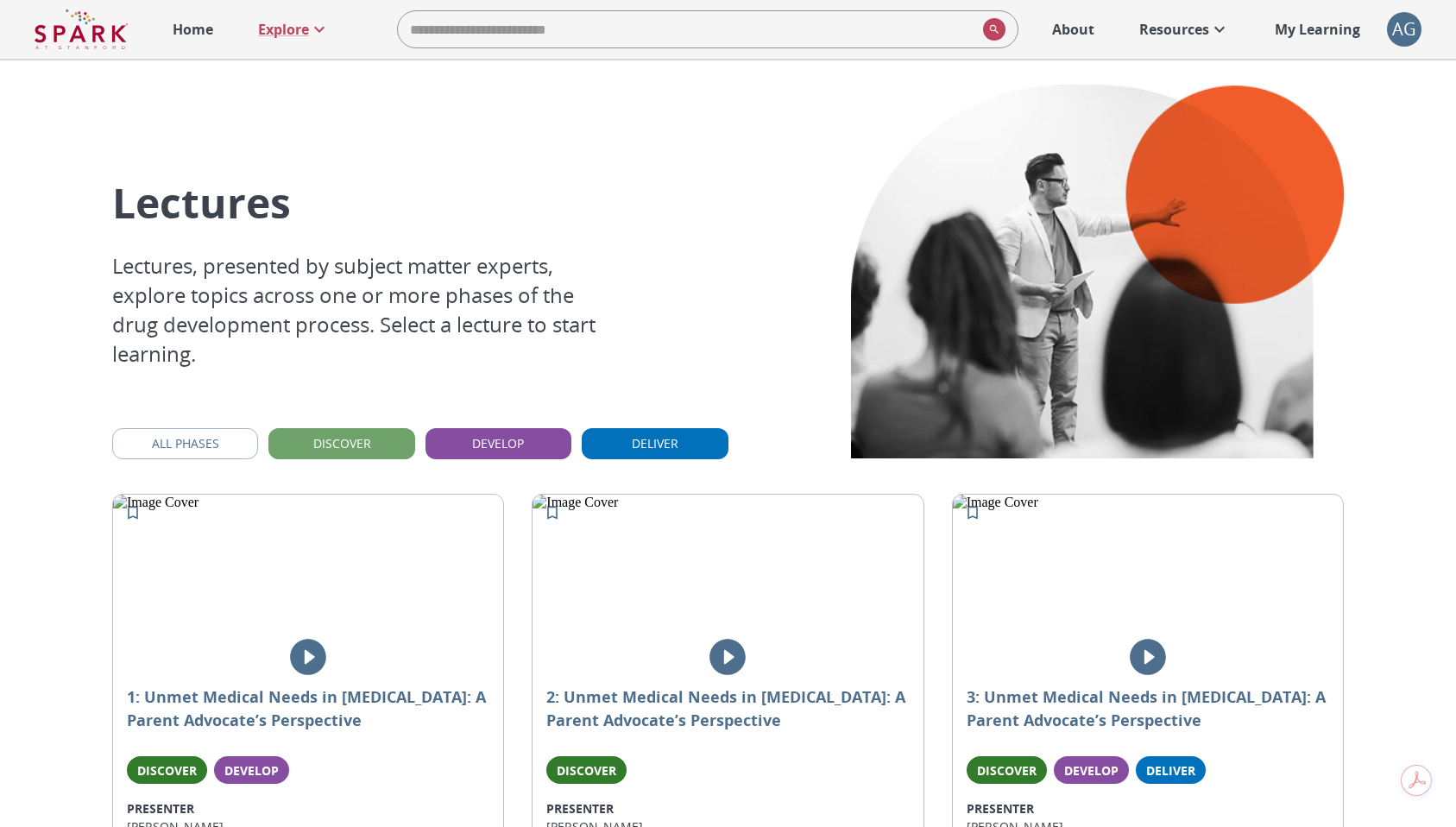
click at [320, 445] on button "Discover" at bounding box center [341, 444] width 146 height 32
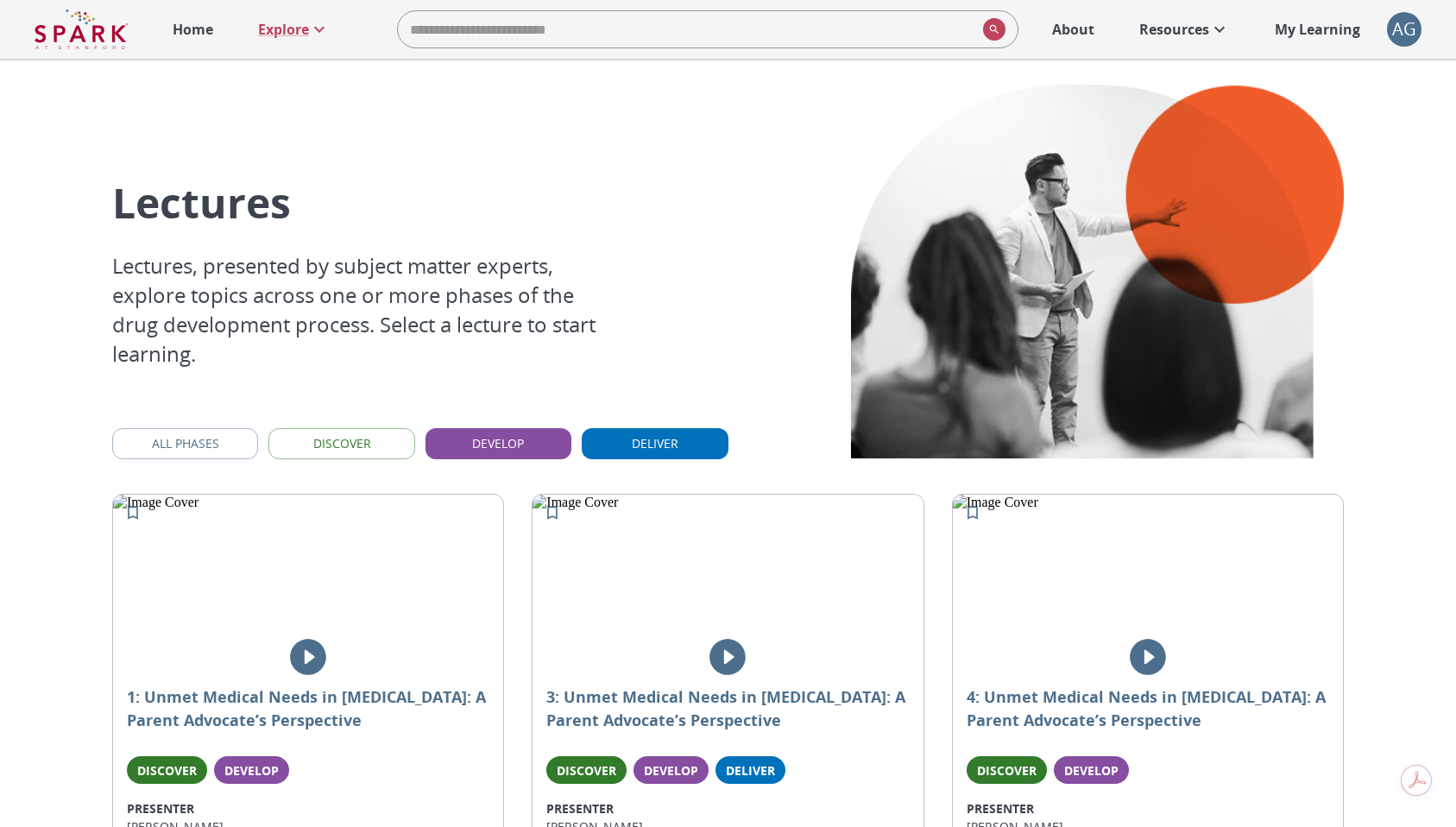
click at [484, 441] on button "Develop" at bounding box center [498, 444] width 146 height 32
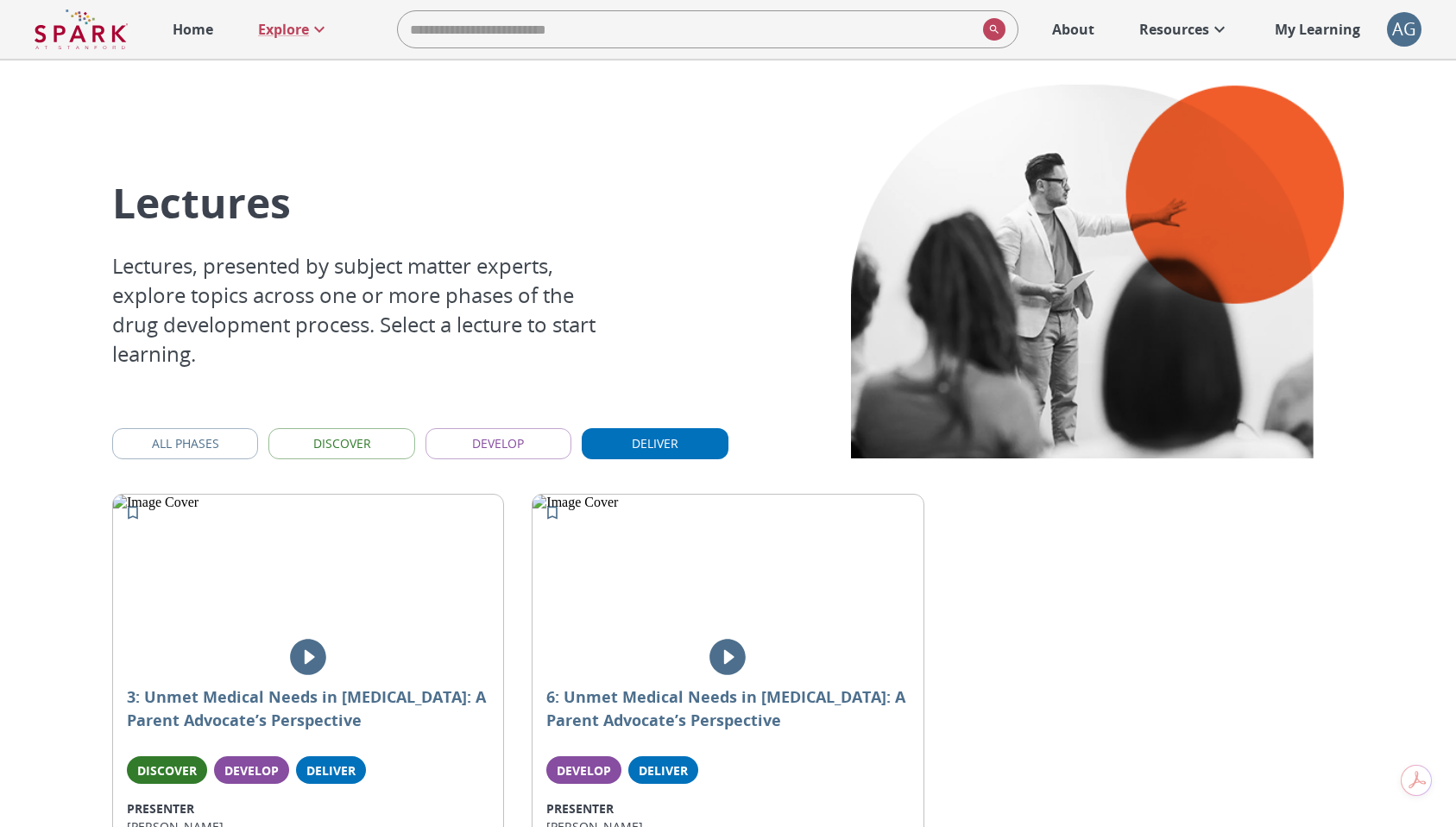
click at [670, 446] on button "Deliver" at bounding box center [654, 444] width 146 height 32
